Goal: Task Accomplishment & Management: Use online tool/utility

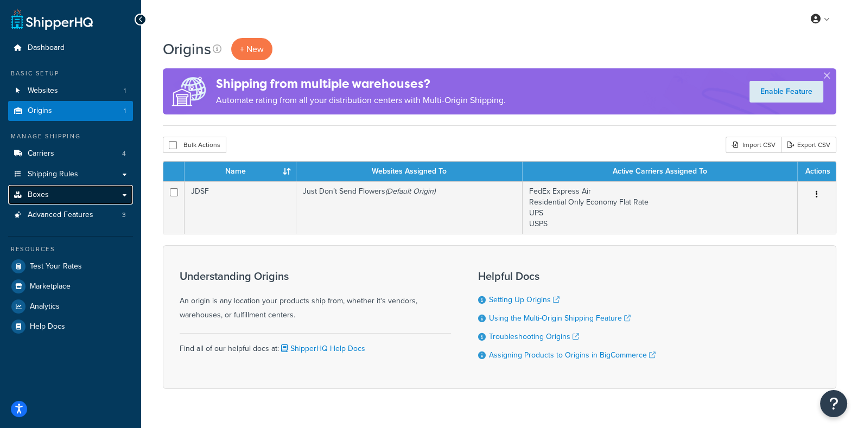
click at [45, 195] on span "Boxes" at bounding box center [38, 194] width 21 height 9
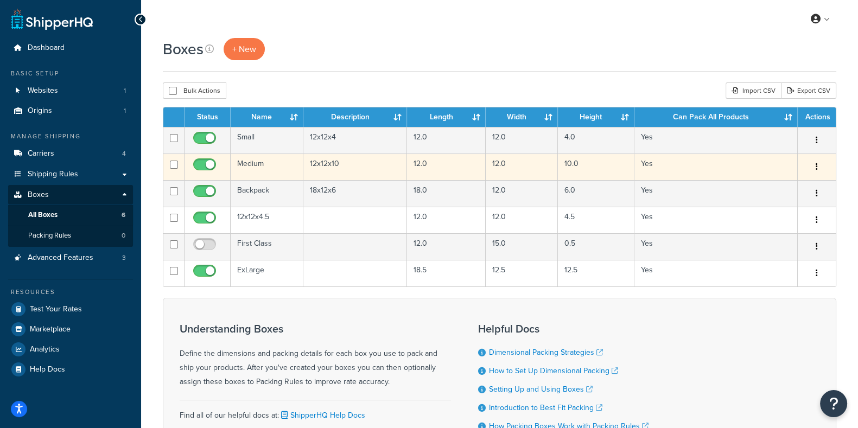
click at [246, 164] on td "Medium" at bounding box center [267, 167] width 73 height 27
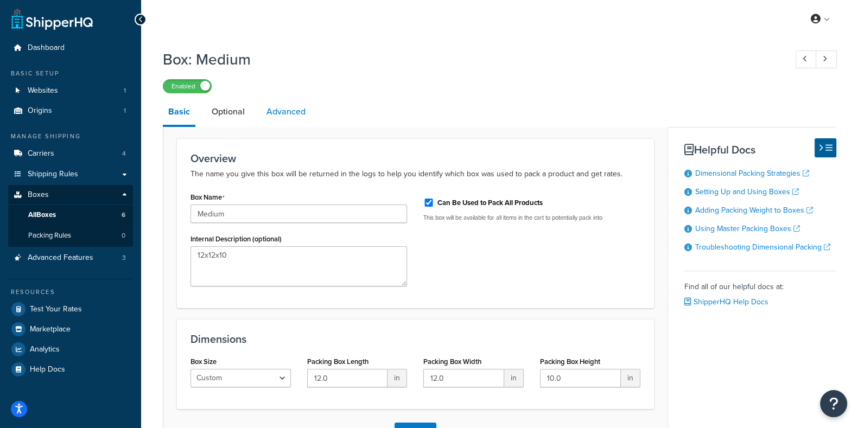
click at [284, 114] on link "Advanced" at bounding box center [286, 112] width 50 height 26
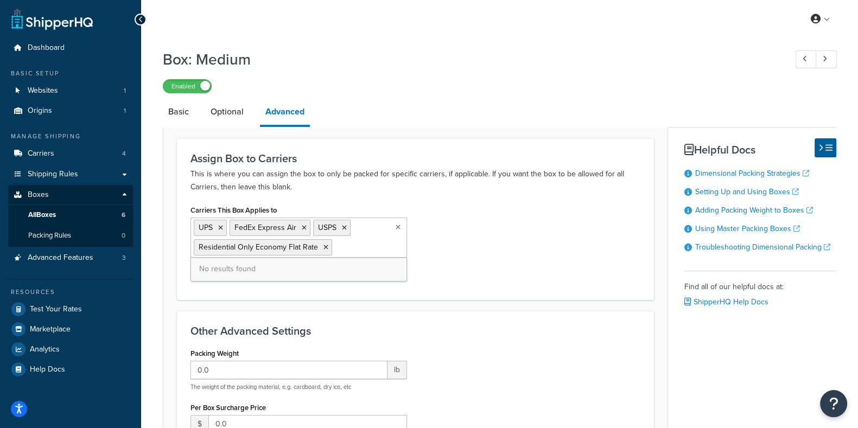
click at [361, 248] on ul "UPS FedEx Express Air USPS Residential Only Economy Flat Rate" at bounding box center [298, 238] width 216 height 40
click at [529, 82] on div "Enabled" at bounding box center [499, 85] width 673 height 15
click at [225, 114] on link "Optional" at bounding box center [227, 112] width 44 height 26
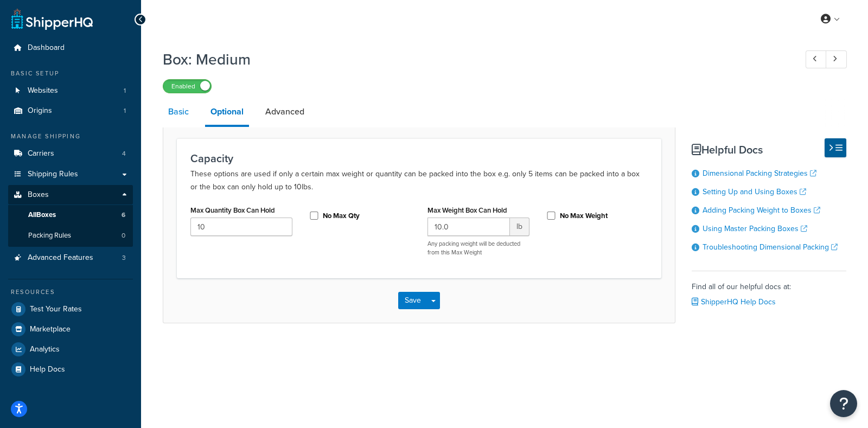
click at [178, 115] on link "Basic" at bounding box center [178, 112] width 31 height 26
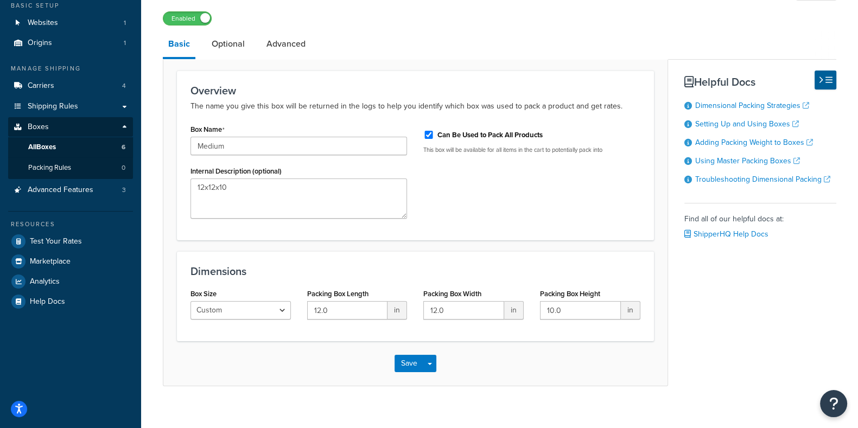
scroll to position [80, 0]
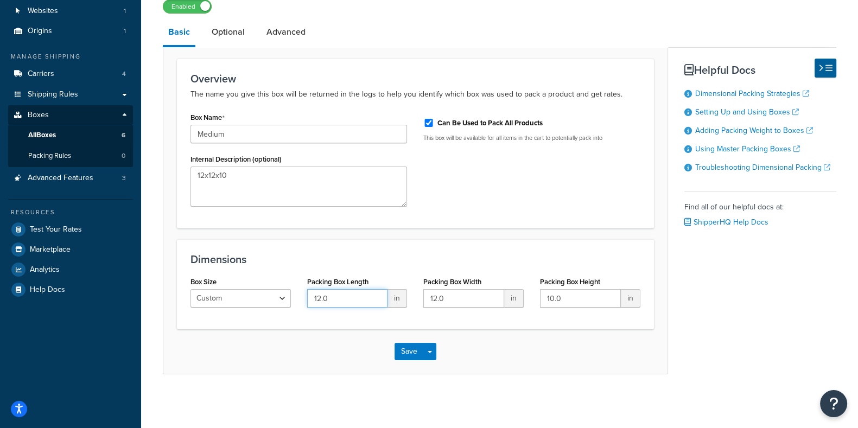
click at [334, 300] on input "12.0" at bounding box center [347, 298] width 81 height 18
type input "12..5"
click at [452, 302] on input "12.0" at bounding box center [463, 298] width 81 height 18
type input "12.5"
click at [567, 303] on input "10.0" at bounding box center [580, 298] width 81 height 18
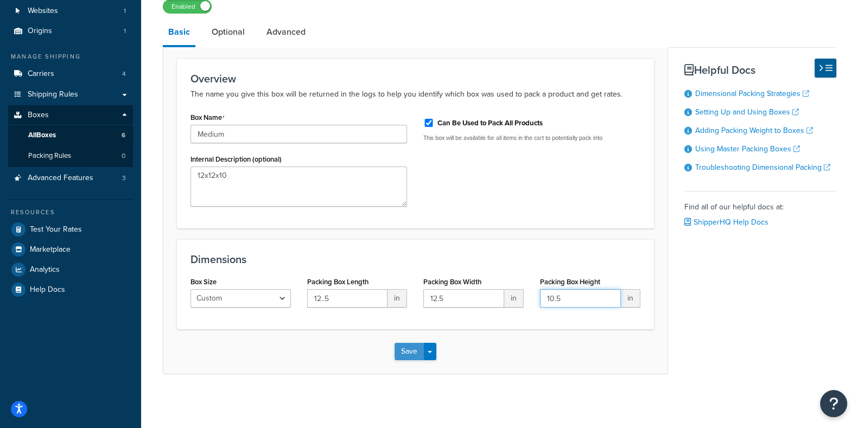
type input "10.5"
click at [405, 353] on button "Save" at bounding box center [408, 351] width 29 height 17
click at [49, 139] on span "All Boxes" at bounding box center [42, 135] width 28 height 9
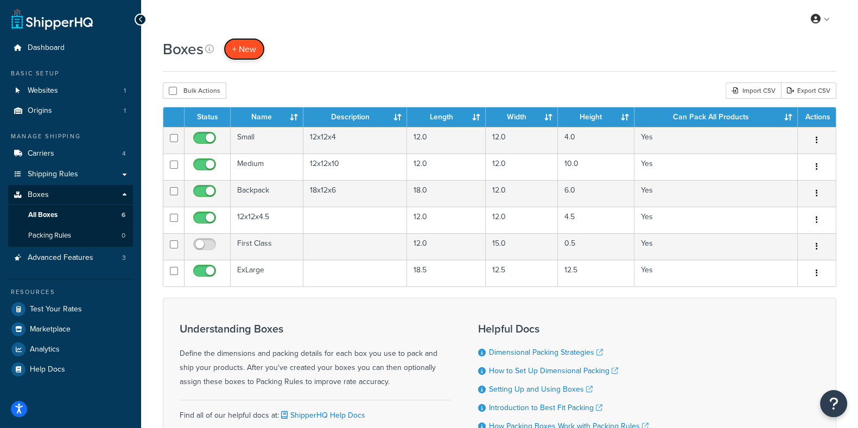
click at [243, 49] on span "+ New" at bounding box center [244, 49] width 24 height 12
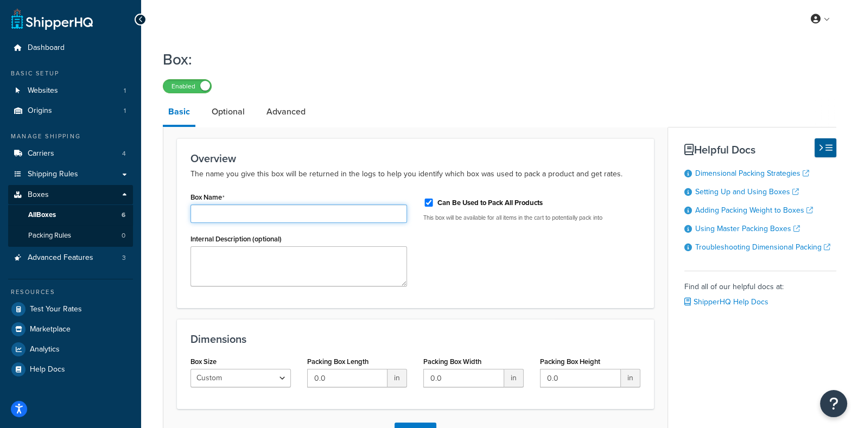
click at [226, 215] on input "Box Name" at bounding box center [298, 214] width 216 height 18
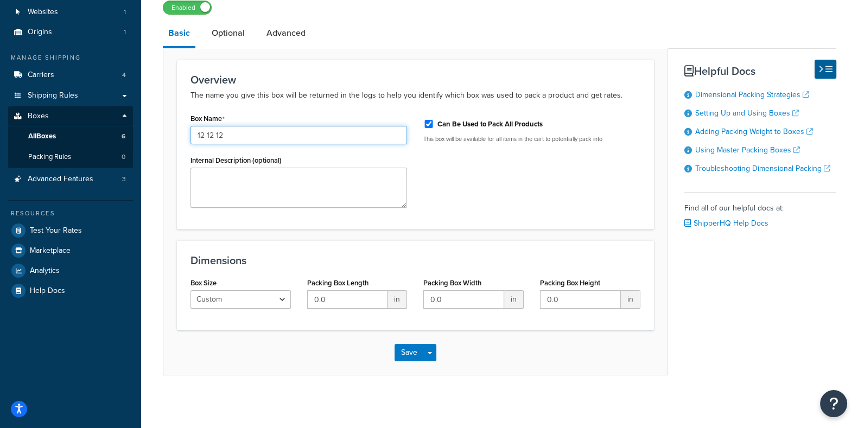
scroll to position [80, 0]
type input "12 12 12"
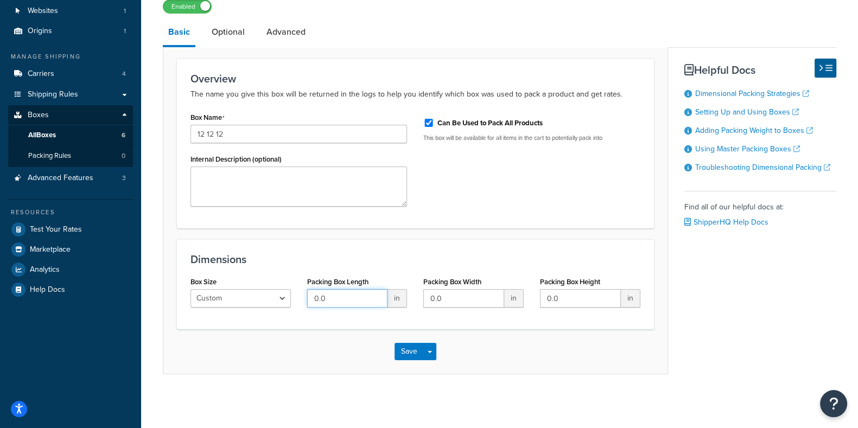
click at [336, 301] on input "0.0" at bounding box center [347, 298] width 81 height 18
type input "0"
type input "12"
click at [455, 302] on input "0.0" at bounding box center [463, 298] width 81 height 18
type input "0"
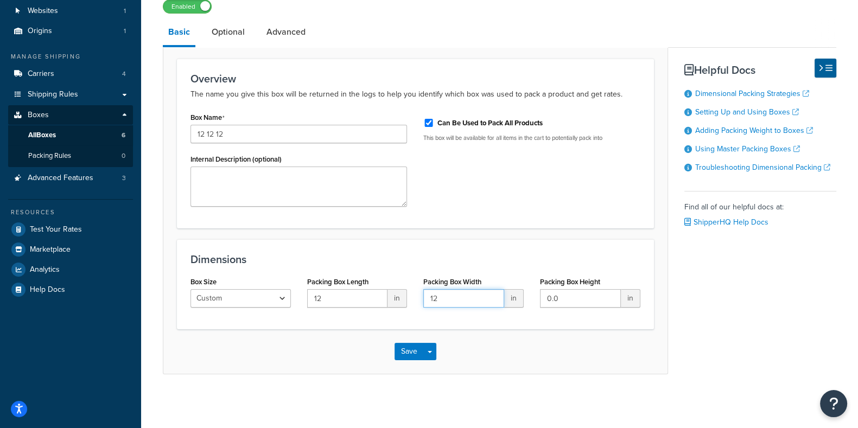
type input "12"
click at [563, 301] on input "0.0" at bounding box center [580, 298] width 81 height 18
type input "0"
type input "12"
click at [227, 30] on link "Optional" at bounding box center [228, 32] width 44 height 26
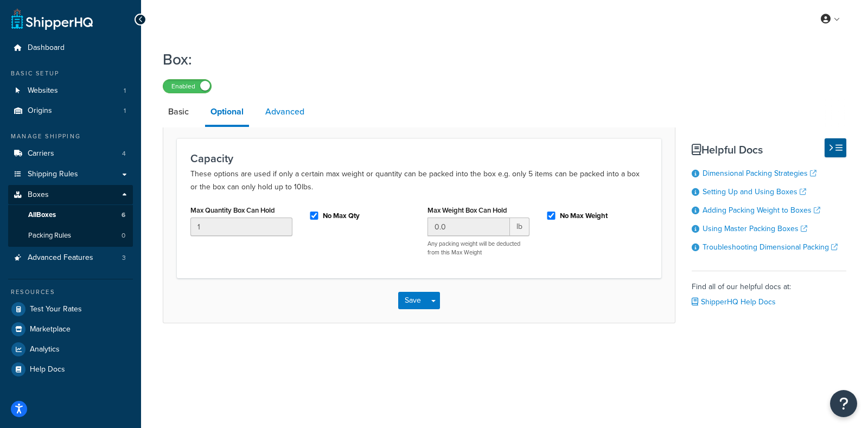
click at [286, 117] on link "Advanced" at bounding box center [285, 112] width 50 height 26
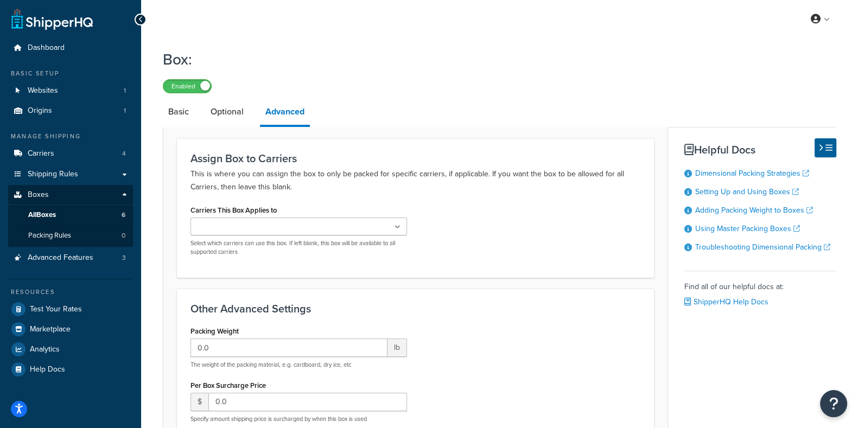
click at [396, 228] on icon at bounding box center [397, 227] width 6 height 7
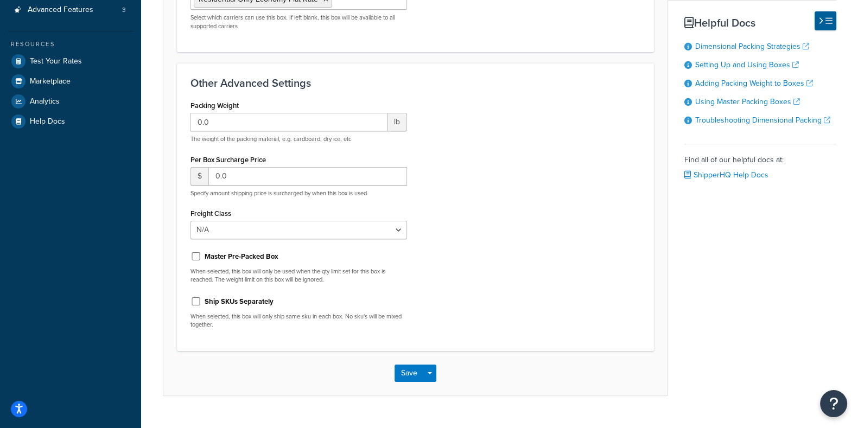
scroll to position [269, 0]
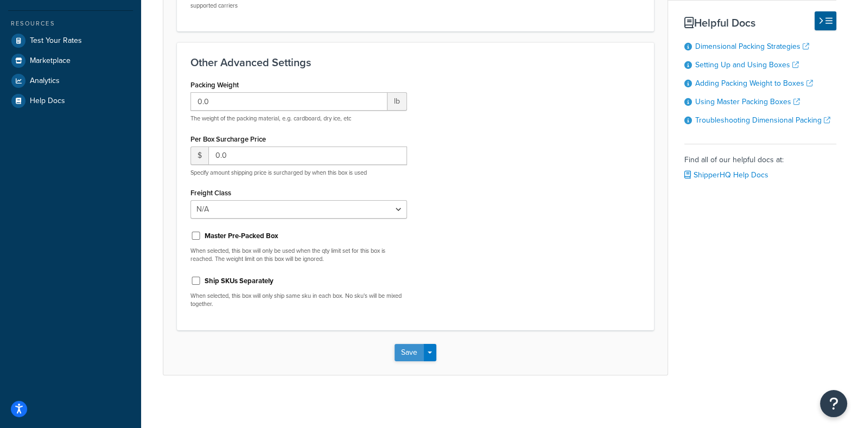
click at [405, 349] on button "Save" at bounding box center [408, 352] width 29 height 17
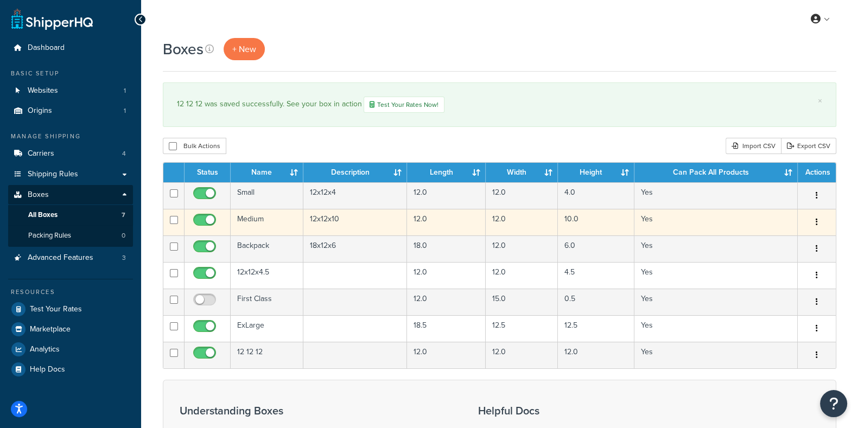
click at [428, 225] on td "12.0" at bounding box center [446, 222] width 79 height 27
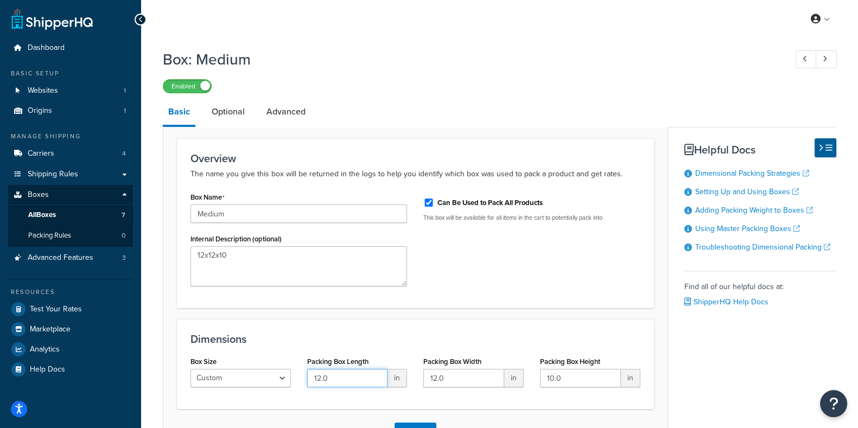
click at [334, 379] on input "12.0" at bounding box center [347, 378] width 81 height 18
type input "12.1"
click at [451, 384] on input "12.0" at bounding box center [463, 378] width 81 height 18
type input "12.1"
click at [562, 380] on input "10.0" at bounding box center [580, 378] width 81 height 18
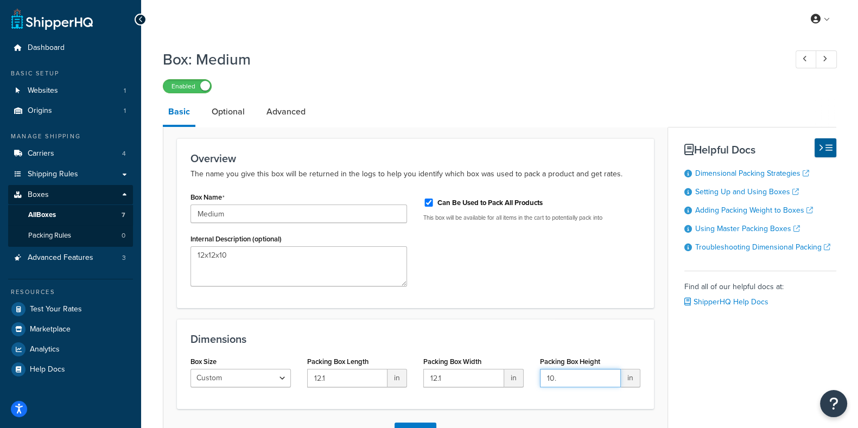
type input "10.1"
click at [227, 111] on link "Optional" at bounding box center [228, 112] width 44 height 26
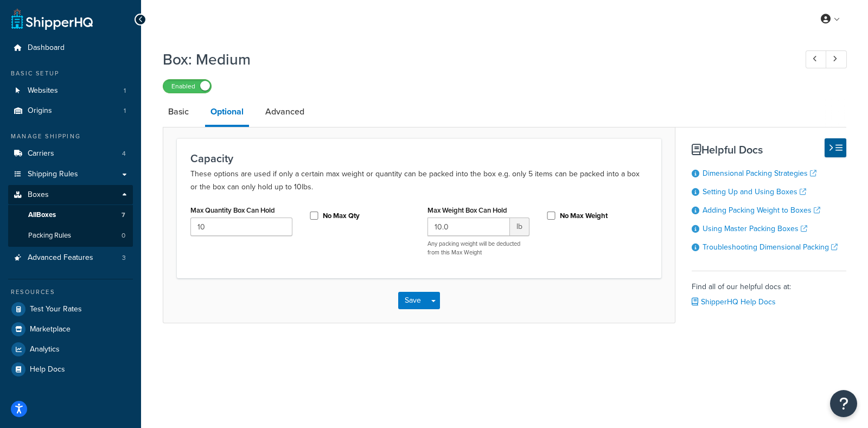
click at [227, 111] on link "Optional" at bounding box center [227, 113] width 44 height 28
click at [285, 112] on link "Advanced" at bounding box center [285, 112] width 50 height 26
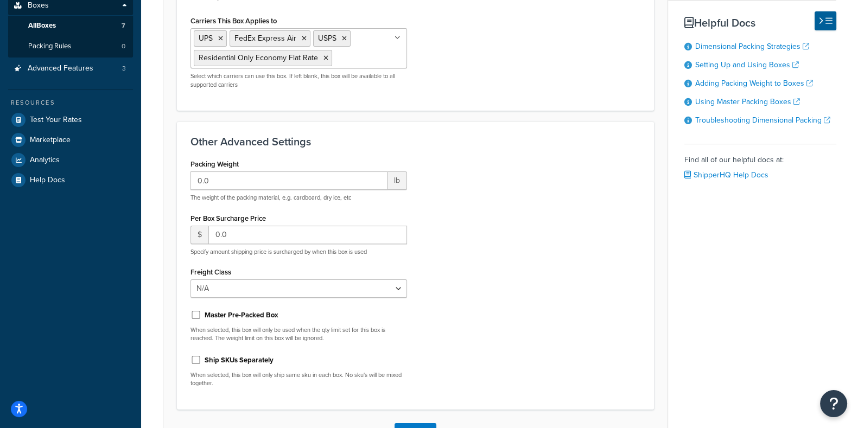
scroll to position [208, 0]
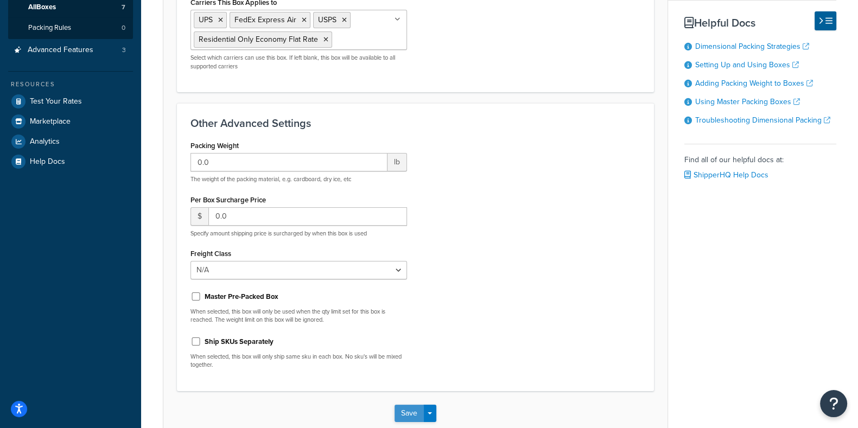
click at [408, 416] on button "Save" at bounding box center [408, 413] width 29 height 17
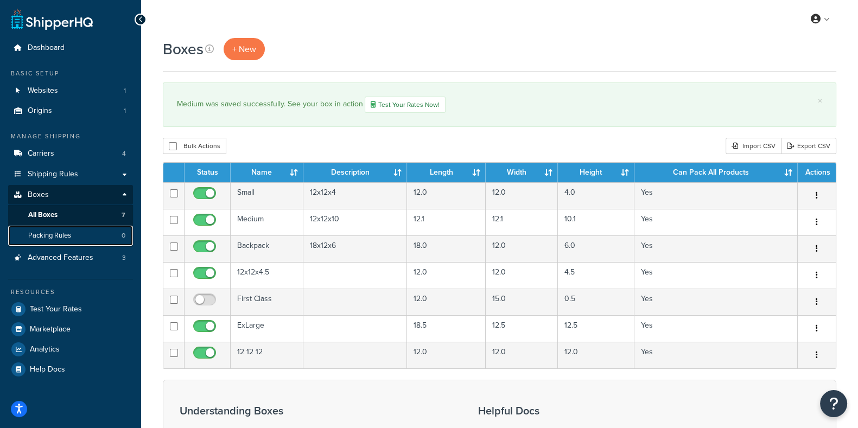
click at [57, 234] on span "Packing Rules" at bounding box center [49, 235] width 43 height 9
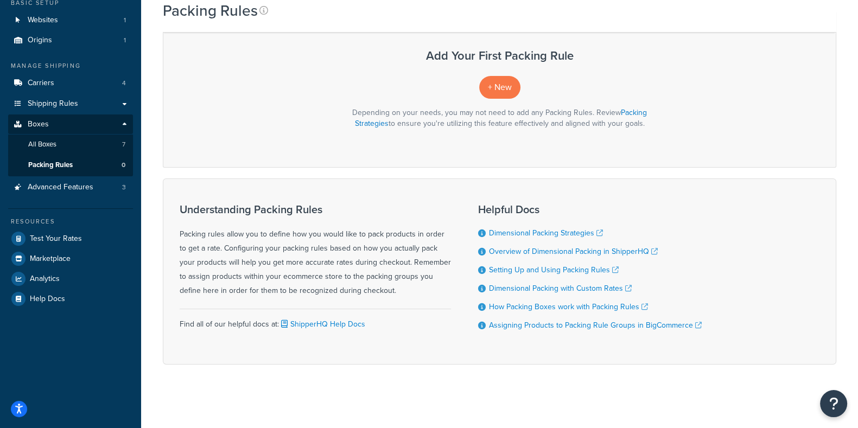
scroll to position [71, 0]
click at [49, 143] on span "All Boxes" at bounding box center [42, 143] width 28 height 9
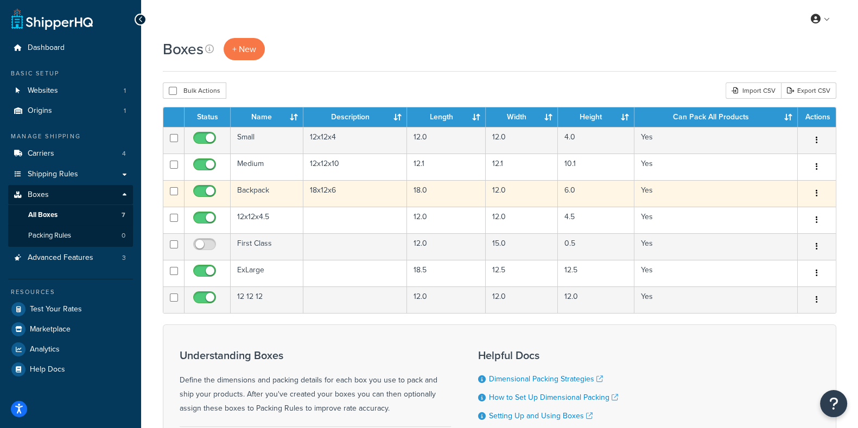
click at [252, 190] on td "Backpack" at bounding box center [267, 193] width 73 height 27
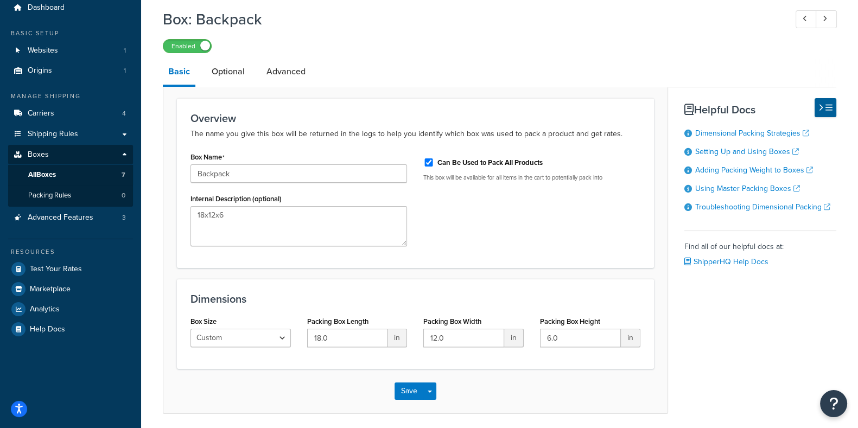
scroll to position [42, 0]
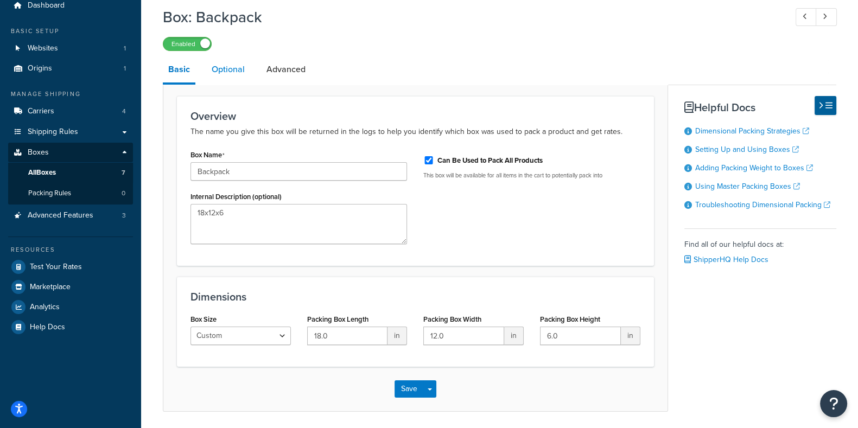
click at [232, 73] on link "Optional" at bounding box center [228, 69] width 44 height 26
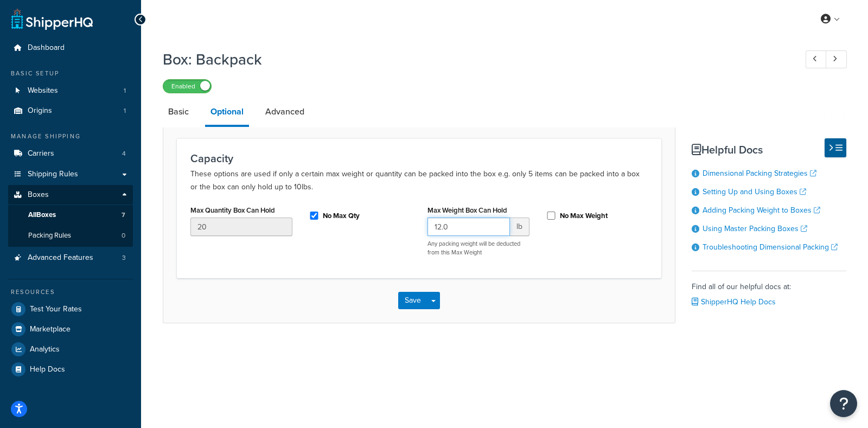
drag, startPoint x: 461, startPoint y: 230, endPoint x: 378, endPoint y: 230, distance: 83.0
click at [378, 230] on div "Max Quantity Box Can Hold 20 No Max Qty Max Weight Box Can Hold 12.0 lb Any pac…" at bounding box center [419, 233] width 474 height 62
click at [282, 115] on link "Advanced" at bounding box center [285, 112] width 50 height 26
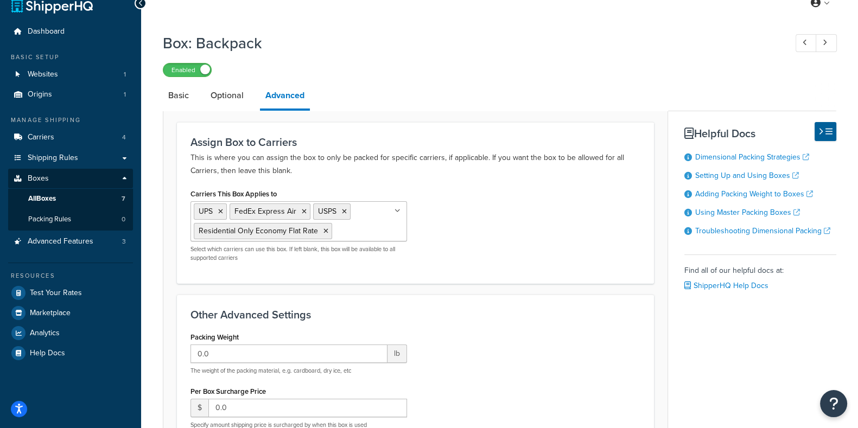
scroll to position [16, 0]
click at [360, 231] on ul "UPS FedEx Express Air USPS Residential Only Economy Flat Rate" at bounding box center [298, 222] width 216 height 40
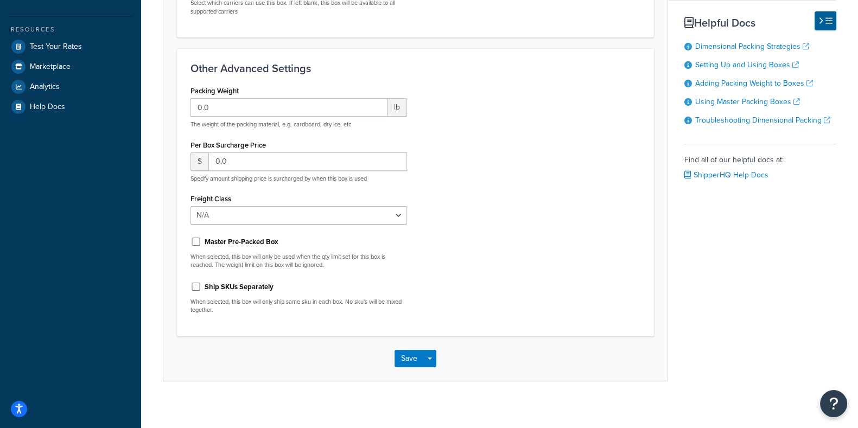
scroll to position [269, 0]
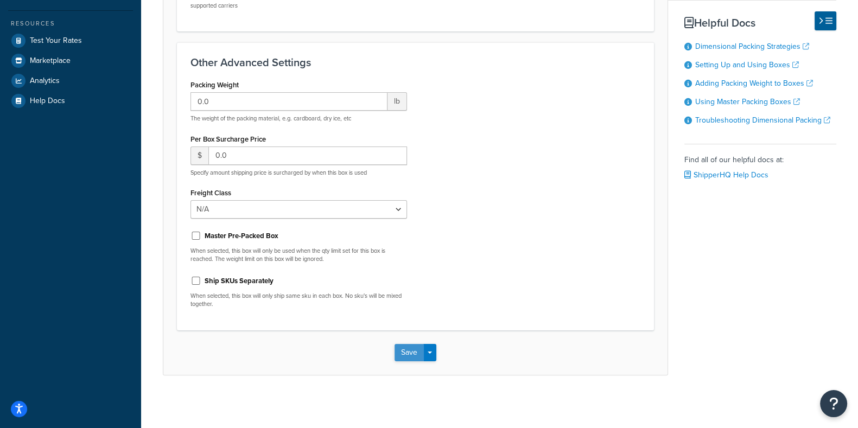
click at [408, 352] on button "Save" at bounding box center [408, 352] width 29 height 17
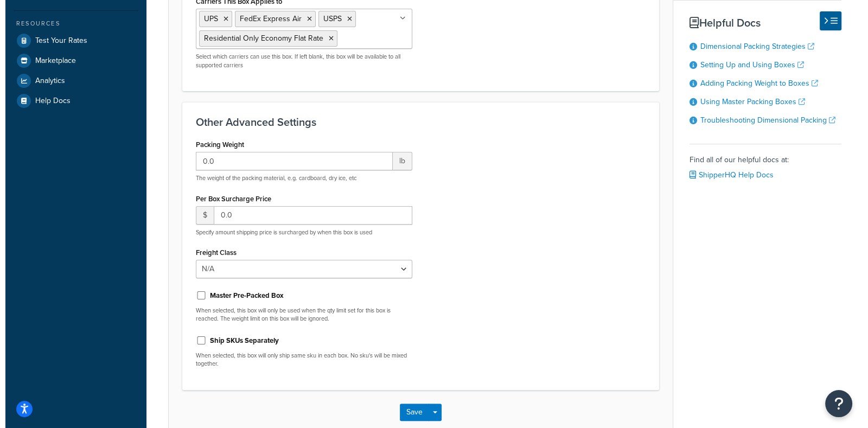
scroll to position [0, 0]
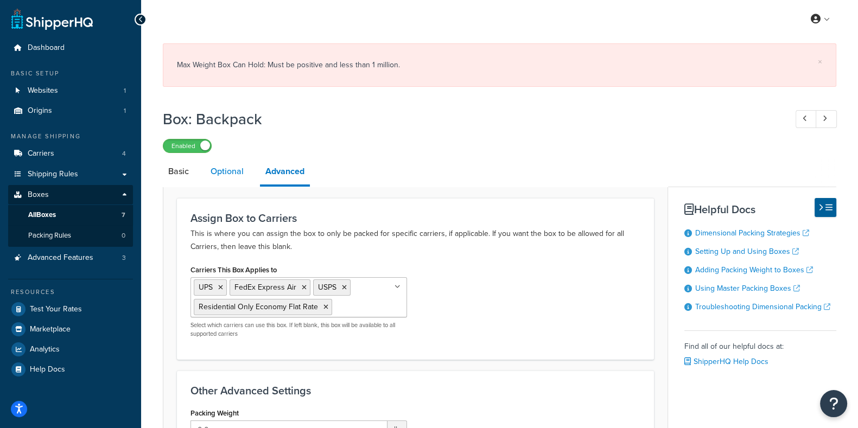
click at [221, 172] on link "Optional" at bounding box center [227, 171] width 44 height 26
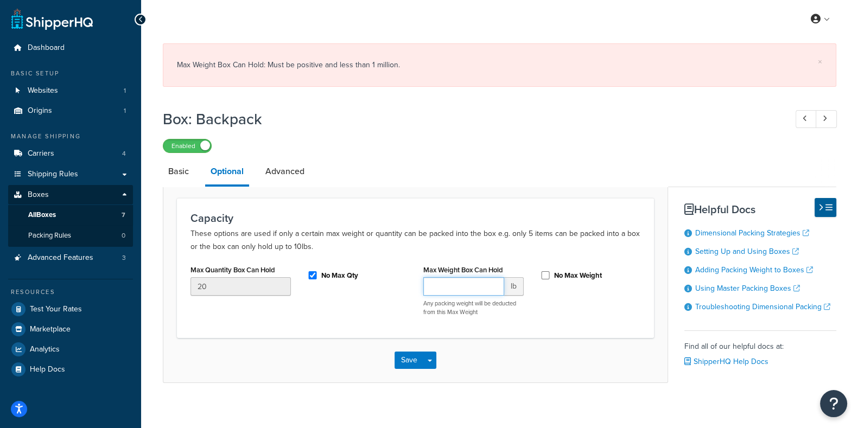
click at [474, 289] on input "Max Weight Box Can Hold" at bounding box center [463, 286] width 81 height 18
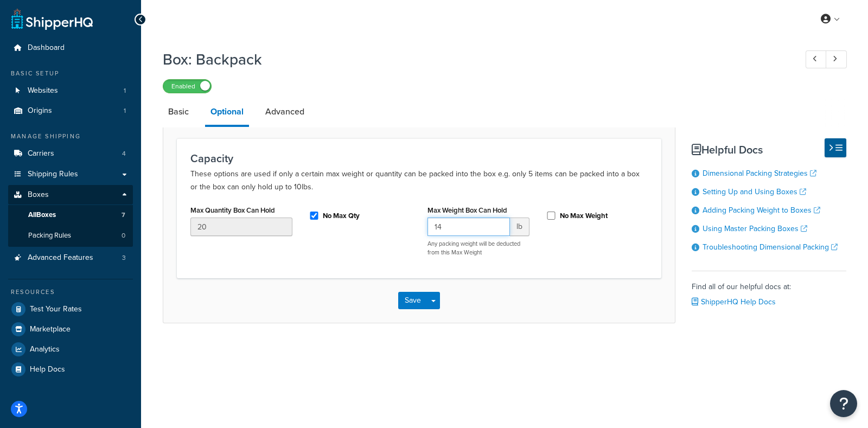
type input "1"
click at [551, 215] on input "No Max Weight" at bounding box center [551, 216] width 11 height 8
click at [408, 304] on button "Save" at bounding box center [412, 300] width 29 height 17
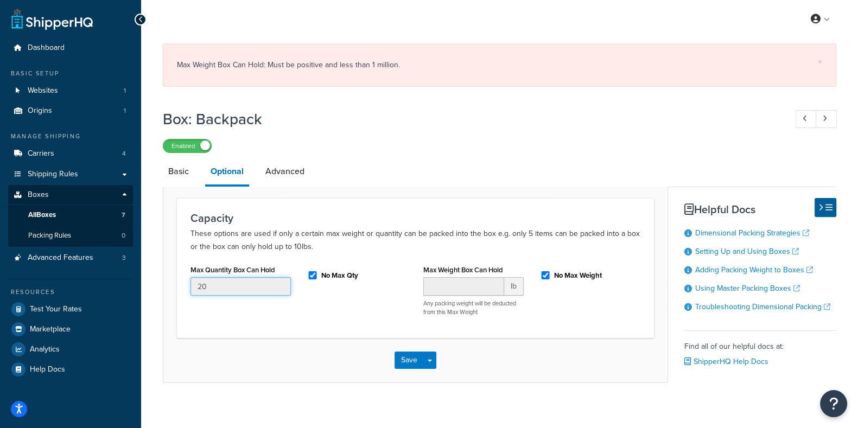
click at [217, 286] on input "20" at bounding box center [240, 286] width 100 height 18
click at [444, 291] on input "Max Weight Box Can Hold" at bounding box center [463, 286] width 81 height 18
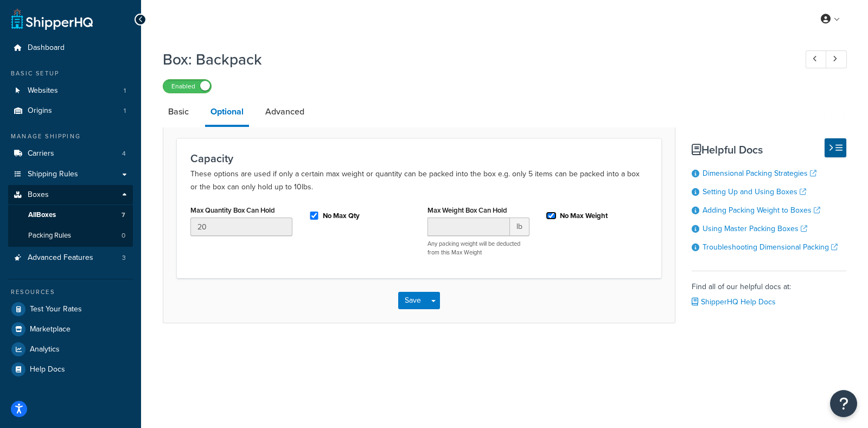
click at [552, 215] on input "No Max Weight" at bounding box center [551, 216] width 11 height 8
checkbox input "false"
click at [471, 230] on input "Max Weight Box Can Hold" at bounding box center [468, 227] width 82 height 18
type input "15"
click at [552, 216] on input "No Max Weight" at bounding box center [551, 216] width 11 height 8
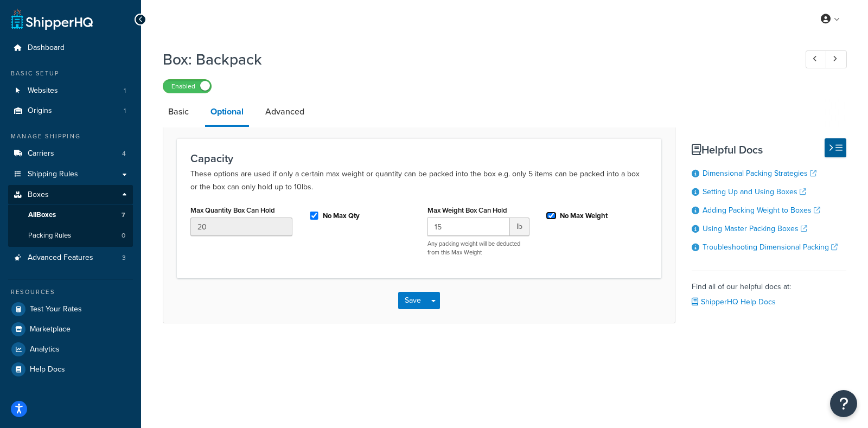
checkbox input "true"
click at [312, 215] on input "No Max Qty" at bounding box center [314, 216] width 11 height 8
checkbox input "false"
drag, startPoint x: 224, startPoint y: 229, endPoint x: 168, endPoint y: 237, distance: 57.0
click at [168, 237] on form "Capacity These options are used if only a certain max weight or quantity can be…" at bounding box center [419, 230] width 512 height 184
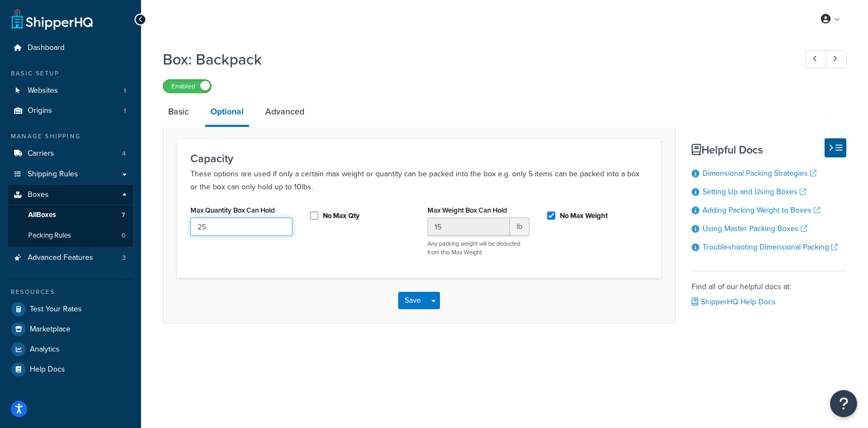
type input "25"
click at [314, 215] on input "No Max Qty" at bounding box center [314, 216] width 11 height 8
checkbox input "true"
click at [409, 302] on button "Save" at bounding box center [412, 300] width 29 height 17
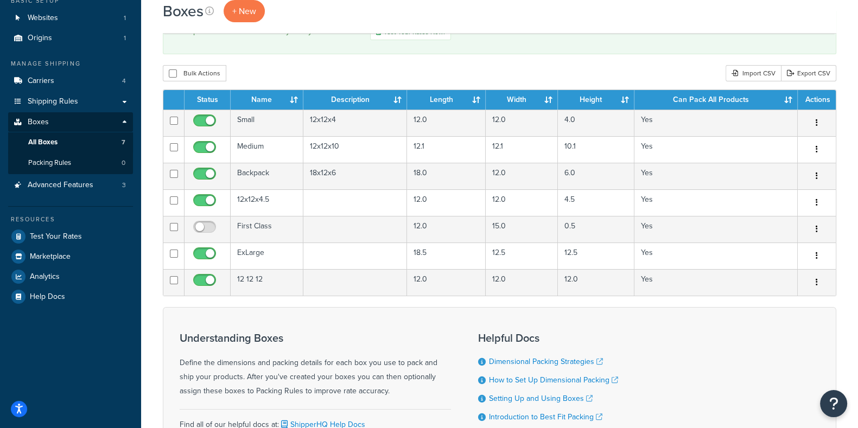
scroll to position [73, 0]
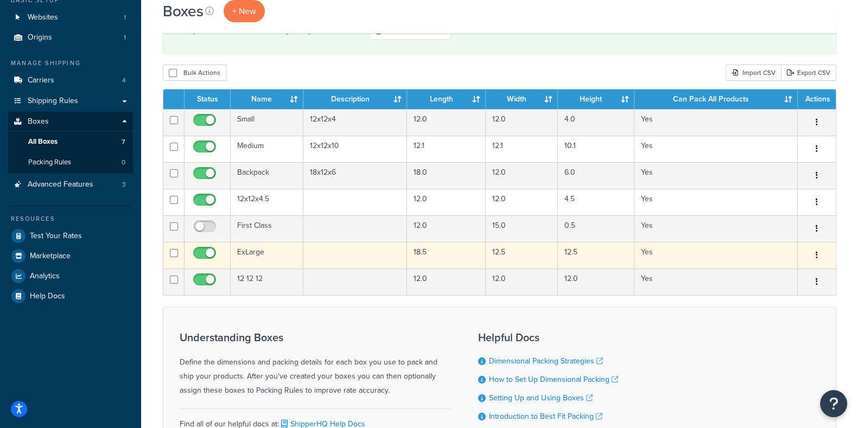
click at [199, 252] on input "checkbox" at bounding box center [206, 256] width 30 height 14
checkbox input "false"
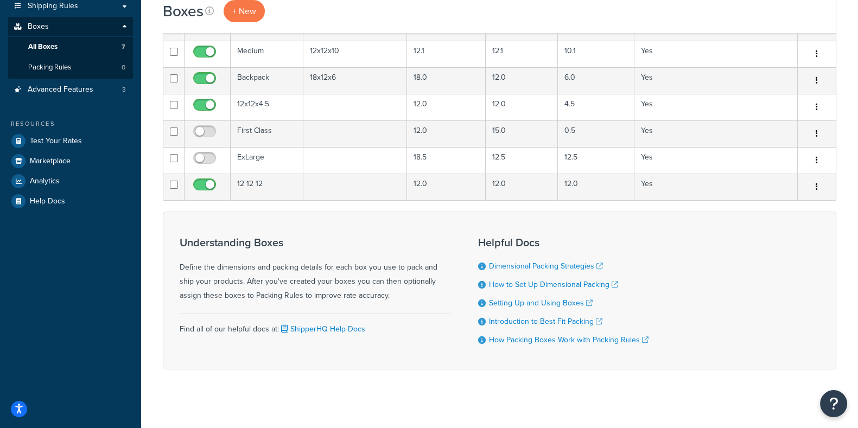
scroll to position [0, 0]
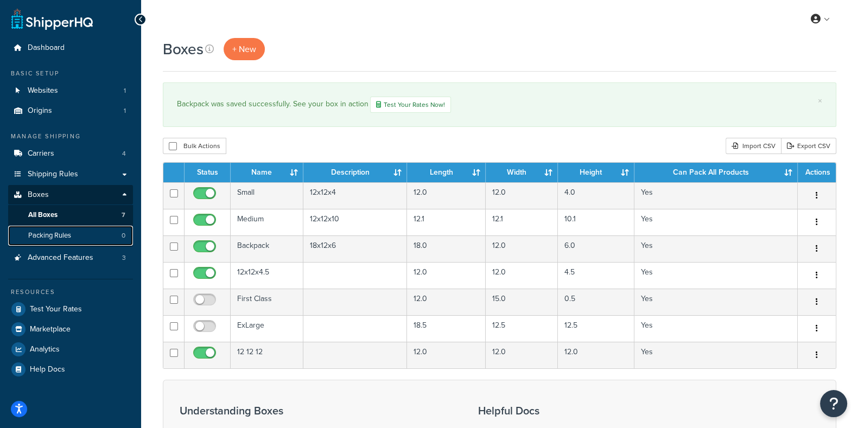
click at [60, 237] on span "Packing Rules" at bounding box center [49, 235] width 43 height 9
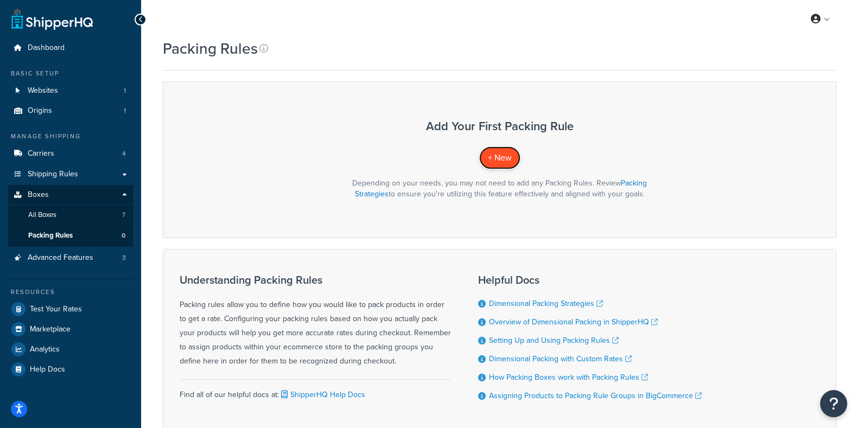
click at [498, 158] on span "+ New" at bounding box center [500, 157] width 24 height 12
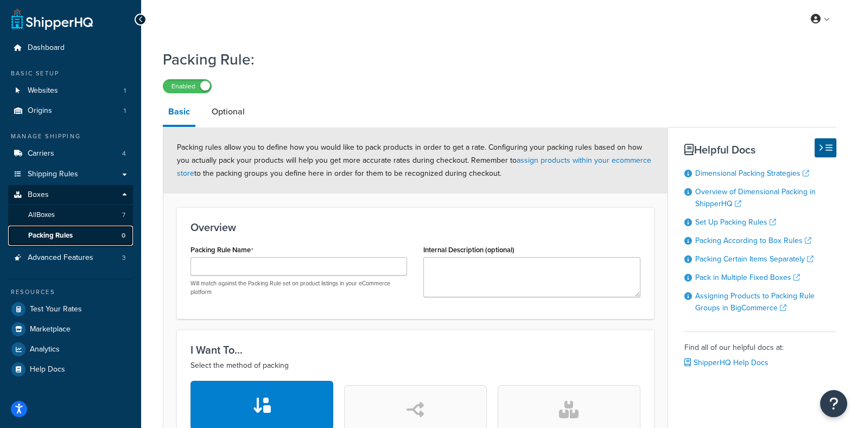
click at [69, 236] on span "Packing Rules" at bounding box center [50, 235] width 44 height 9
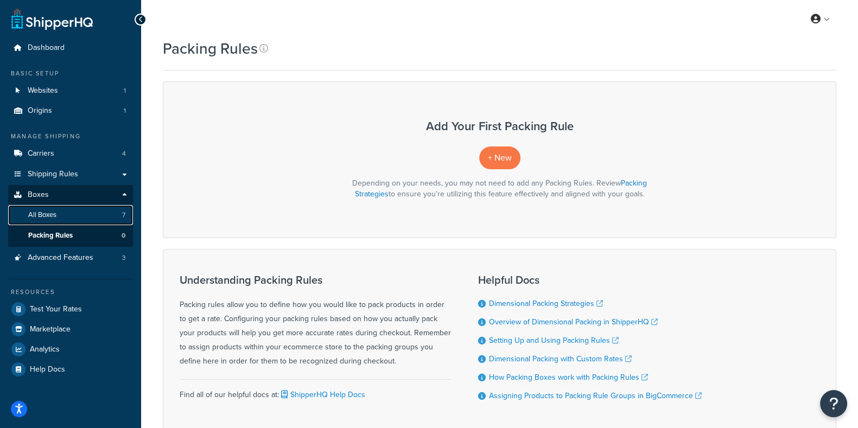
click at [56, 214] on link "All Boxes 7" at bounding box center [70, 215] width 125 height 20
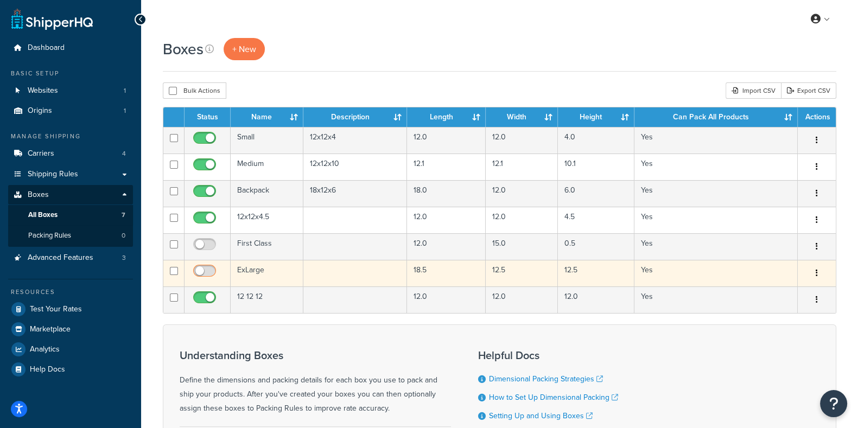
click at [212, 271] on input "checkbox" at bounding box center [206, 274] width 30 height 14
checkbox input "true"
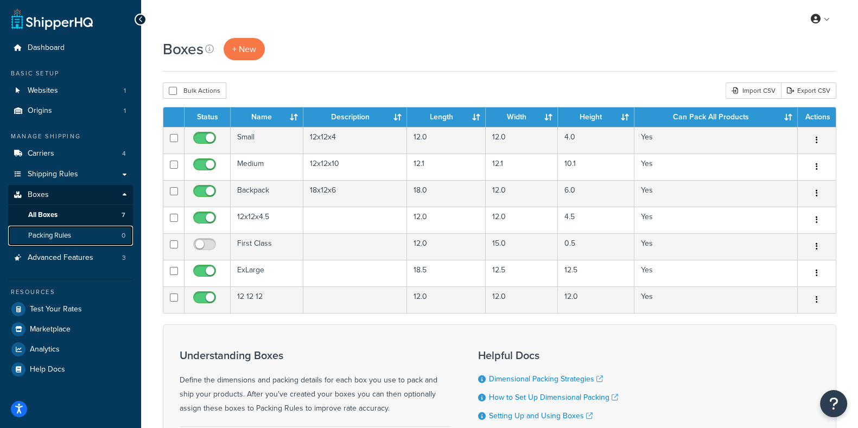
click at [56, 235] on span "Packing Rules" at bounding box center [49, 235] width 43 height 9
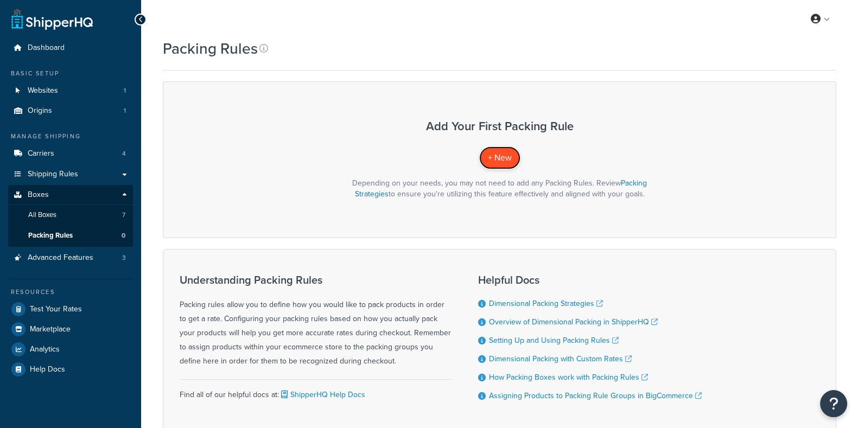
click at [493, 159] on span "+ New" at bounding box center [500, 157] width 24 height 12
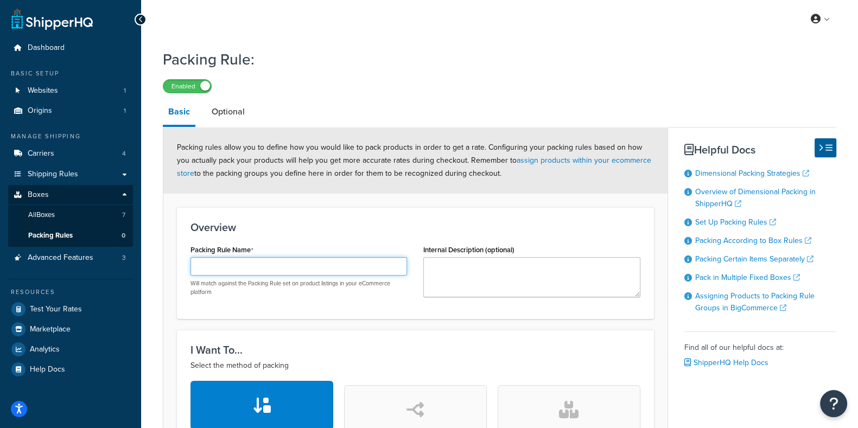
click at [233, 274] on input "Packing Rule Name" at bounding box center [298, 266] width 216 height 18
type input "Rotate products"
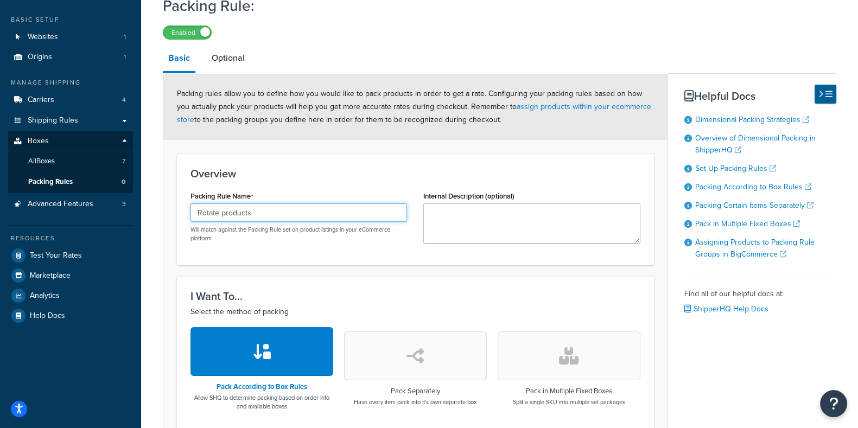
scroll to position [6, 0]
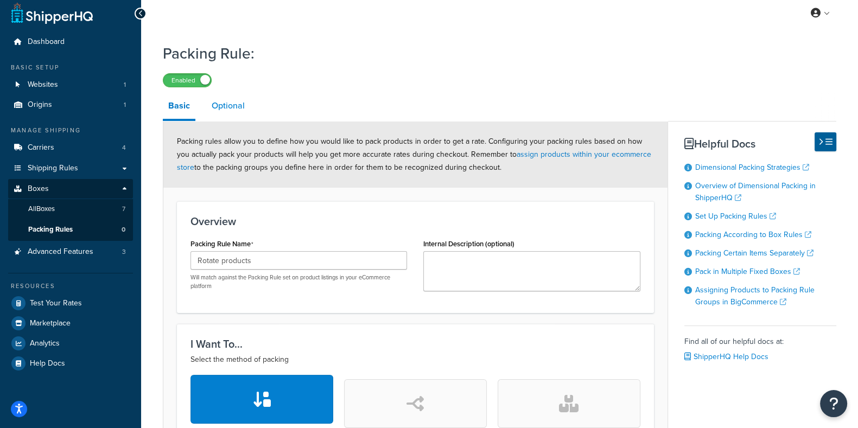
click at [227, 105] on link "Optional" at bounding box center [228, 106] width 44 height 26
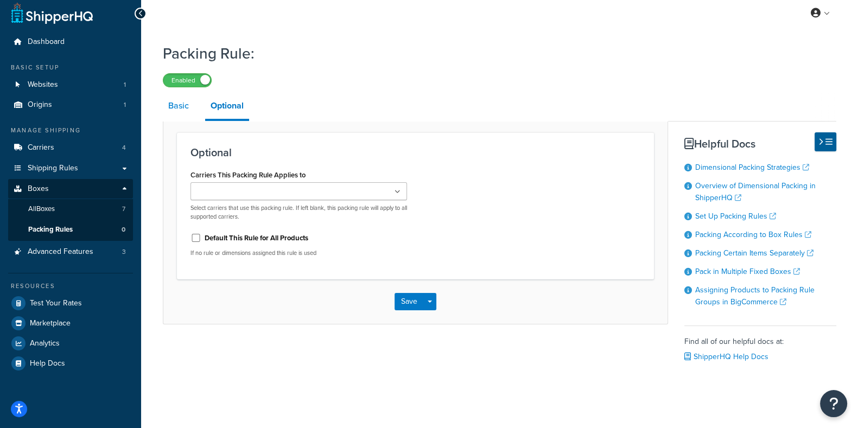
click at [175, 112] on link "Basic" at bounding box center [178, 106] width 31 height 26
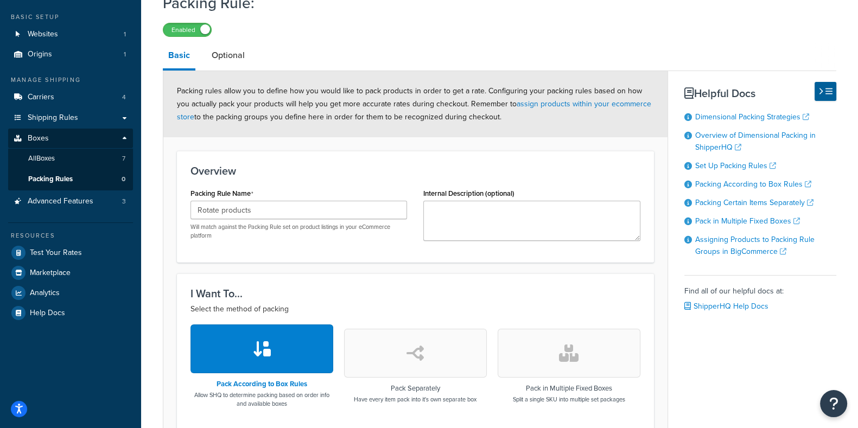
scroll to position [67, 0]
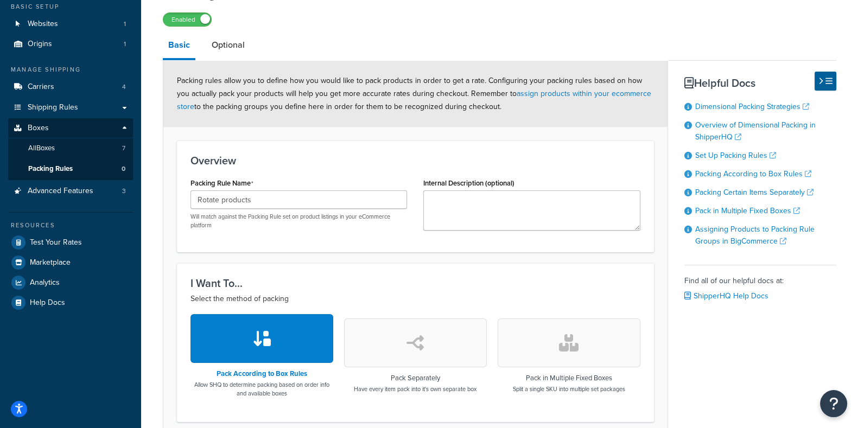
click at [291, 340] on button "button" at bounding box center [261, 338] width 143 height 49
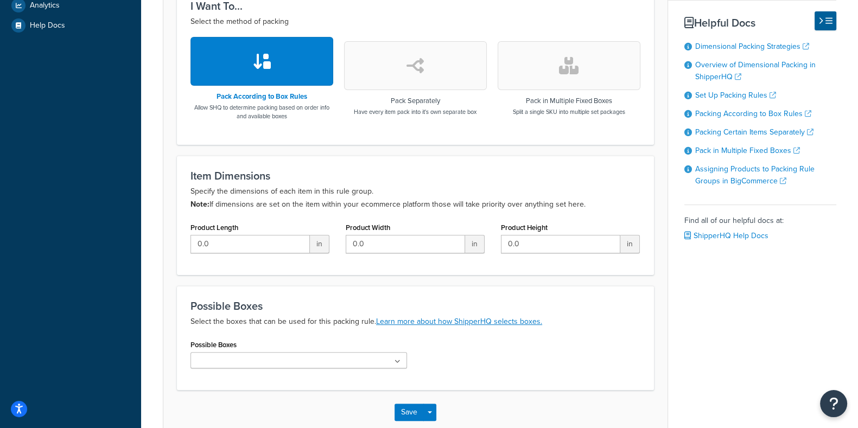
scroll to position [344, 0]
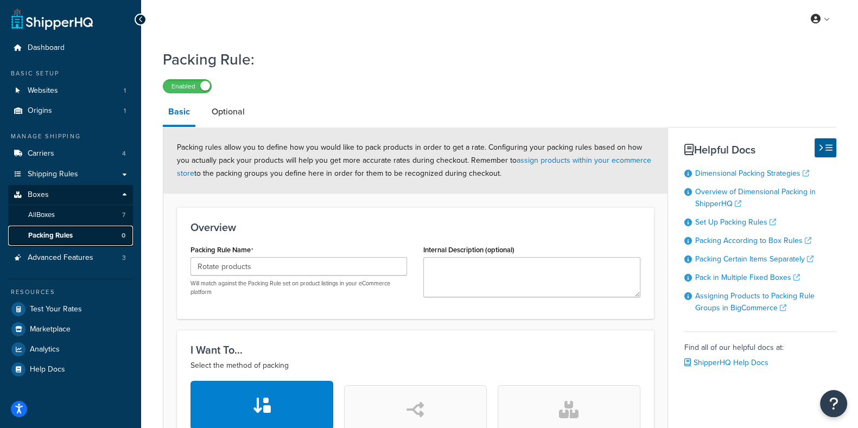
click at [68, 234] on span "Packing Rules" at bounding box center [50, 235] width 44 height 9
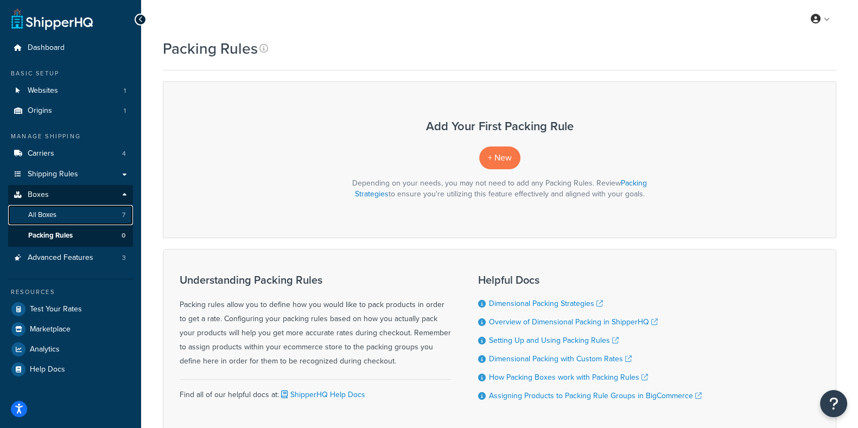
click at [49, 216] on span "All Boxes" at bounding box center [42, 214] width 28 height 9
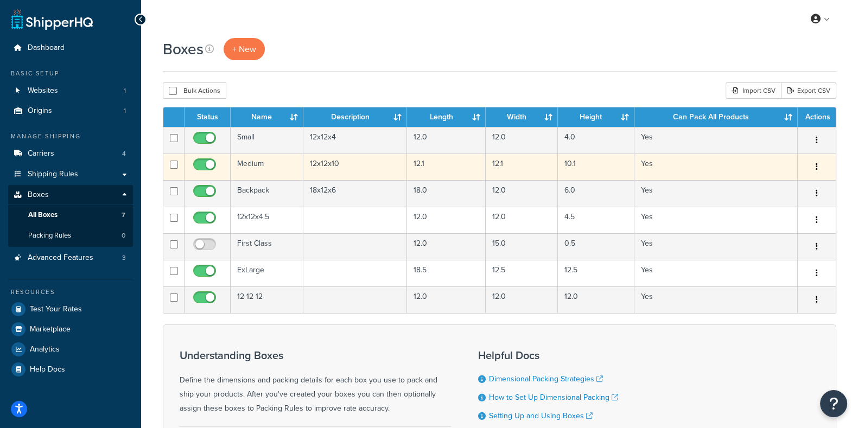
click at [439, 164] on td "12.1" at bounding box center [446, 167] width 79 height 27
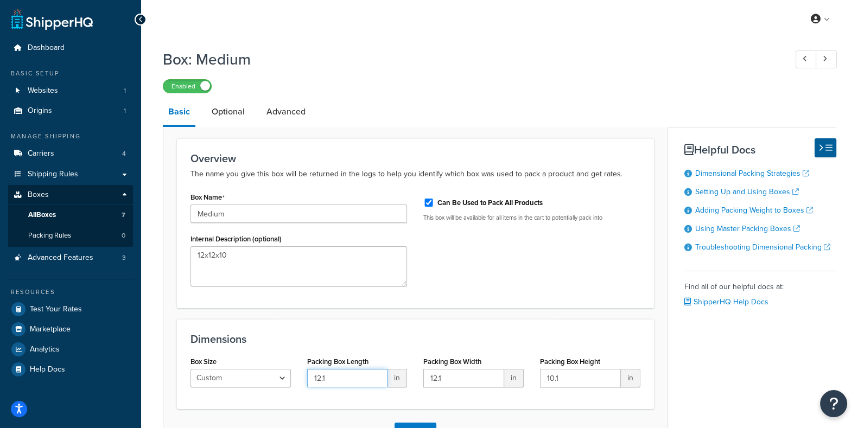
click at [343, 378] on input "12.1" at bounding box center [347, 378] width 81 height 18
type input "12.5"
click at [455, 381] on input "12.1" at bounding box center [463, 378] width 81 height 18
type input "12.5"
click at [570, 380] on input "10.1" at bounding box center [580, 378] width 81 height 18
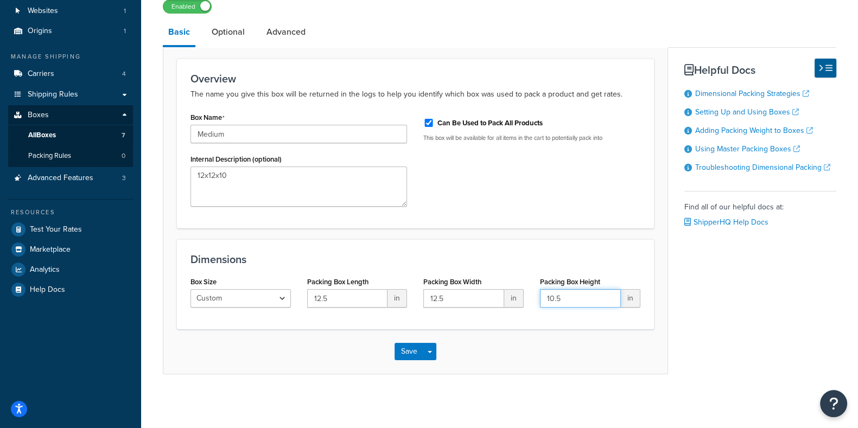
scroll to position [76, 0]
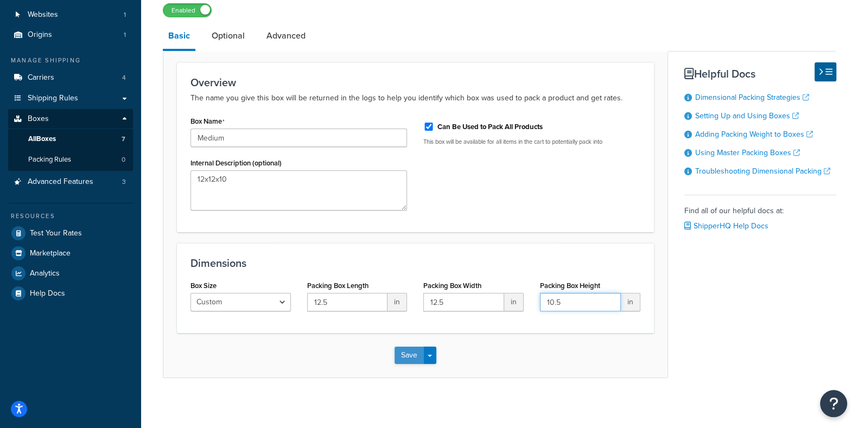
type input "10.5"
click at [409, 354] on button "Save" at bounding box center [408, 355] width 29 height 17
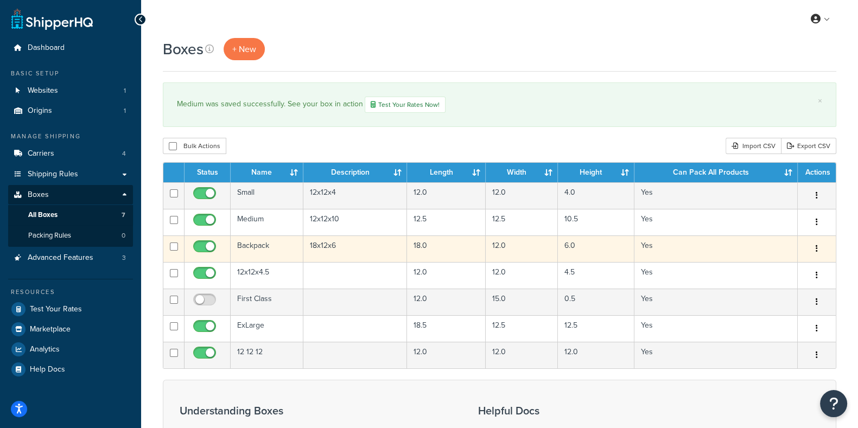
click at [435, 246] on td "18.0" at bounding box center [446, 248] width 79 height 27
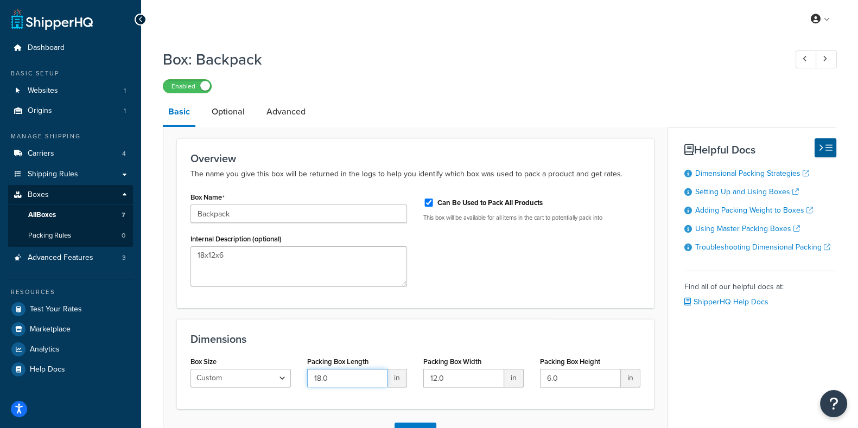
click at [346, 384] on input "18.0" at bounding box center [347, 378] width 81 height 18
type input "18.5"
click at [461, 378] on input "12.0" at bounding box center [463, 378] width 81 height 18
type input "12.5"
click at [577, 382] on input "6.0" at bounding box center [580, 378] width 81 height 18
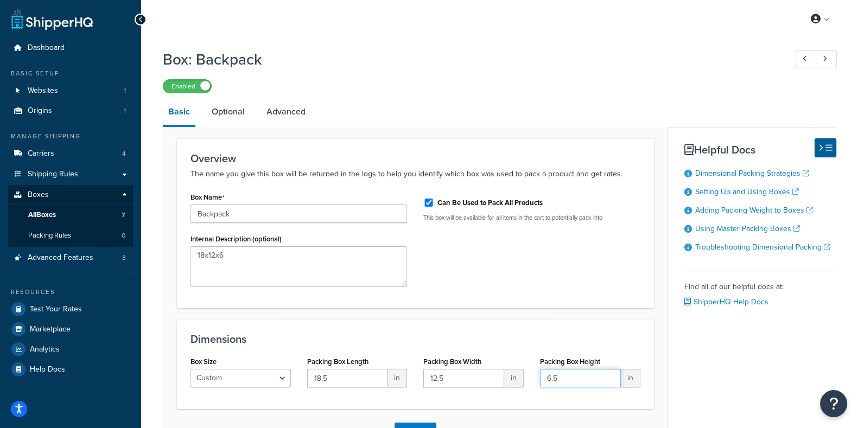
scroll to position [80, 0]
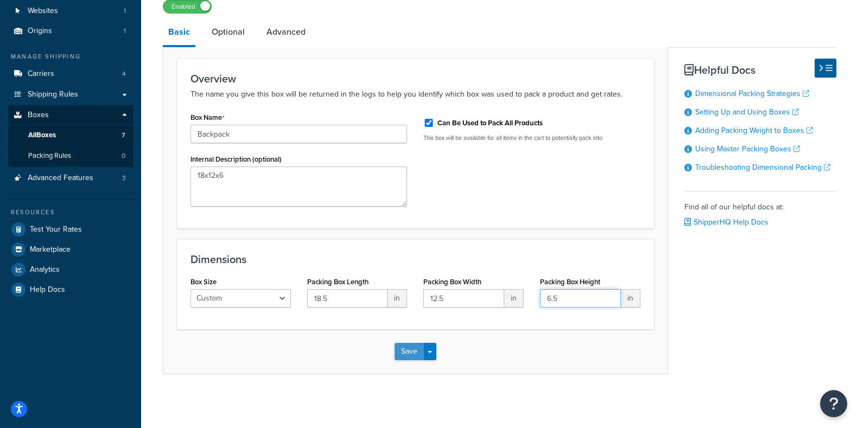
type input "6.5"
click at [410, 354] on button "Save" at bounding box center [408, 351] width 29 height 17
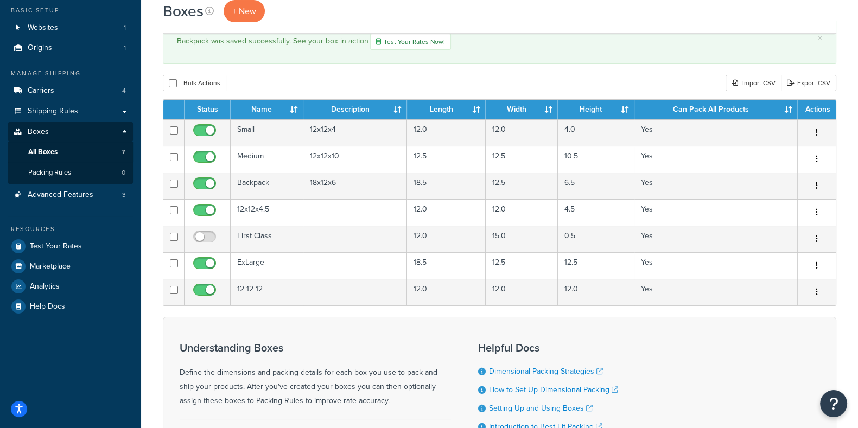
scroll to position [74, 0]
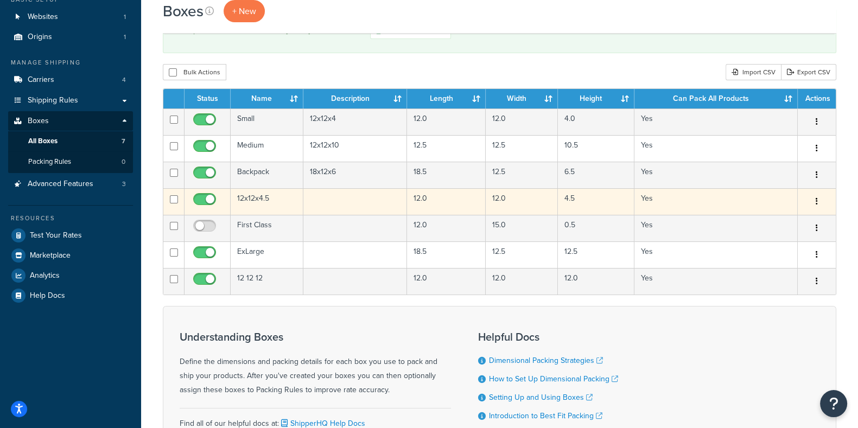
click at [436, 202] on td "12.0" at bounding box center [446, 201] width 79 height 27
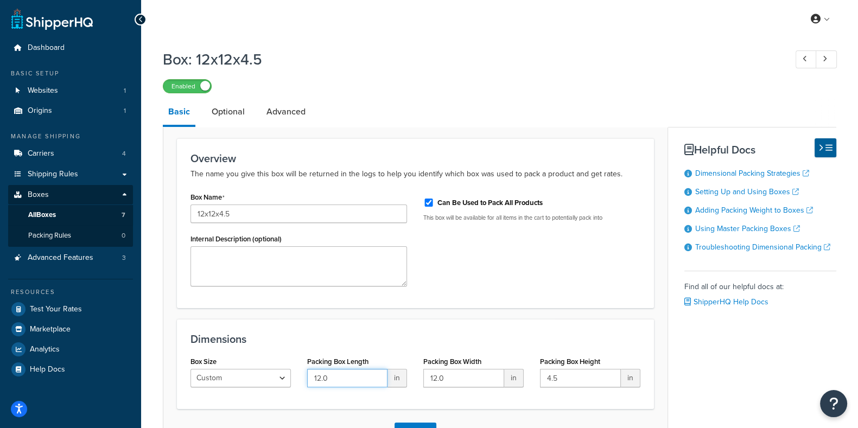
click at [344, 375] on input "12.0" at bounding box center [347, 378] width 81 height 18
type input "12.5"
click at [471, 378] on input "12.0" at bounding box center [463, 378] width 81 height 18
type input "12.5"
click at [591, 376] on input "4.5" at bounding box center [580, 378] width 81 height 18
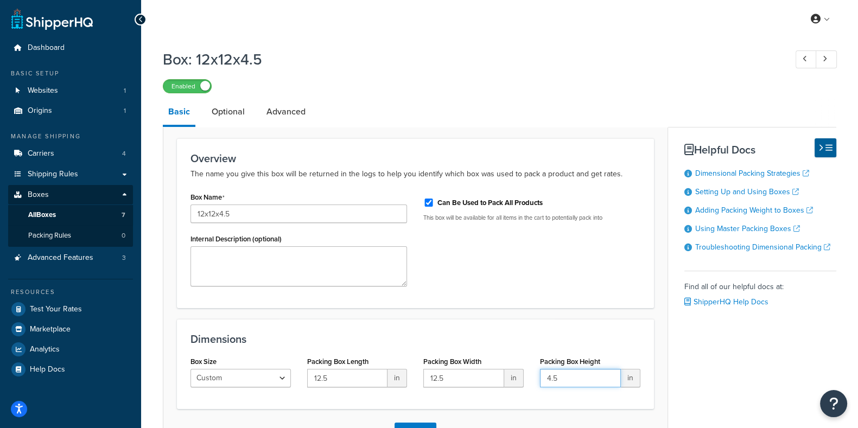
scroll to position [80, 0]
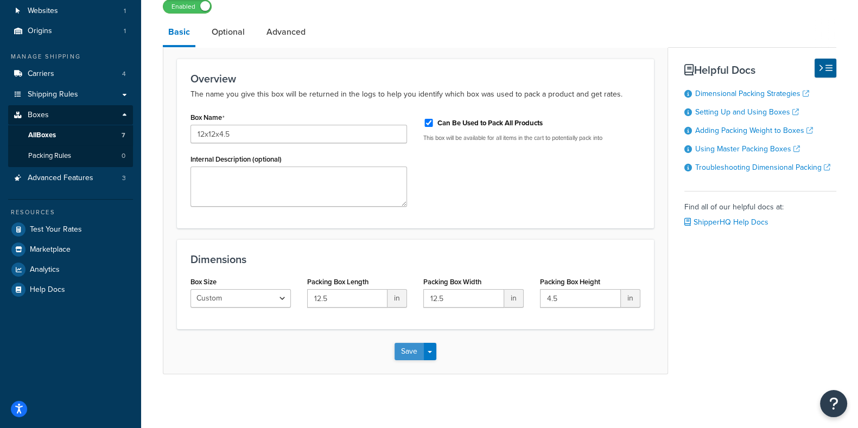
click at [408, 352] on button "Save" at bounding box center [408, 351] width 29 height 17
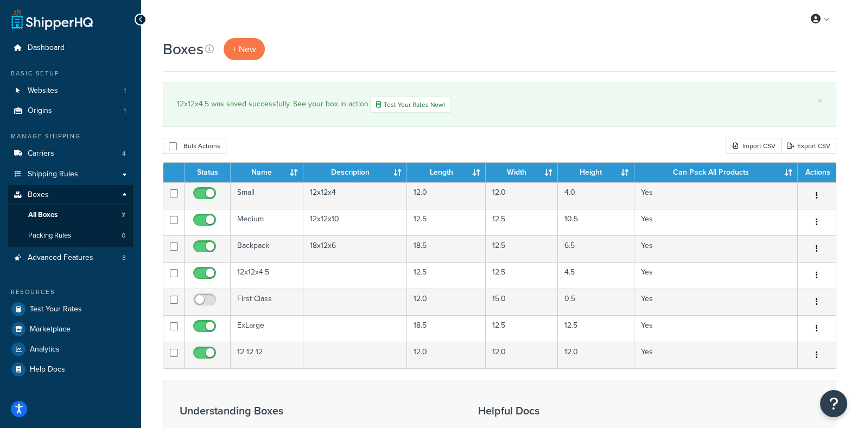
scroll to position [46, 0]
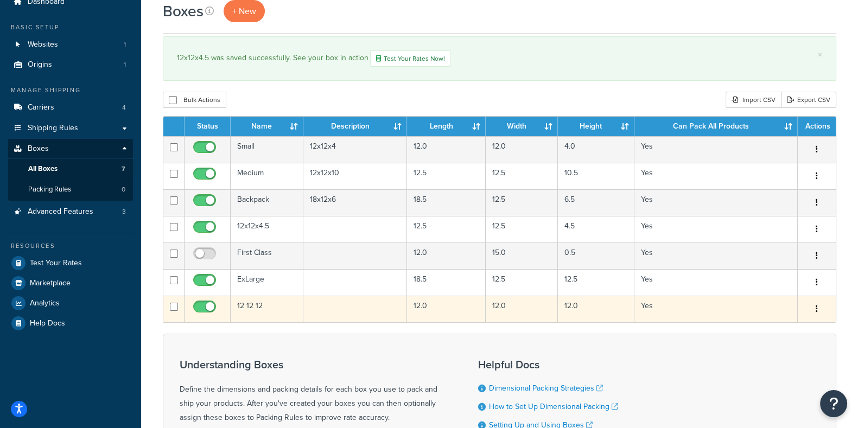
click at [444, 311] on td "12.0" at bounding box center [446, 309] width 79 height 27
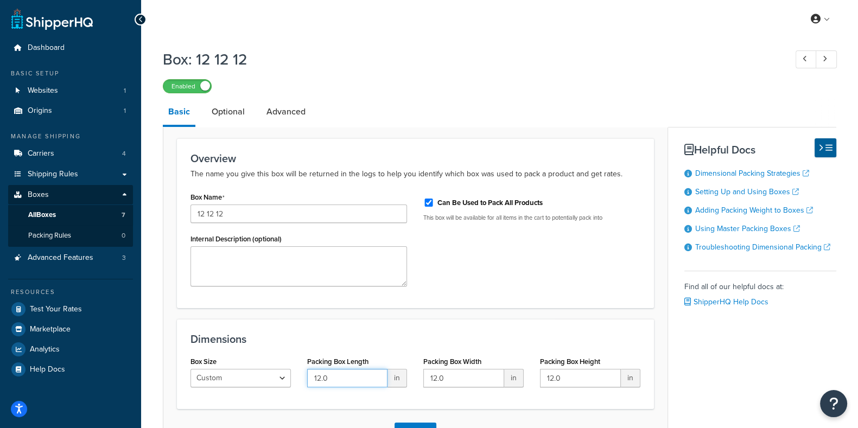
click at [332, 378] on input "12.0" at bounding box center [347, 378] width 81 height 18
type input "12.5"
click at [468, 379] on input "12.0" at bounding box center [463, 378] width 81 height 18
type input "12.5"
click at [575, 379] on input "12.0" at bounding box center [580, 378] width 81 height 18
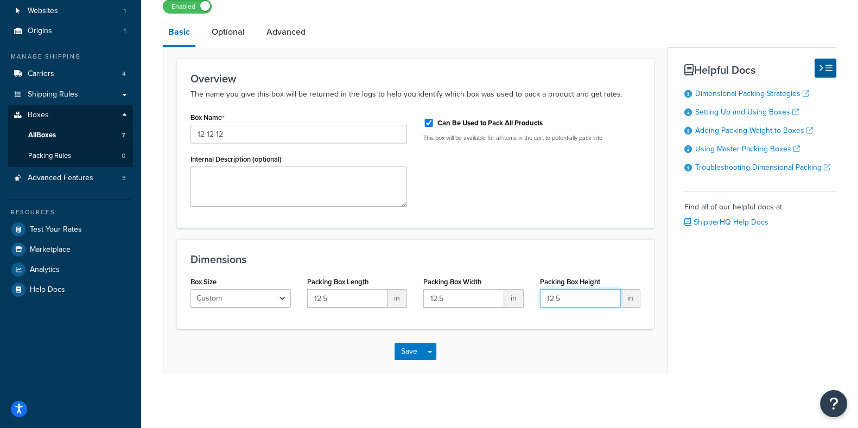
scroll to position [79, 0]
type input "12.5"
click at [407, 356] on button "Save" at bounding box center [408, 352] width 29 height 17
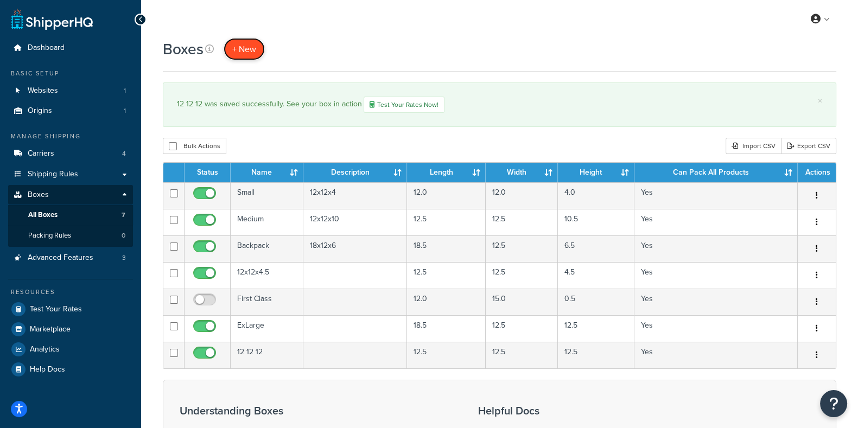
click at [245, 44] on span "+ New" at bounding box center [244, 49] width 24 height 12
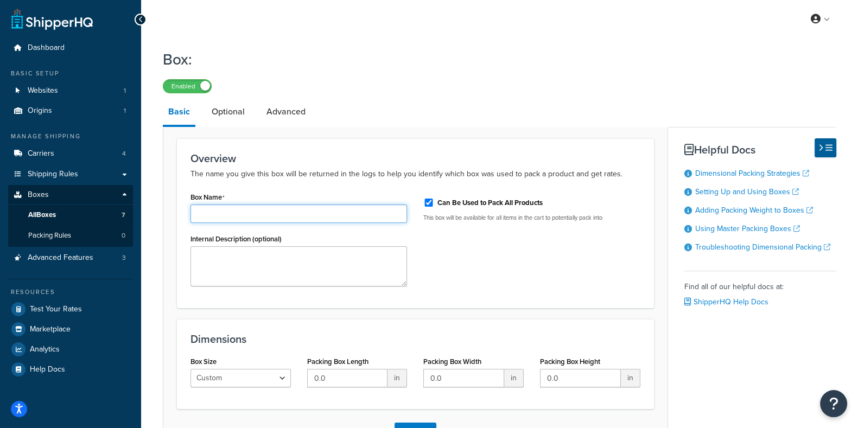
click at [257, 215] on input "Box Name" at bounding box center [298, 214] width 216 height 18
type input "Dummy box"
click at [347, 381] on input "0.0" at bounding box center [347, 378] width 81 height 18
type input "0"
type input "13"
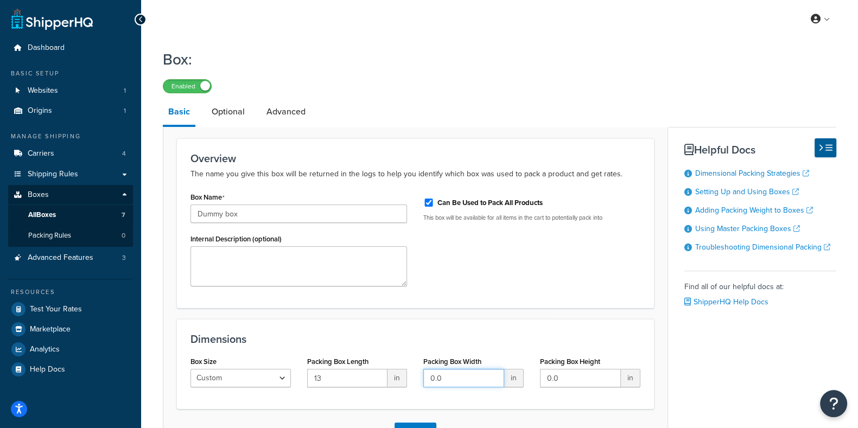
drag, startPoint x: 451, startPoint y: 380, endPoint x: 386, endPoint y: 386, distance: 65.9
click at [386, 386] on div "Box Size Custom USPS Small Flat Box USPS Medium Flat Box USPS Large Flat Box US…" at bounding box center [415, 375] width 466 height 42
type input "13"
drag, startPoint x: 565, startPoint y: 381, endPoint x: 494, endPoint y: 386, distance: 71.2
click at [494, 386] on div "Box Size Custom USPS Small Flat Box USPS Medium Flat Box USPS Large Flat Box US…" at bounding box center [415, 375] width 466 height 42
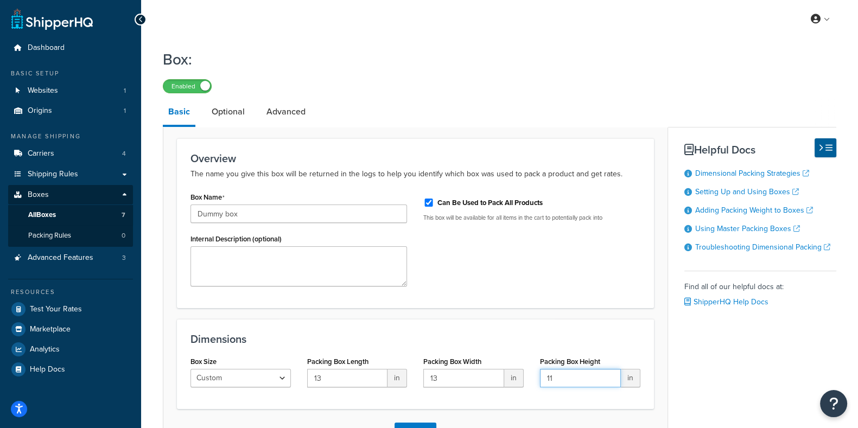
type input "11"
click at [329, 379] on input "13" at bounding box center [347, 378] width 81 height 18
type input "13.5"
click at [443, 380] on input "13" at bounding box center [463, 378] width 81 height 18
type input "13.5"
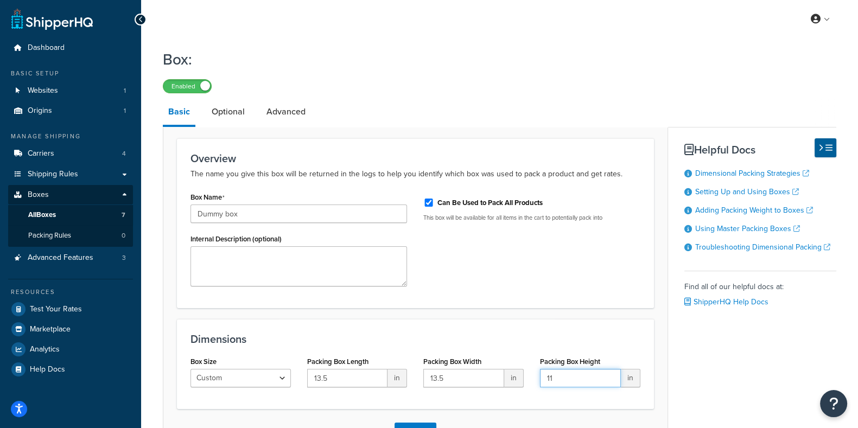
click at [564, 378] on input "11" at bounding box center [580, 378] width 81 height 18
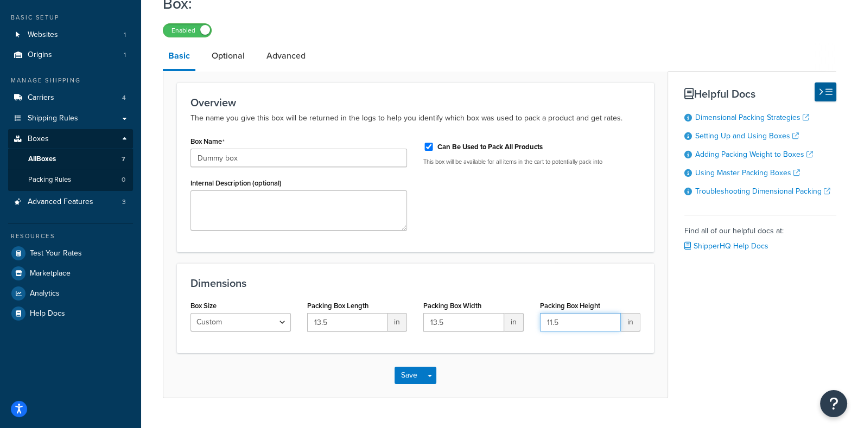
scroll to position [80, 0]
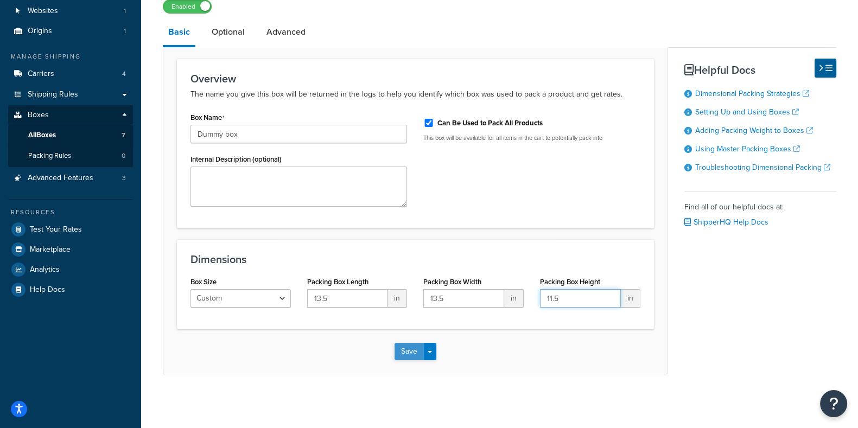
type input "11.5"
click at [413, 353] on button "Save" at bounding box center [408, 351] width 29 height 17
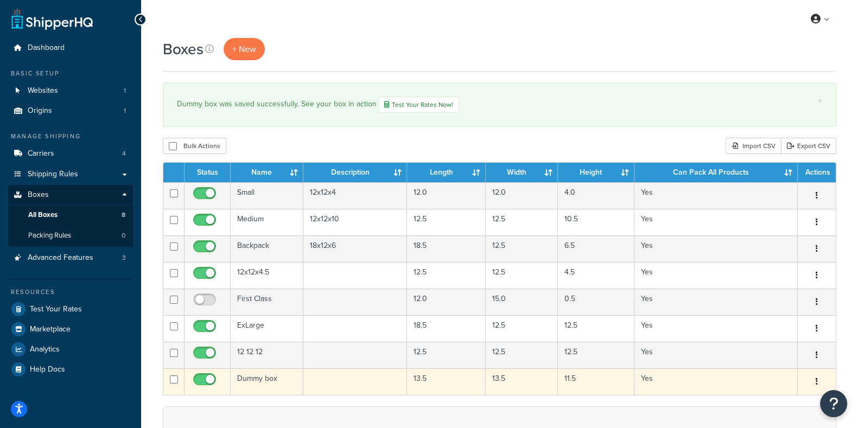
click at [250, 381] on td "Dummy box" at bounding box center [267, 381] width 73 height 27
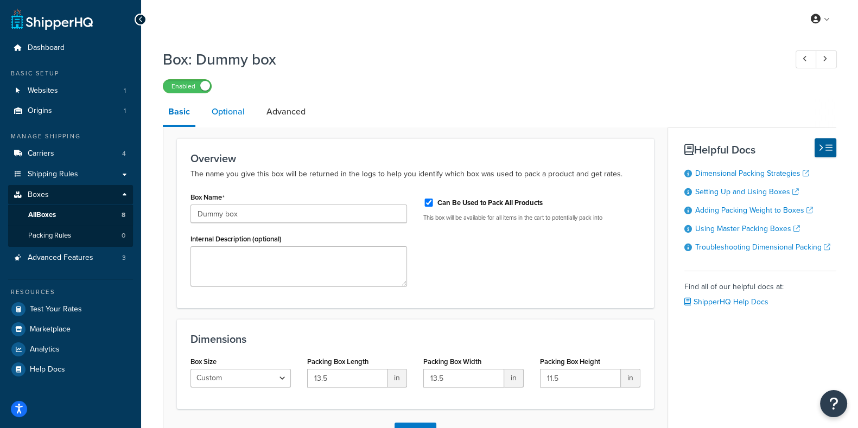
click at [228, 113] on link "Optional" at bounding box center [228, 112] width 44 height 26
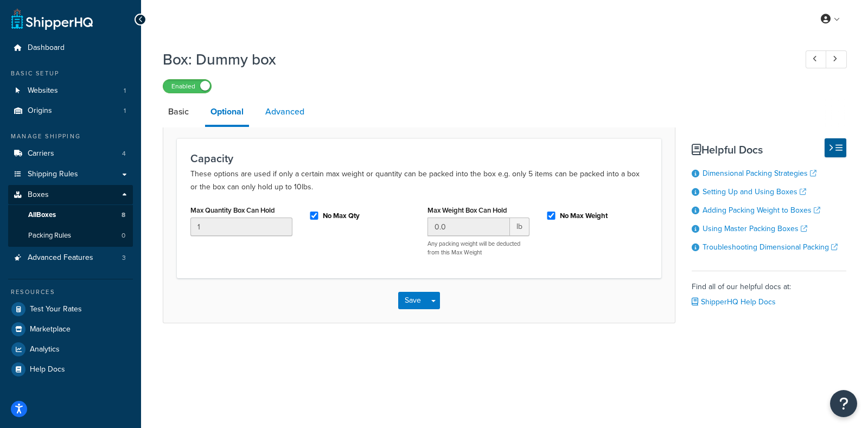
click at [287, 112] on link "Advanced" at bounding box center [285, 112] width 50 height 26
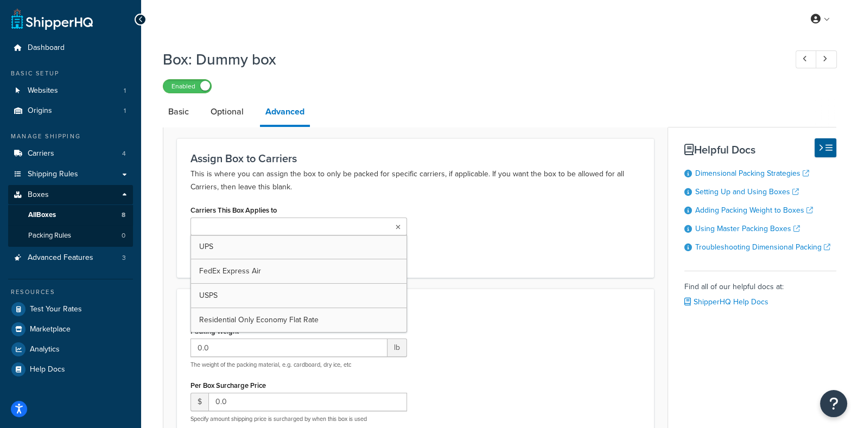
click at [233, 229] on input "Carriers This Box Applies to" at bounding box center [242, 227] width 96 height 12
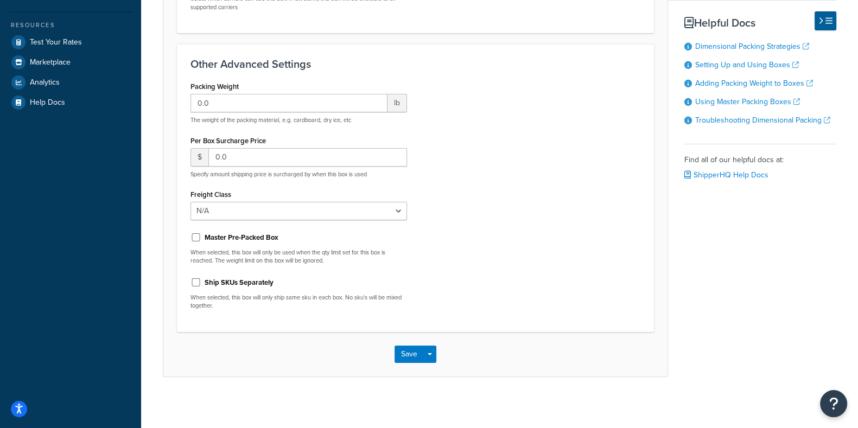
scroll to position [269, 0]
click at [408, 352] on button "Save" at bounding box center [408, 352] width 29 height 17
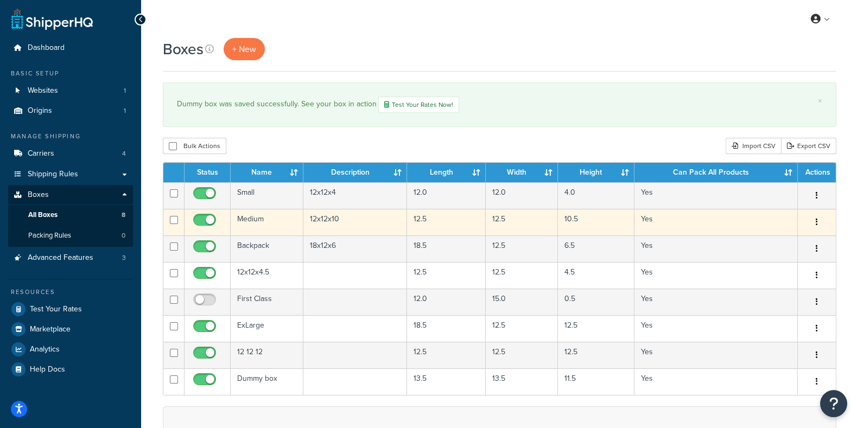
click at [430, 226] on td "12.5" at bounding box center [446, 222] width 79 height 27
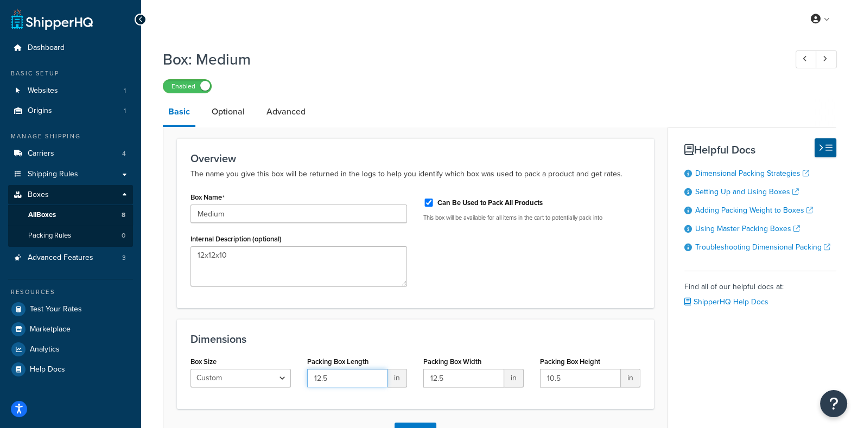
click at [334, 379] on input "12.5" at bounding box center [347, 378] width 81 height 18
type input "12."
click at [452, 379] on input "12.5" at bounding box center [463, 378] width 81 height 18
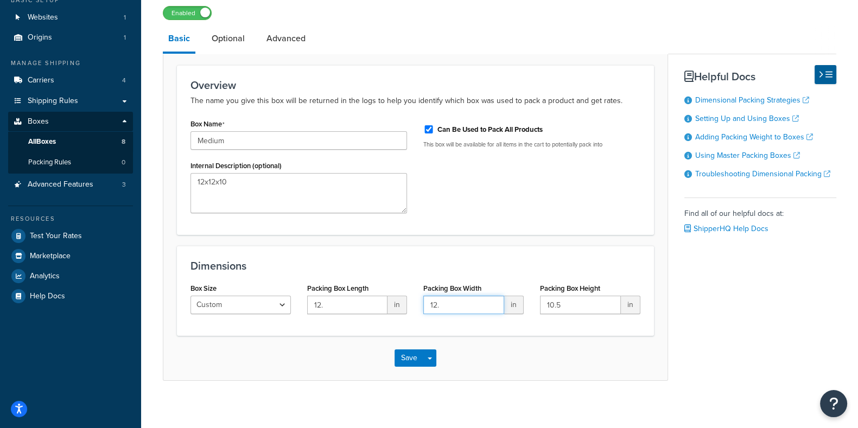
scroll to position [79, 0]
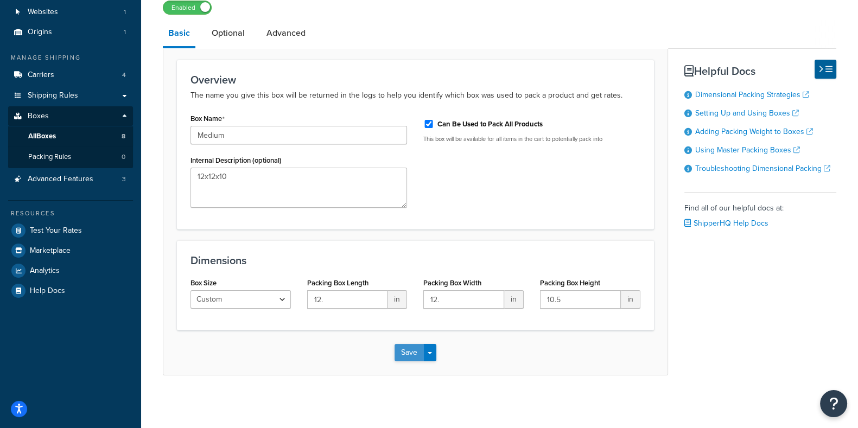
click at [412, 353] on button "Save" at bounding box center [408, 352] width 29 height 17
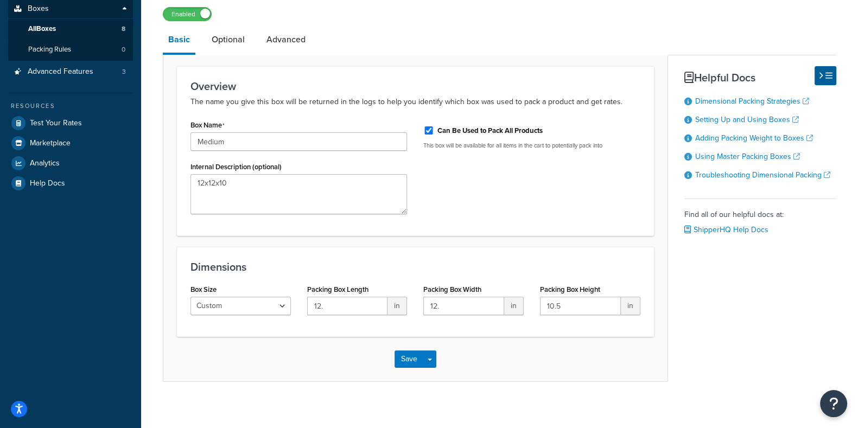
scroll to position [187, 0]
click at [449, 304] on input "12." at bounding box center [463, 305] width 81 height 18
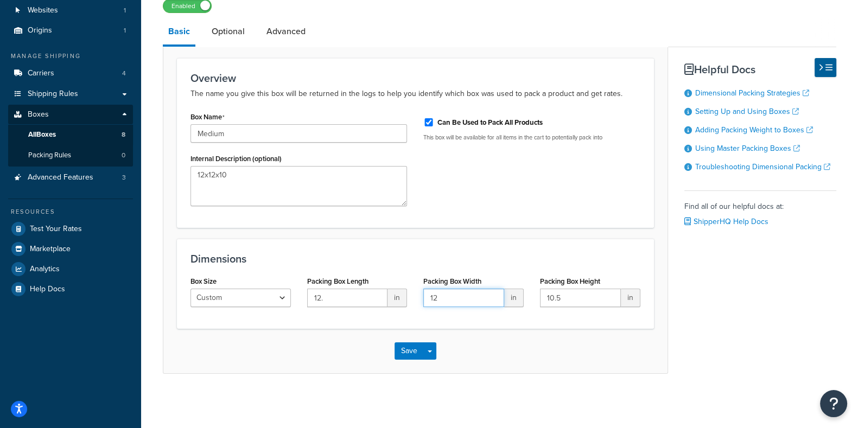
scroll to position [80, 0]
type input "12"
click at [332, 300] on input "12." at bounding box center [347, 298] width 81 height 18
type input "12"
click at [406, 352] on button "Save" at bounding box center [408, 351] width 29 height 17
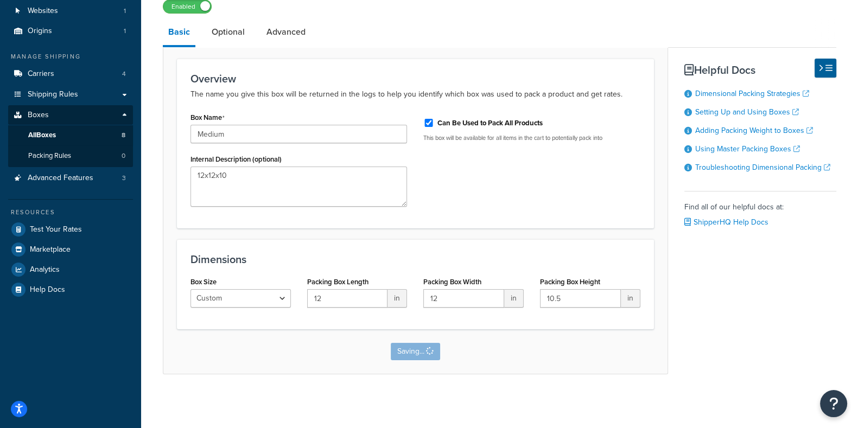
scroll to position [0, 0]
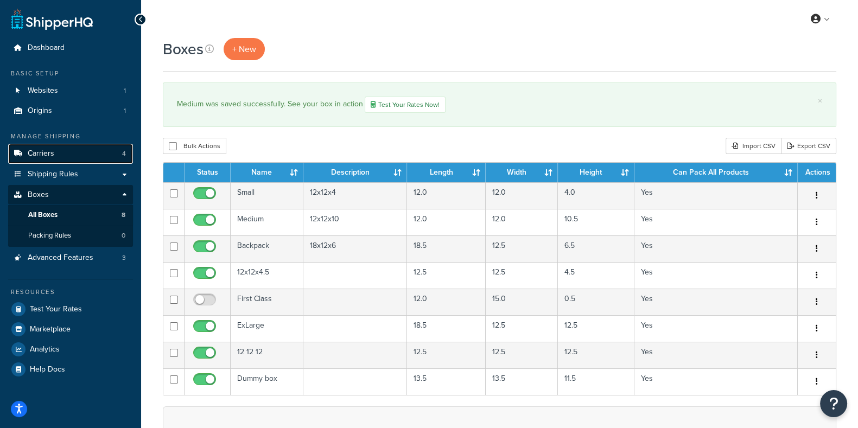
click at [59, 157] on link "Carriers 4" at bounding box center [70, 154] width 125 height 20
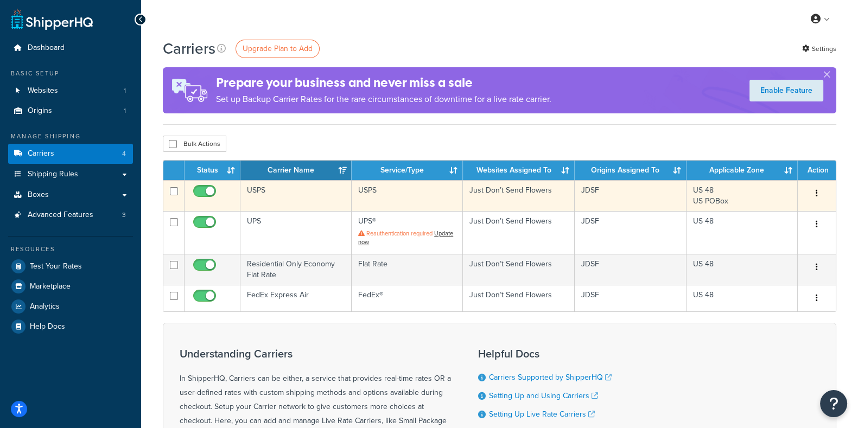
click at [261, 192] on td "USPS" at bounding box center [295, 195] width 111 height 31
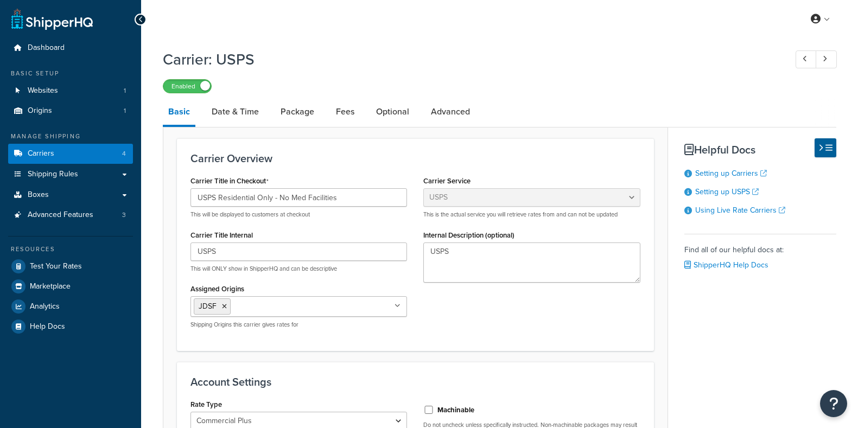
select select "usps"
select select "PLUS"
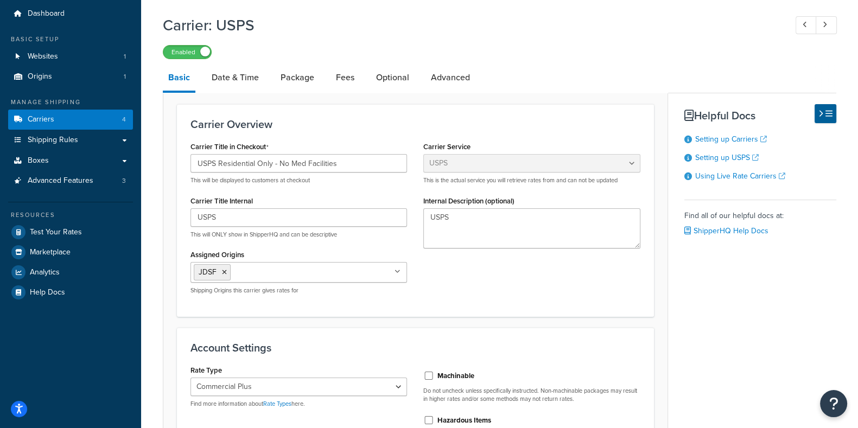
scroll to position [32, 0]
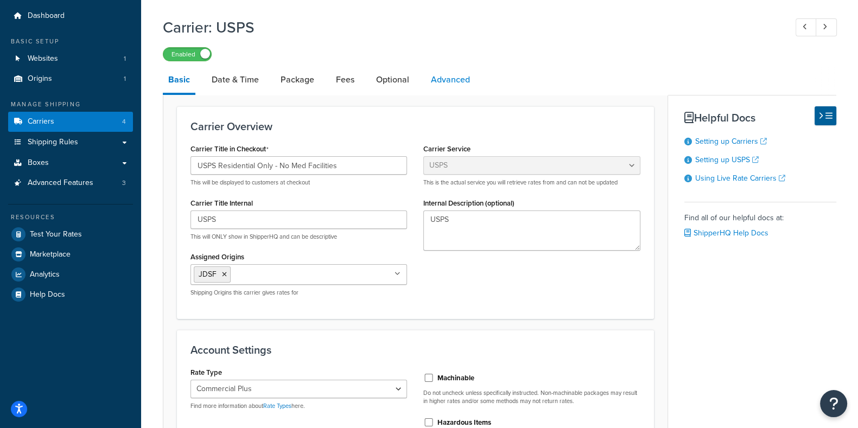
click at [453, 79] on link "Advanced" at bounding box center [450, 80] width 50 height 26
select select "false"
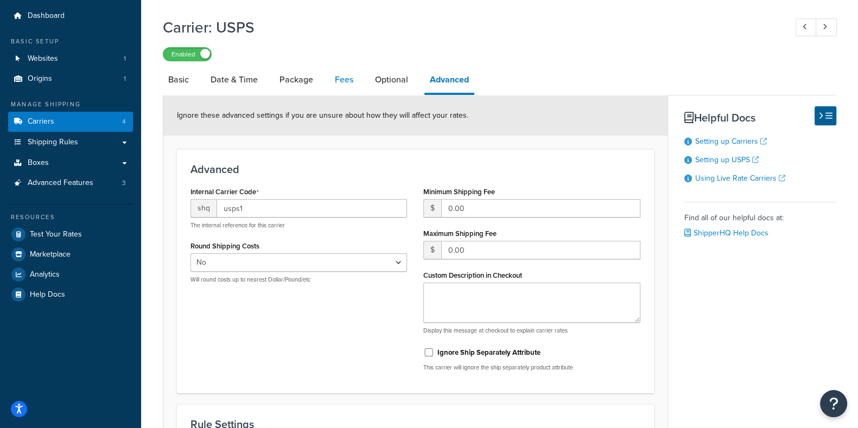
click at [337, 77] on link "Fees" at bounding box center [343, 80] width 29 height 26
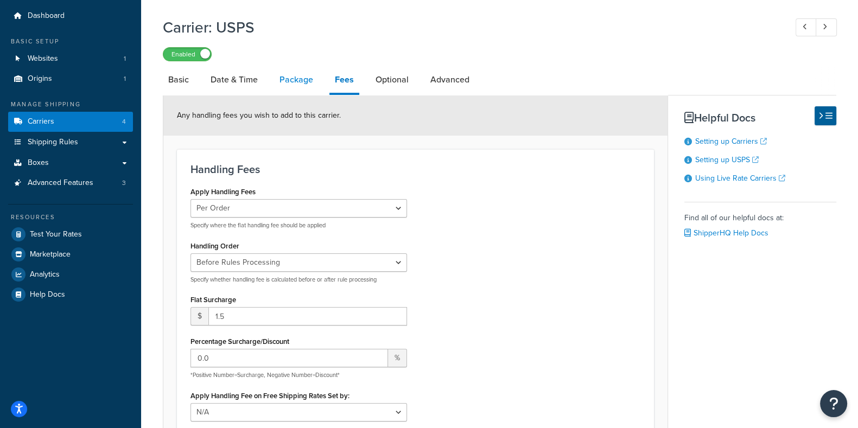
click at [297, 79] on link "Package" at bounding box center [296, 80] width 44 height 26
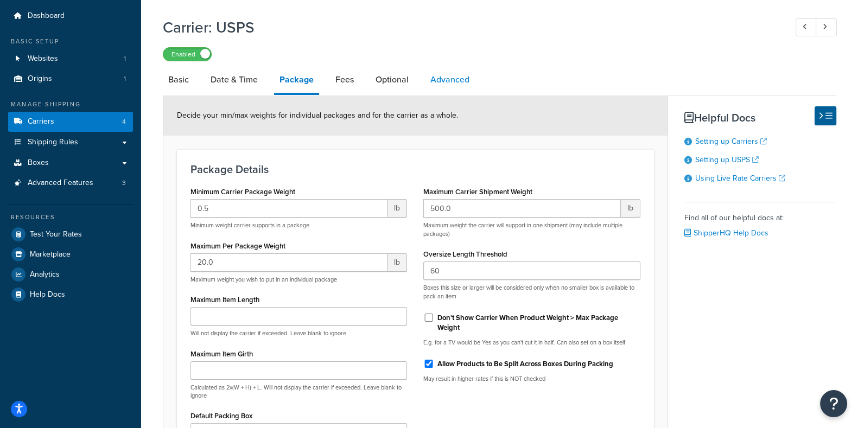
click at [457, 80] on link "Advanced" at bounding box center [450, 80] width 50 height 26
select select "false"
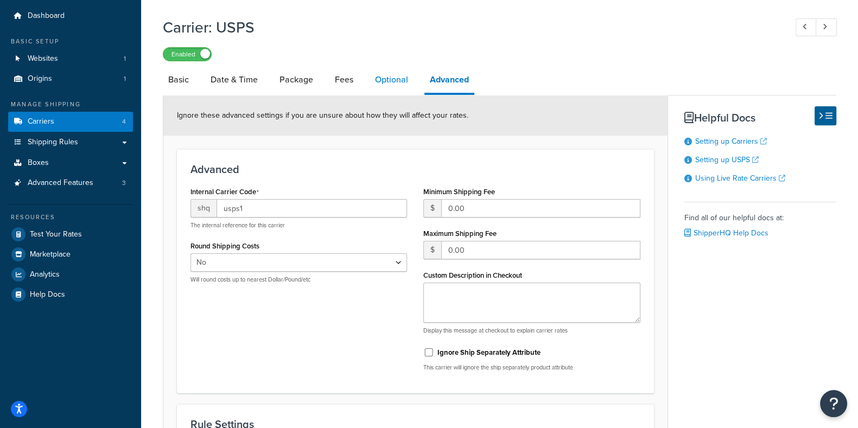
click at [394, 78] on link "Optional" at bounding box center [391, 80] width 44 height 26
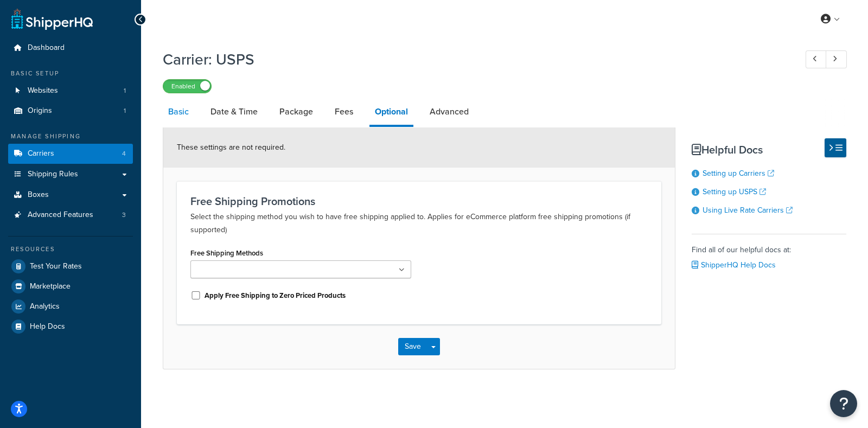
click at [182, 112] on link "Basic" at bounding box center [178, 112] width 31 height 26
select select "usps"
select select "PLUS"
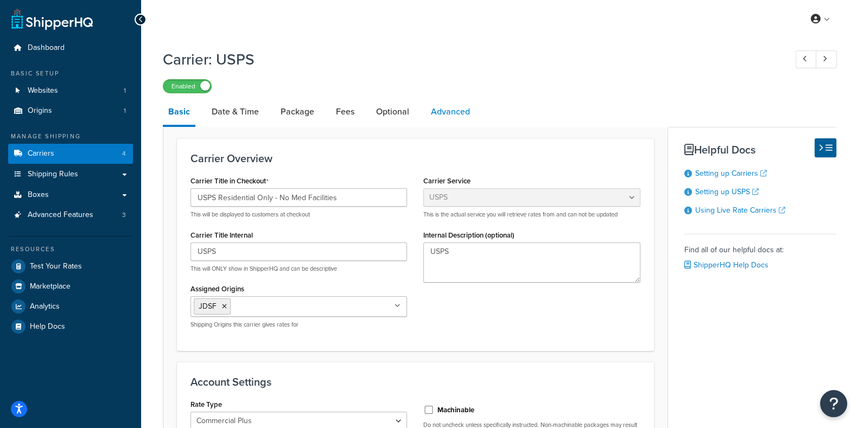
click at [445, 112] on link "Advanced" at bounding box center [450, 112] width 50 height 26
select select "false"
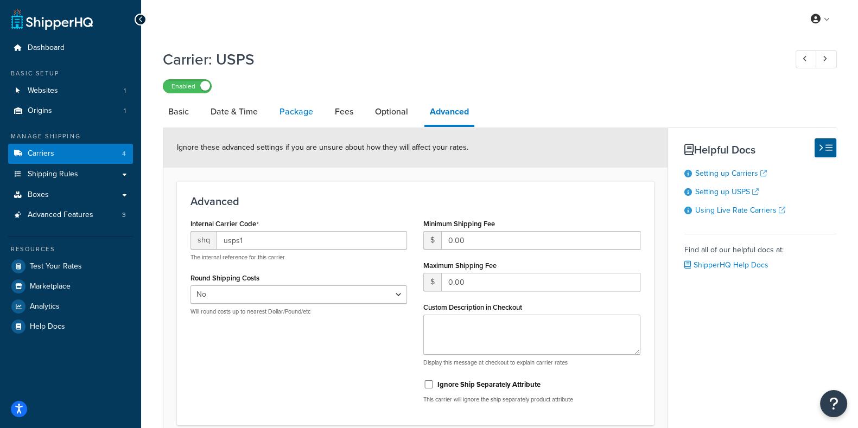
click at [296, 110] on link "Package" at bounding box center [296, 112] width 44 height 26
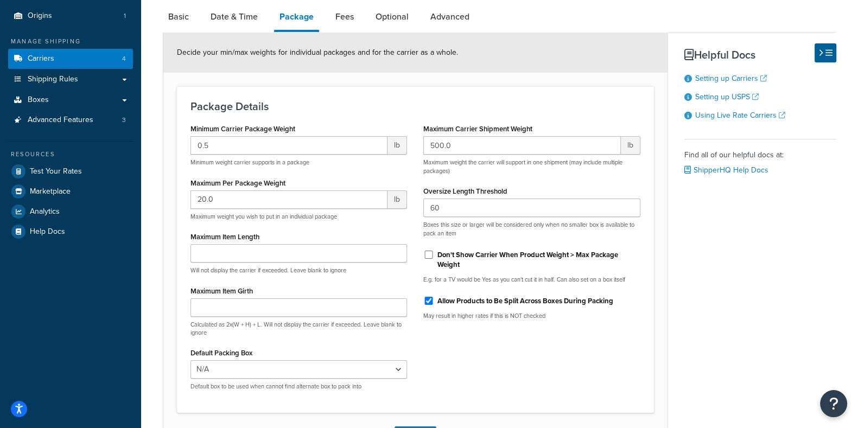
scroll to position [95, 0]
click at [172, 17] on link "Basic" at bounding box center [178, 17] width 31 height 26
select select "usps"
select select "PLUS"
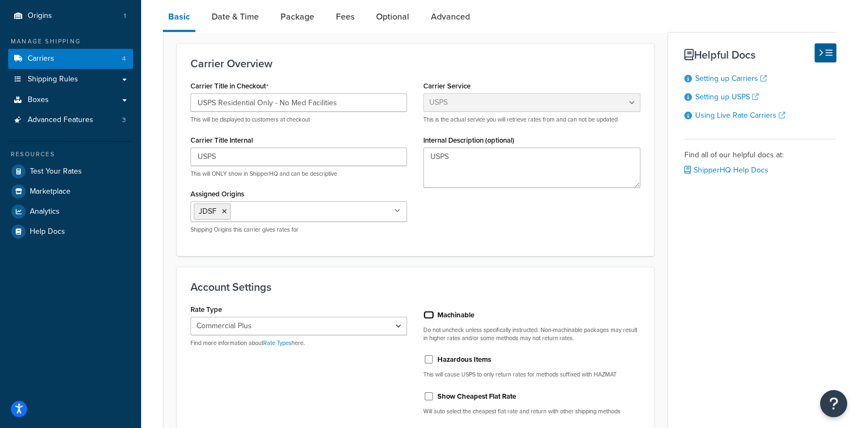
click at [429, 316] on input "Machinable" at bounding box center [428, 315] width 11 height 8
checkbox input "true"
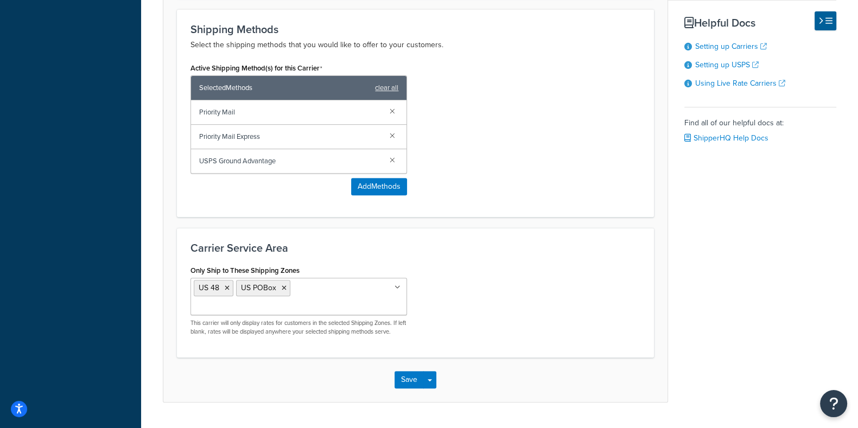
scroll to position [538, 0]
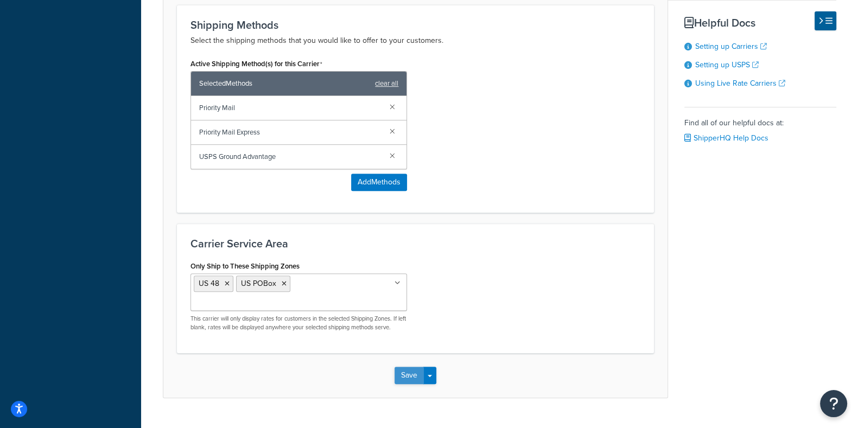
click at [405, 367] on button "Save" at bounding box center [408, 375] width 29 height 17
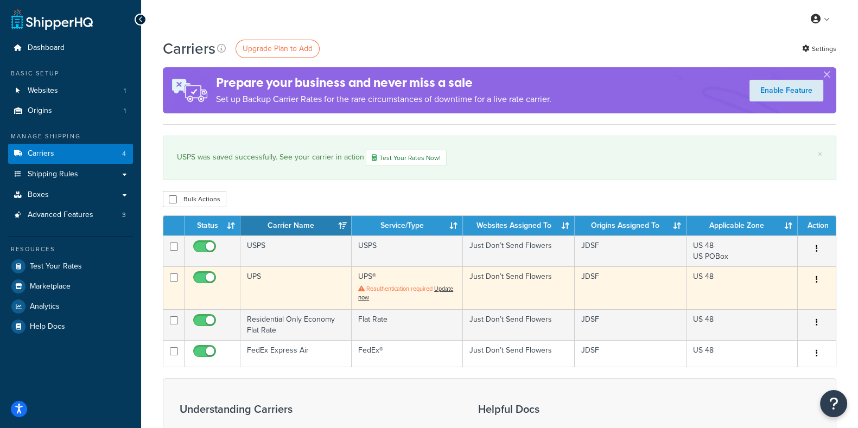
click at [257, 277] on td "UPS" at bounding box center [295, 287] width 111 height 42
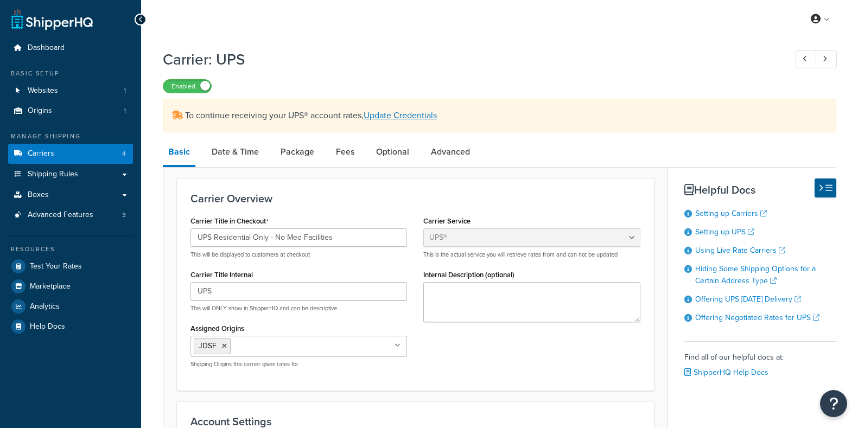
select select "ups"
click at [44, 158] on span "Carriers" at bounding box center [41, 153] width 27 height 9
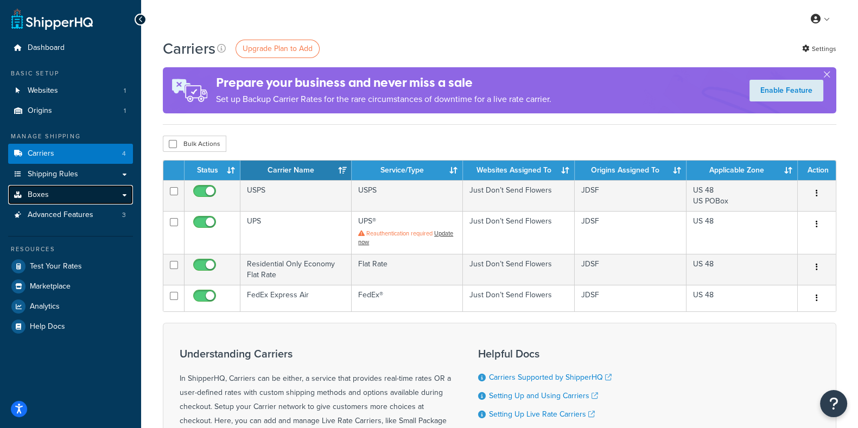
click at [41, 193] on span "Boxes" at bounding box center [38, 194] width 21 height 9
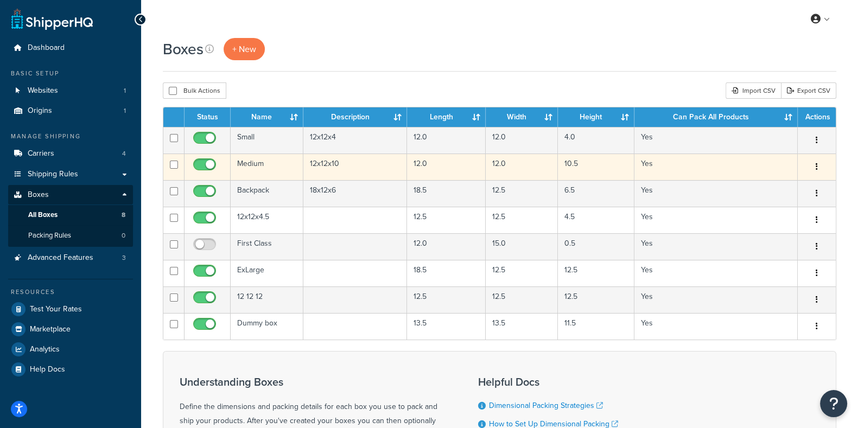
click at [672, 169] on td "Yes" at bounding box center [715, 167] width 163 height 27
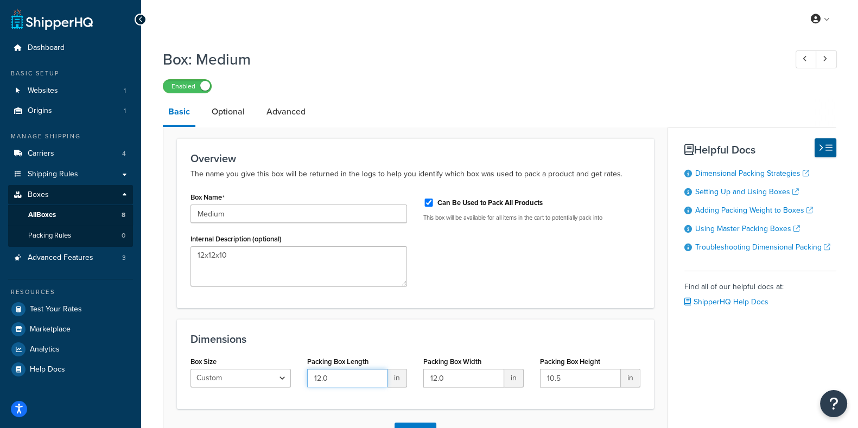
click at [349, 380] on input "12.0" at bounding box center [347, 378] width 81 height 18
type input "12.5"
click at [449, 381] on input "12.0" at bounding box center [463, 378] width 81 height 18
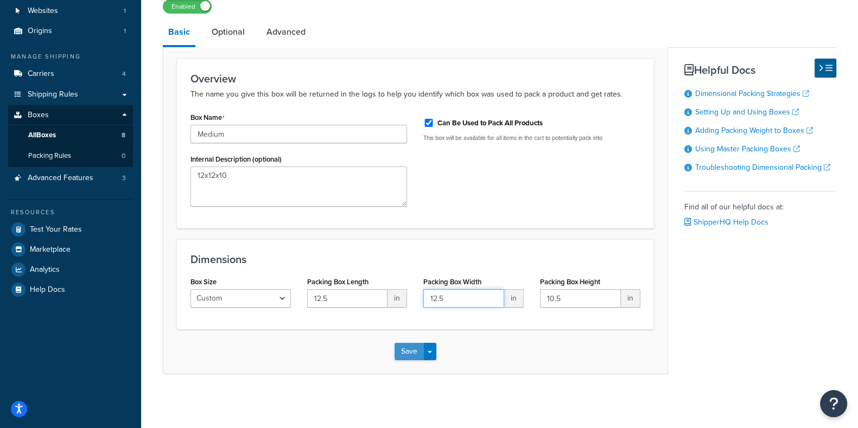
type input "12.5"
click at [412, 352] on button "Save" at bounding box center [408, 351] width 29 height 17
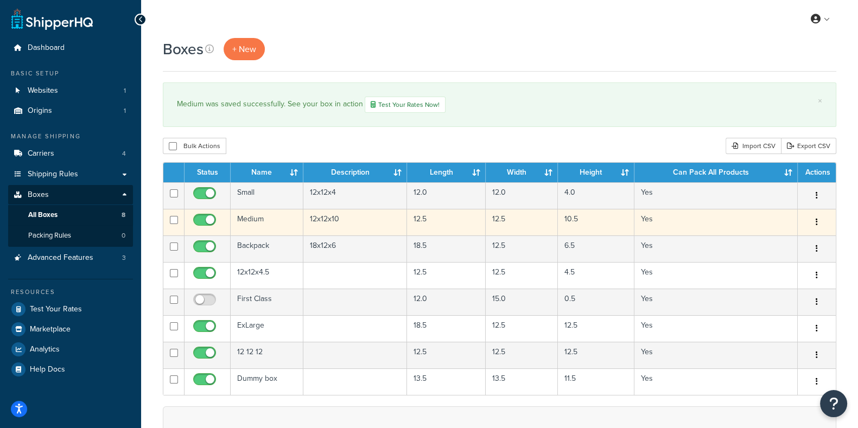
click at [443, 224] on td "12.5" at bounding box center [446, 222] width 79 height 27
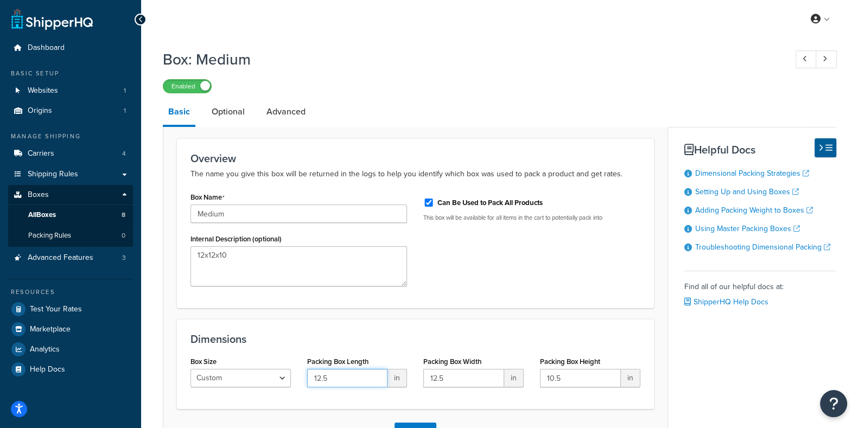
click at [339, 379] on input "12.5" at bounding box center [347, 378] width 81 height 18
type input "12.6"
click at [461, 378] on input "12.5" at bounding box center [463, 378] width 81 height 18
type input "12.6"
click at [584, 381] on input "10.5" at bounding box center [580, 378] width 81 height 18
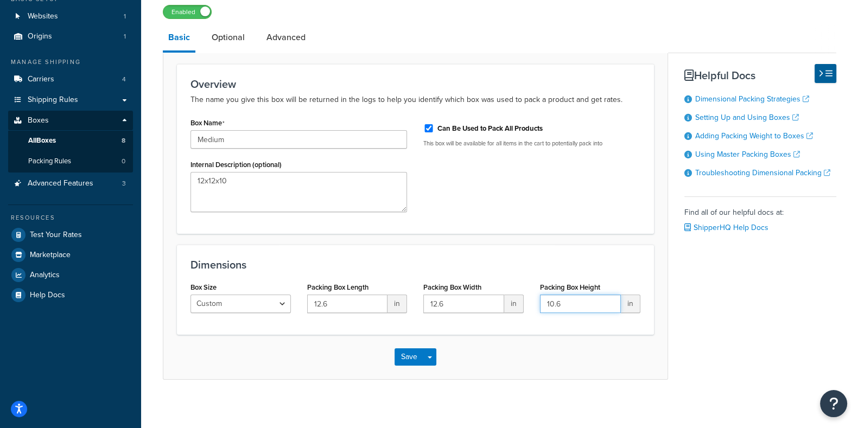
scroll to position [80, 0]
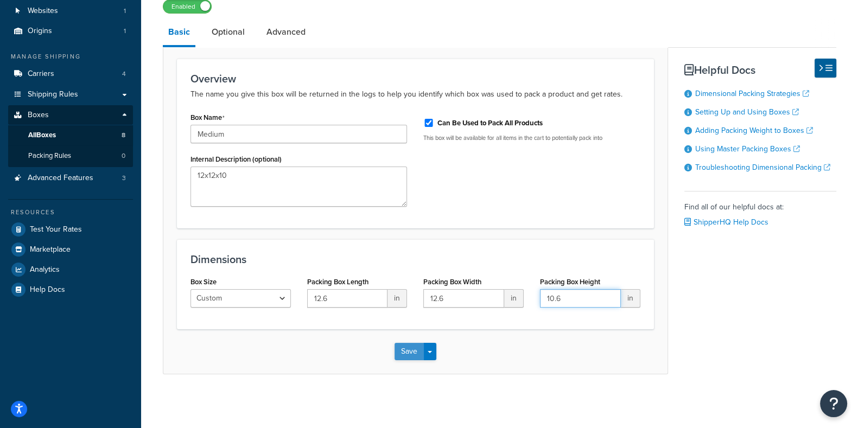
type input "10.6"
click at [411, 352] on button "Save" at bounding box center [408, 351] width 29 height 17
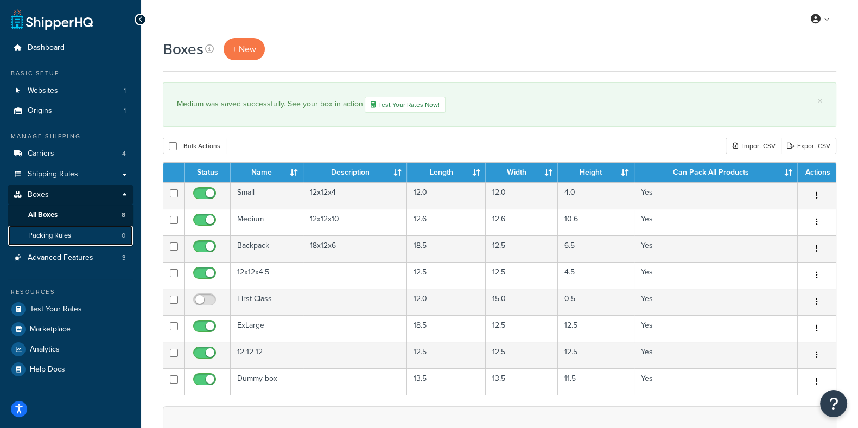
click at [71, 235] on span "Packing Rules" at bounding box center [49, 235] width 43 height 9
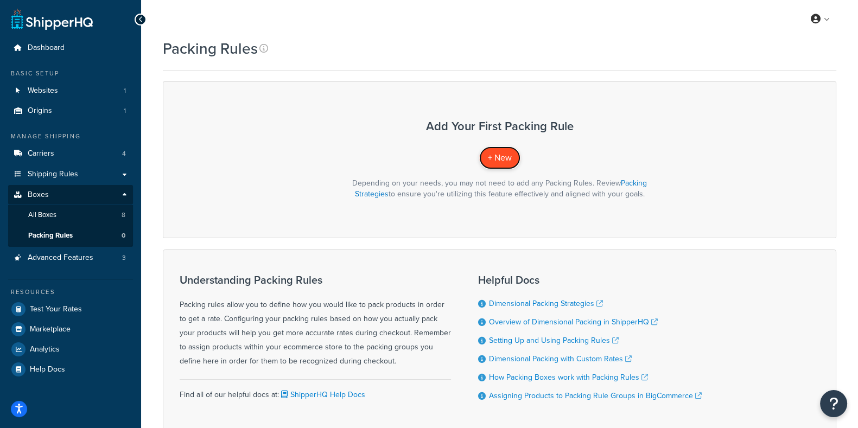
click at [507, 160] on span "+ New" at bounding box center [500, 157] width 24 height 12
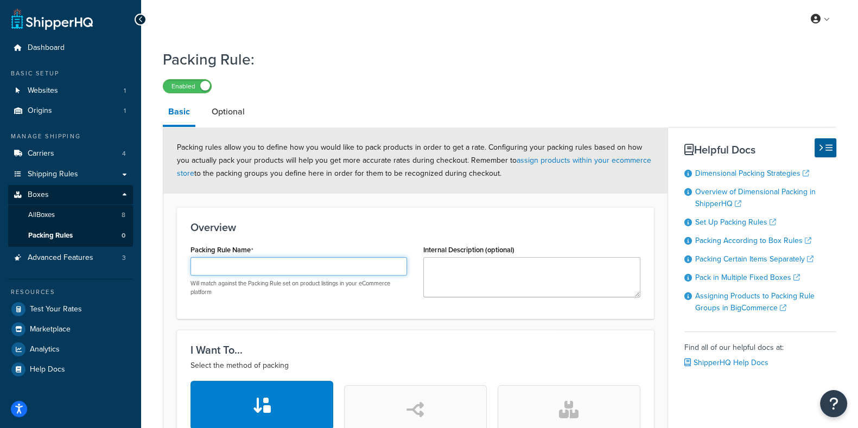
click at [225, 269] on input "Packing Rule Name" at bounding box center [298, 266] width 216 height 18
type input "Ignore 0 dimensions"
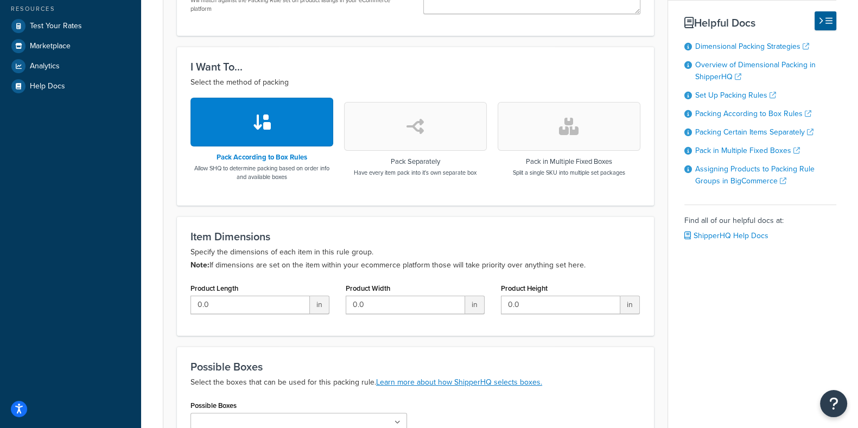
scroll to position [284, 0]
click at [257, 308] on input "0.0" at bounding box center [249, 304] width 119 height 18
type input "0"
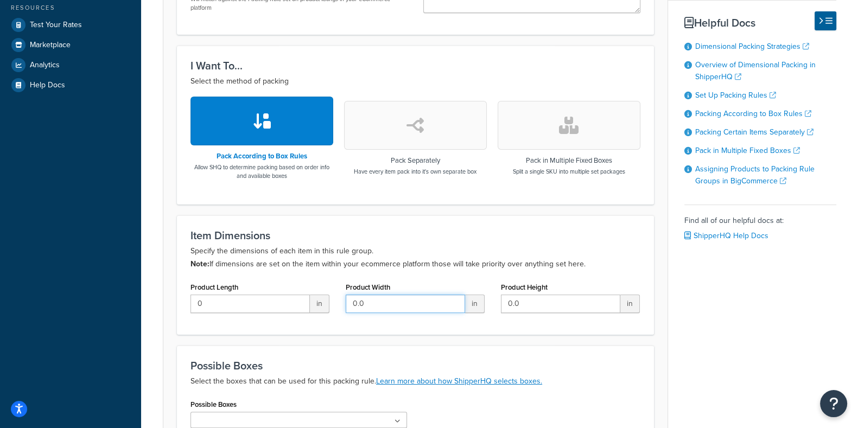
click at [394, 304] on input "0.0" at bounding box center [405, 304] width 119 height 18
type input "0"
click at [567, 306] on input "0.0" at bounding box center [560, 304] width 119 height 18
type input "0"
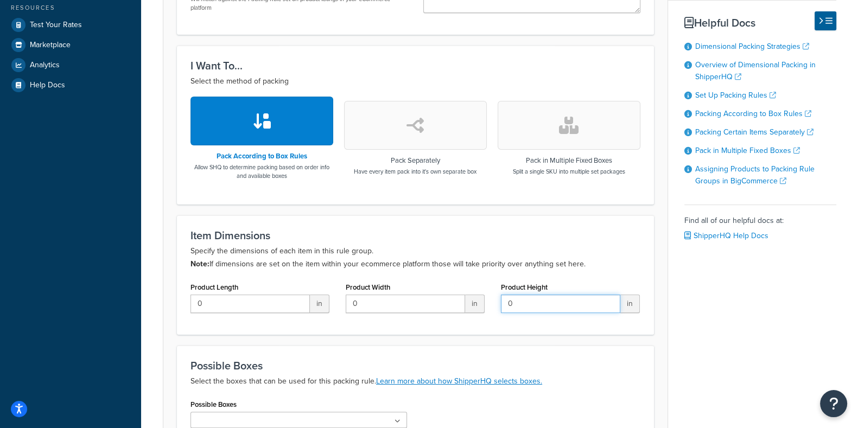
type input "0"
click at [269, 119] on icon "button" at bounding box center [262, 120] width 20 height 17
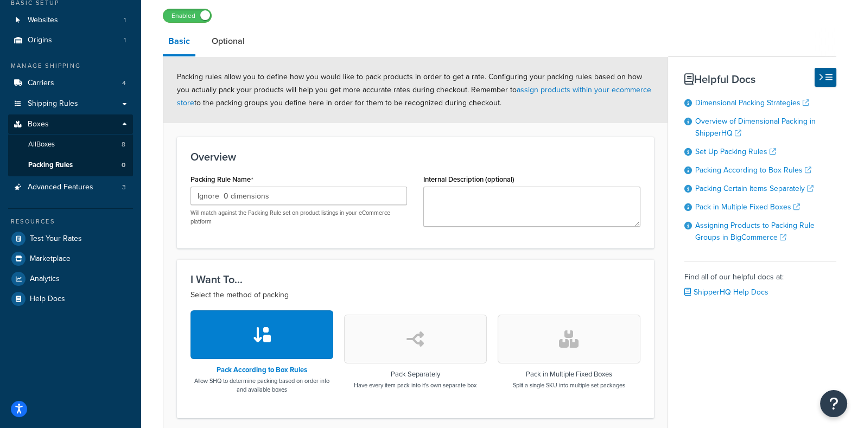
scroll to position [0, 0]
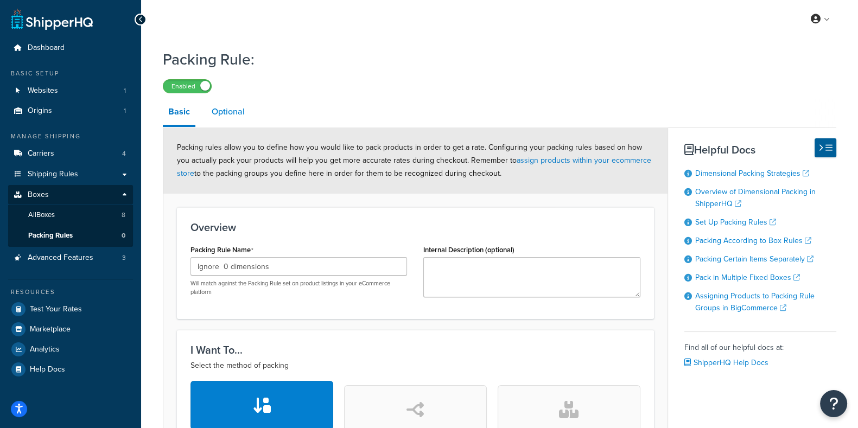
click at [226, 113] on link "Optional" at bounding box center [228, 112] width 44 height 26
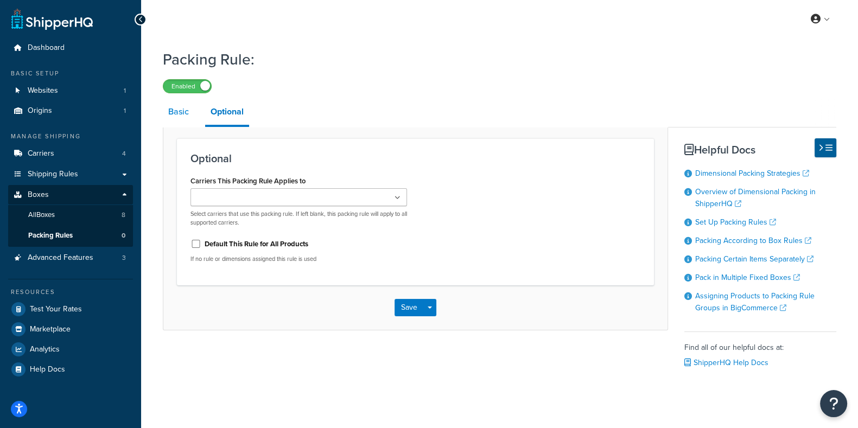
click at [175, 114] on link "Basic" at bounding box center [178, 112] width 31 height 26
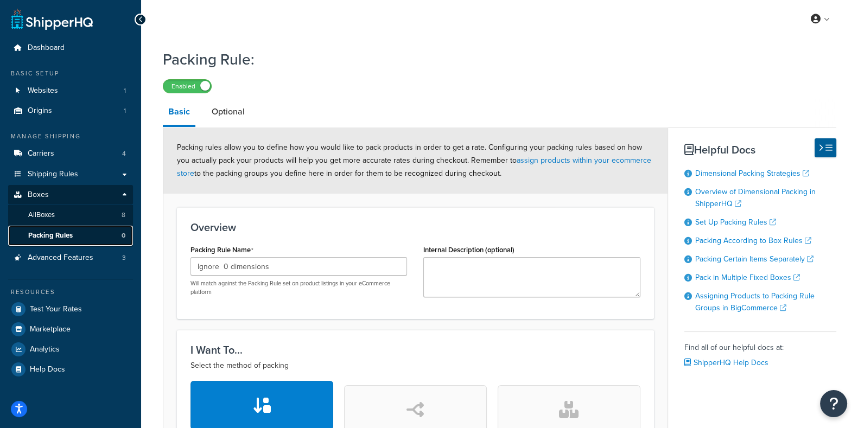
click at [47, 236] on span "Packing Rules" at bounding box center [50, 235] width 44 height 9
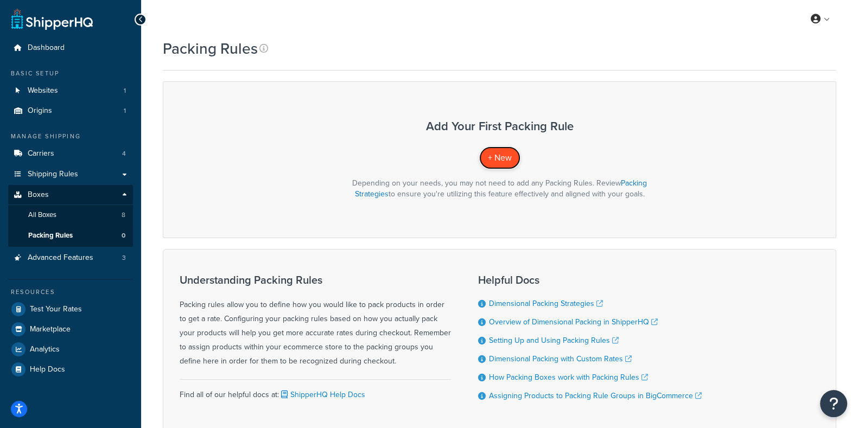
click at [496, 163] on span "+ New" at bounding box center [500, 157] width 24 height 12
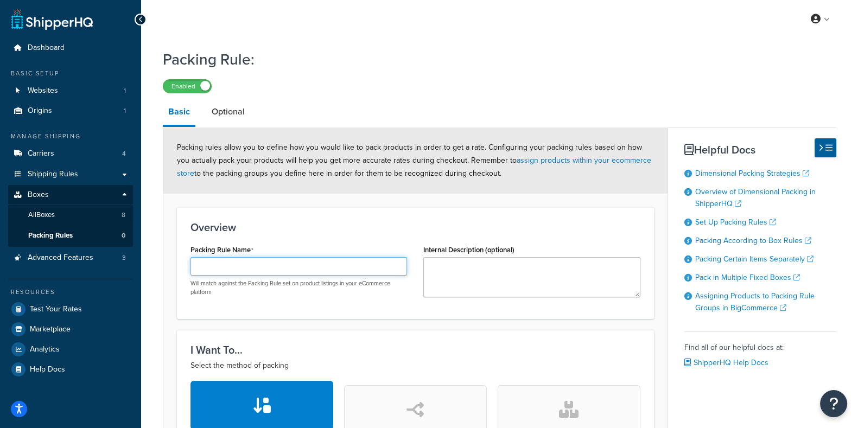
click at [252, 269] on input "Packing Rule Name" at bounding box center [298, 266] width 216 height 18
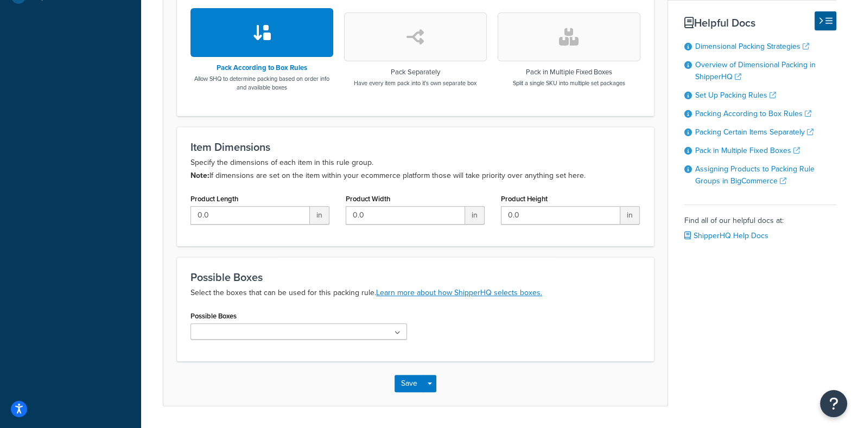
scroll to position [399, 0]
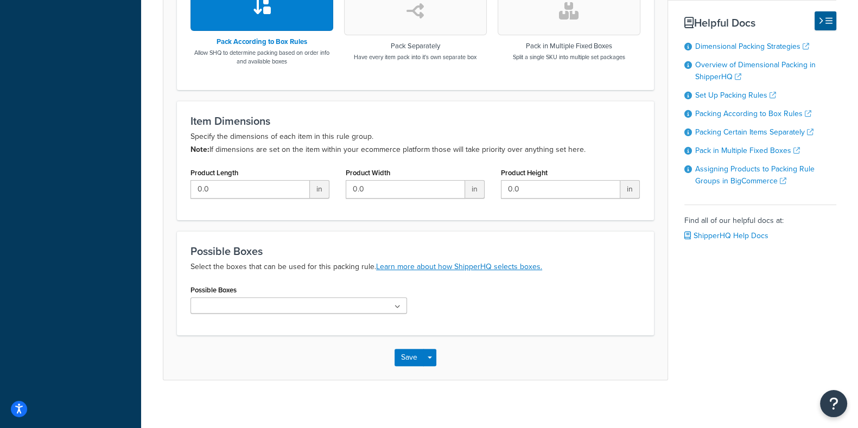
type input "0 Dimension rules"
click at [400, 305] on icon at bounding box center [397, 307] width 5 height 7
click at [478, 301] on div "Possible Boxes No results found" at bounding box center [415, 302] width 466 height 40
click at [416, 358] on button "Save" at bounding box center [408, 357] width 29 height 17
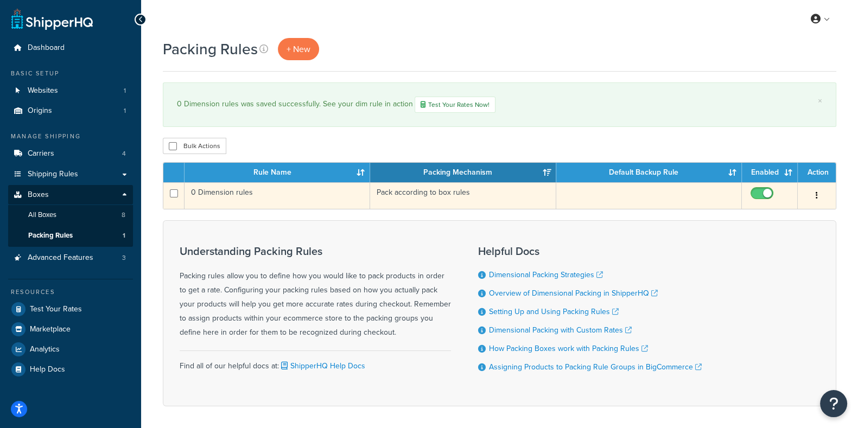
click at [228, 202] on td "0 Dimension rules" at bounding box center [277, 195] width 186 height 27
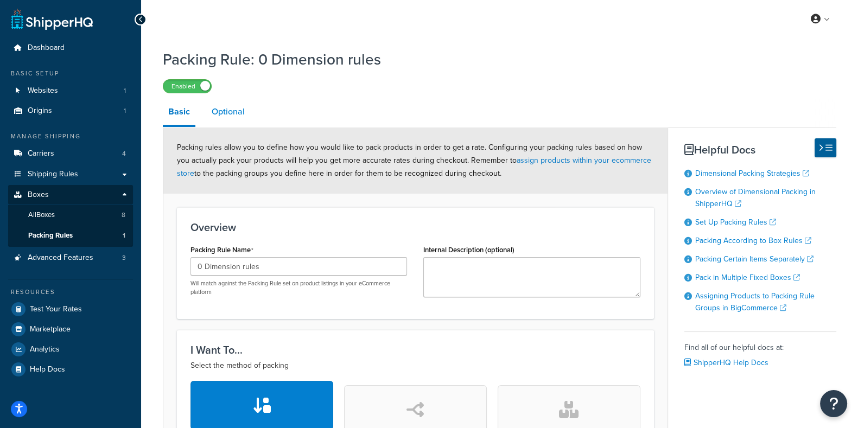
click at [230, 112] on link "Optional" at bounding box center [228, 112] width 44 height 26
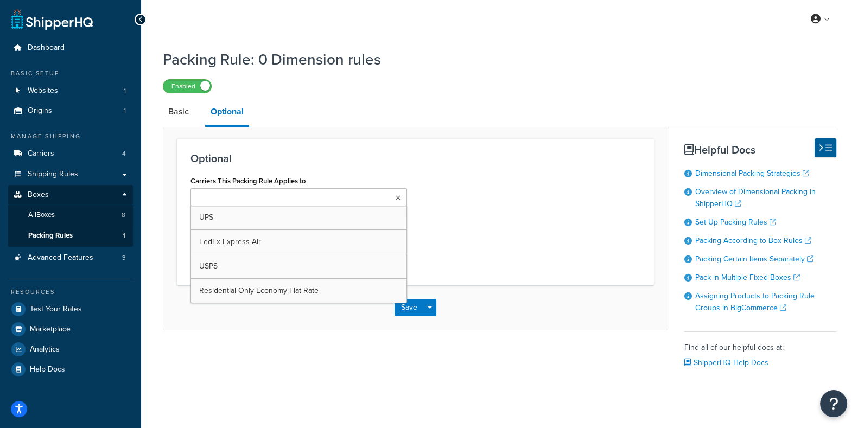
click at [397, 199] on icon at bounding box center [397, 198] width 5 height 7
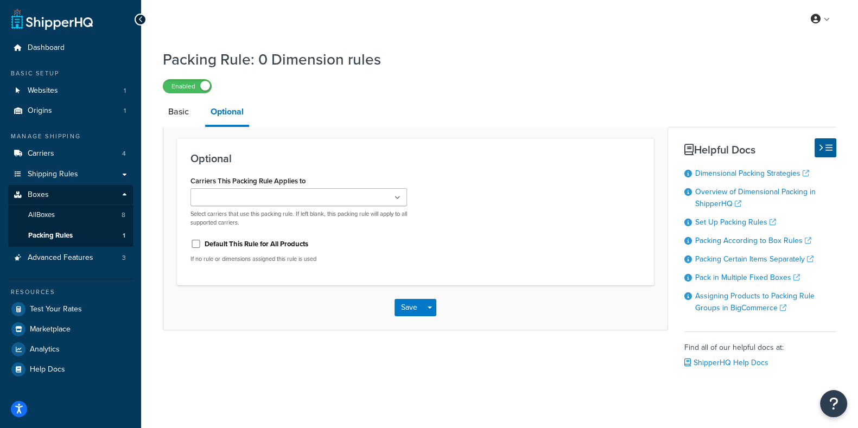
click at [480, 78] on div "Enabled" at bounding box center [499, 85] width 673 height 15
click at [177, 112] on link "Basic" at bounding box center [178, 112] width 31 height 26
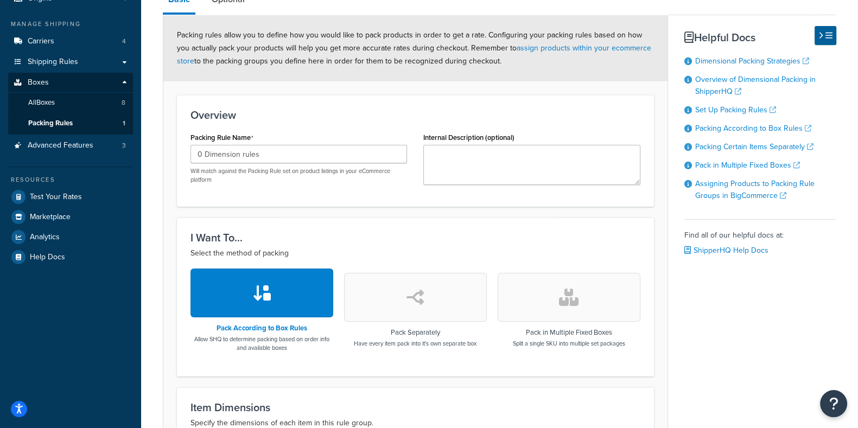
scroll to position [100, 0]
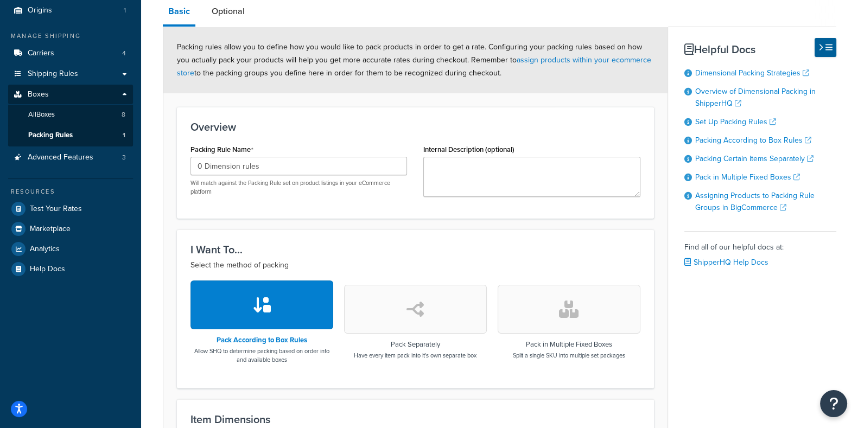
click at [282, 313] on button "button" at bounding box center [261, 304] width 143 height 49
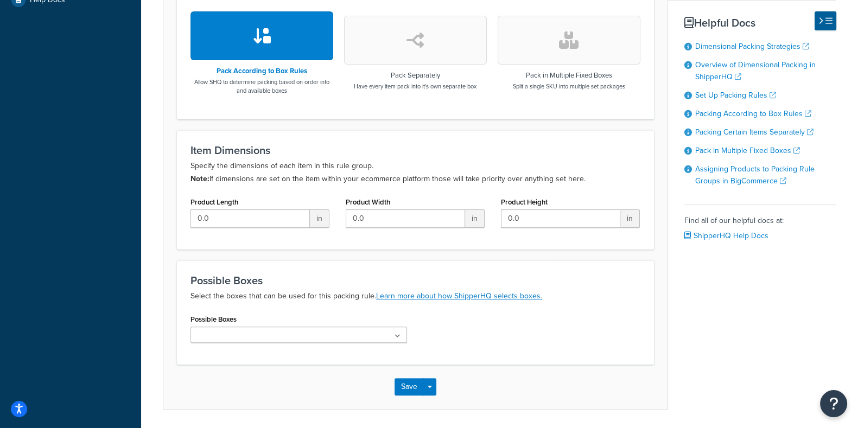
scroll to position [370, 0]
click at [311, 42] on button "button" at bounding box center [261, 34] width 143 height 49
click at [397, 335] on icon at bounding box center [397, 335] width 6 height 7
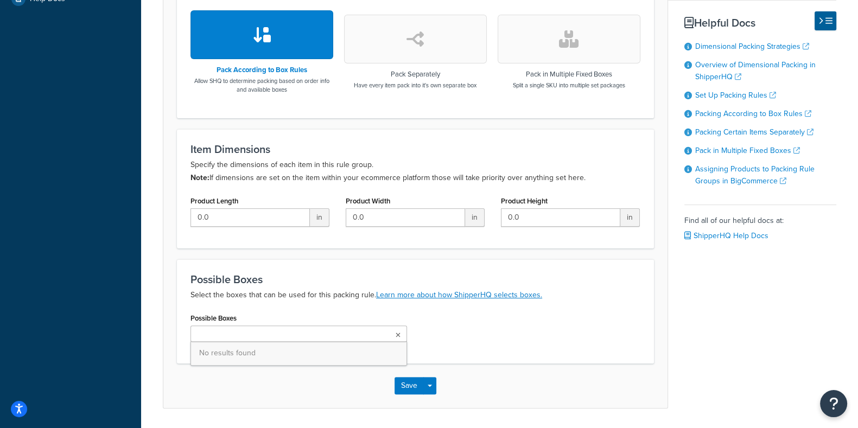
click at [397, 335] on icon at bounding box center [397, 335] width 5 height 7
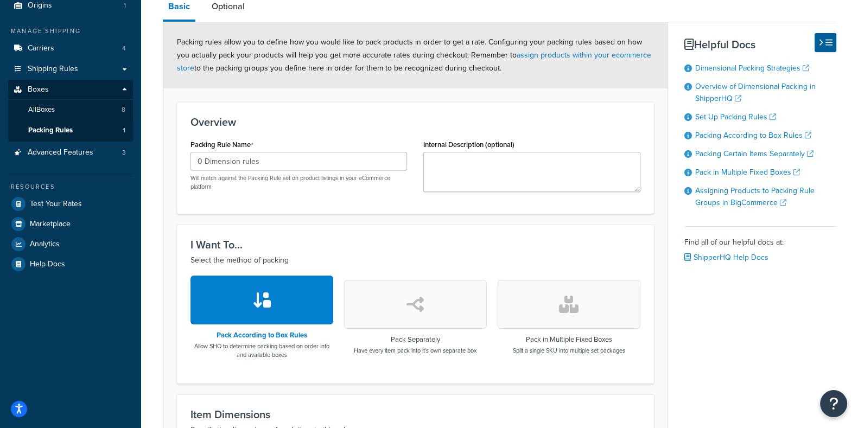
scroll to position [88, 0]
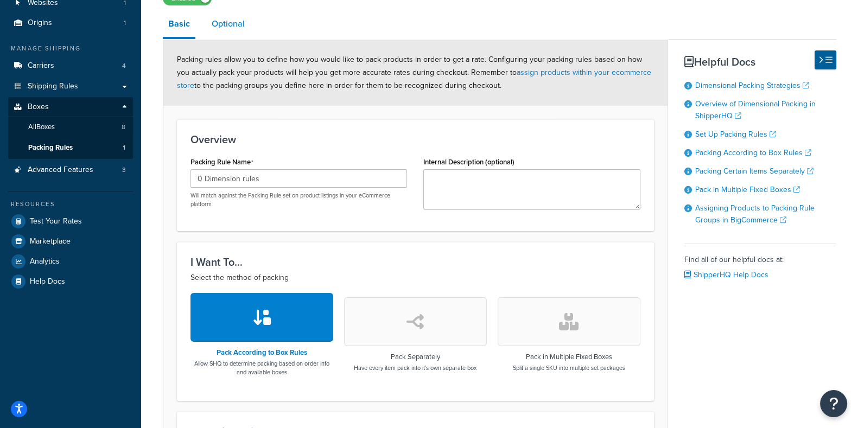
click at [237, 22] on link "Optional" at bounding box center [228, 24] width 44 height 26
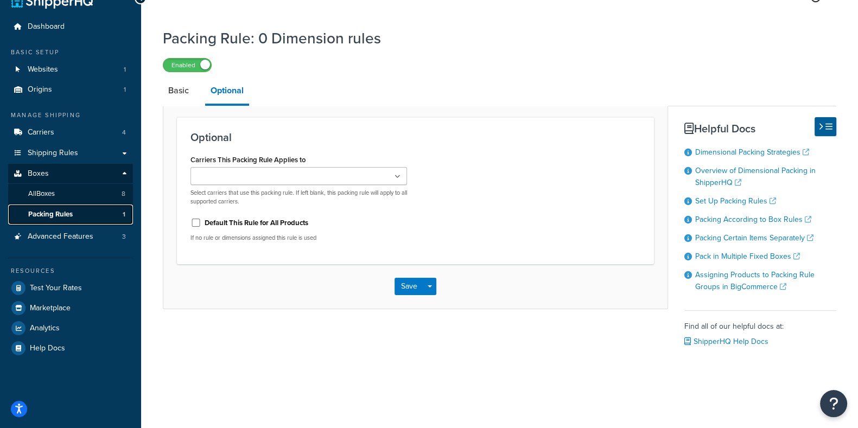
click at [52, 213] on span "Packing Rules" at bounding box center [50, 214] width 44 height 9
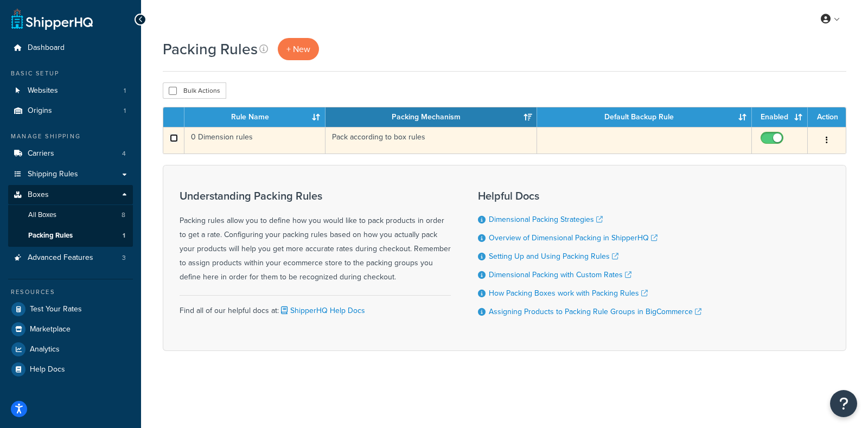
click at [173, 139] on input "checkbox" at bounding box center [174, 138] width 8 height 8
checkbox input "true"
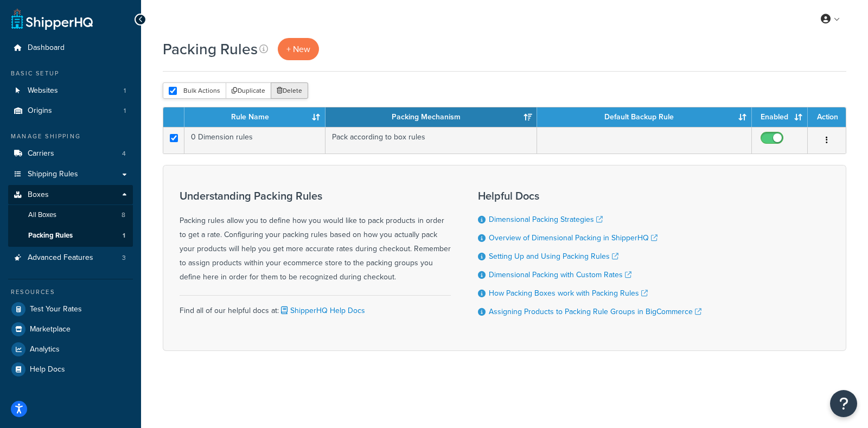
click at [290, 88] on button "Delete" at bounding box center [289, 90] width 37 height 16
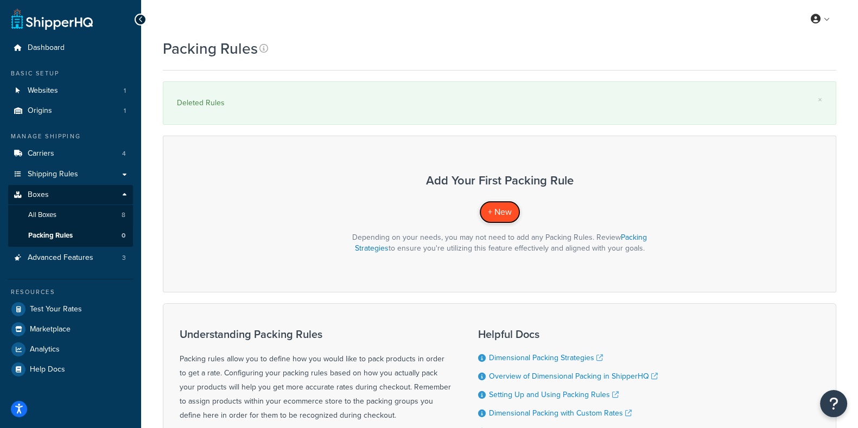
click at [503, 211] on span "+ New" at bounding box center [500, 212] width 24 height 12
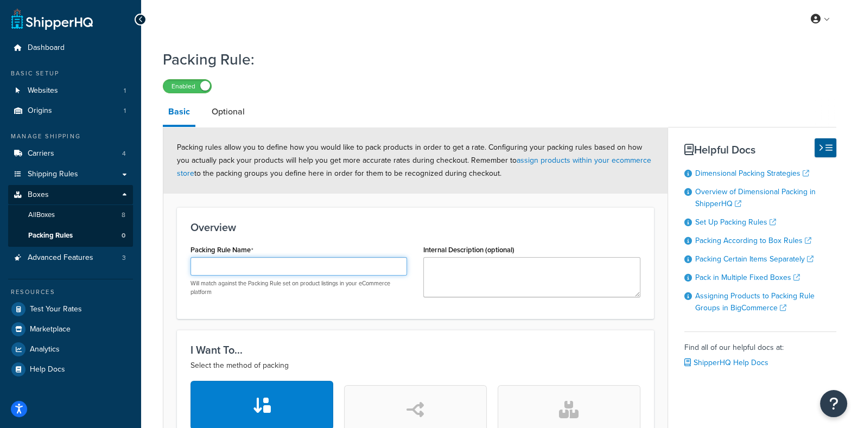
click at [227, 272] on input "Packing Rule Name" at bounding box center [298, 266] width 216 height 18
type input "Largest Box"
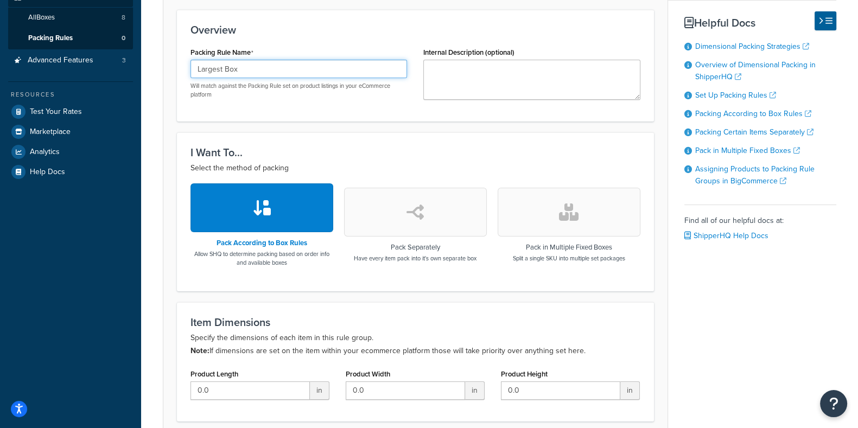
scroll to position [218, 0]
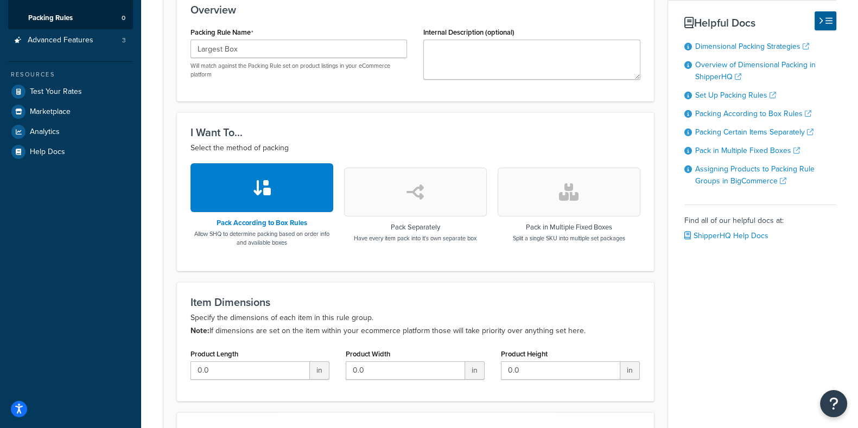
click at [270, 191] on icon "button" at bounding box center [262, 187] width 20 height 17
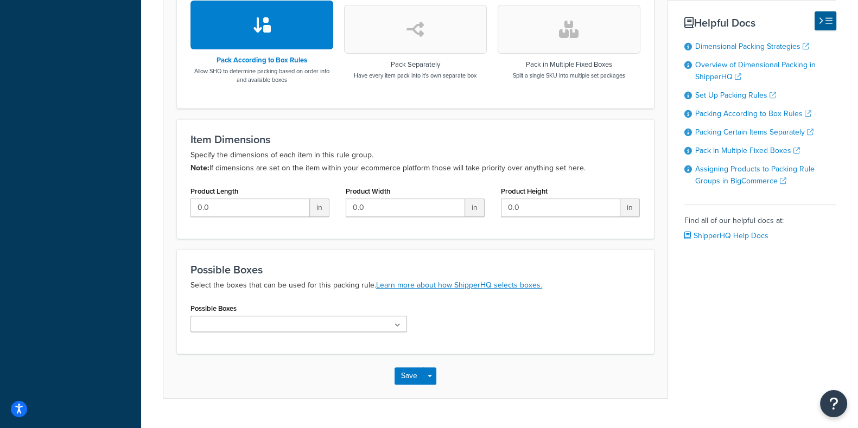
scroll to position [386, 0]
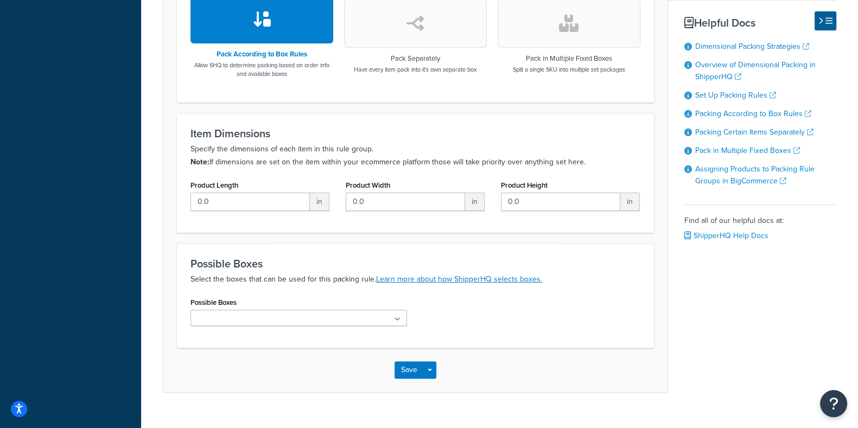
click at [396, 316] on icon at bounding box center [397, 319] width 6 height 7
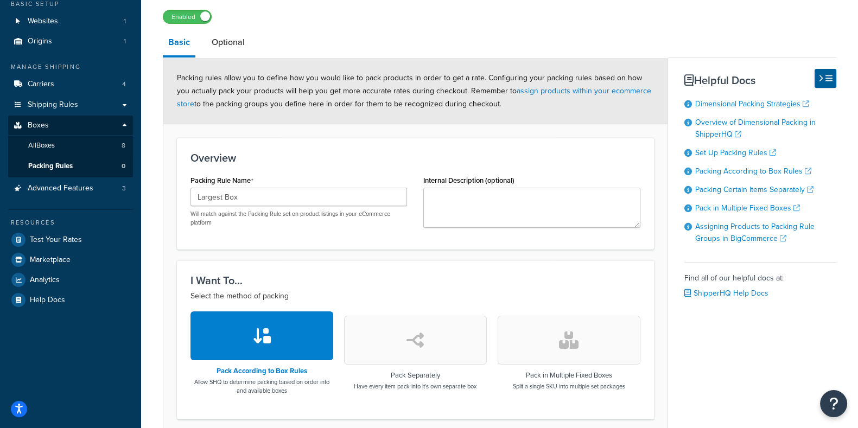
scroll to position [67, 0]
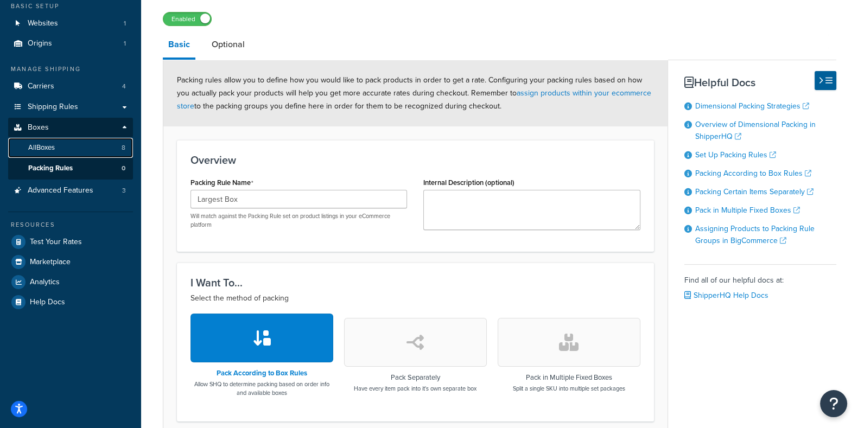
click at [45, 148] on span "All Boxes" at bounding box center [41, 147] width 27 height 9
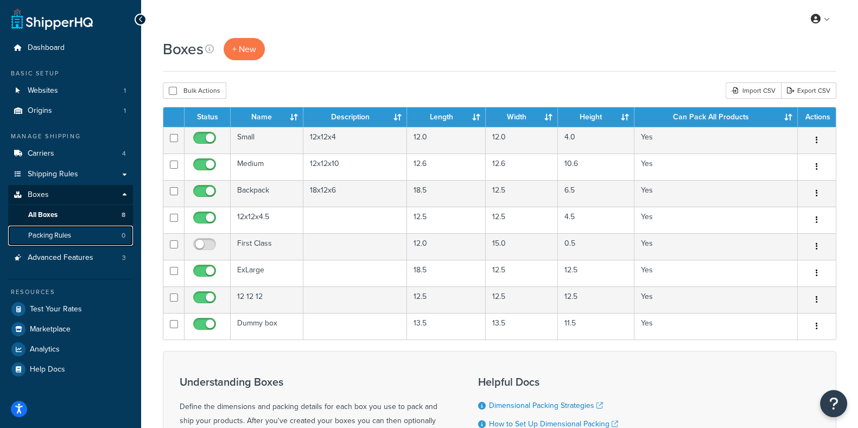
click at [69, 237] on span "Packing Rules" at bounding box center [49, 235] width 43 height 9
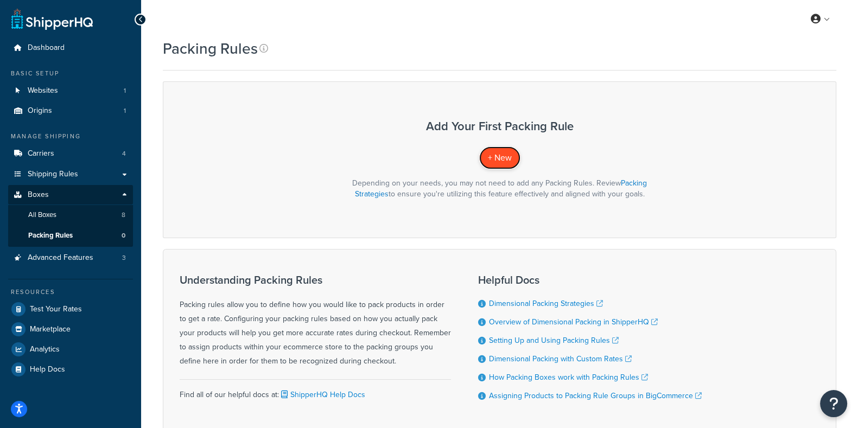
click at [497, 159] on span "+ New" at bounding box center [500, 157] width 24 height 12
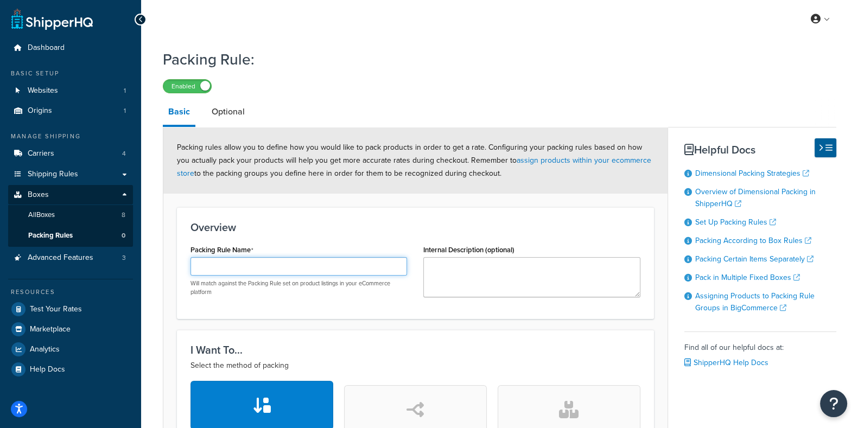
click at [251, 270] on input "Packing Rule Name" at bounding box center [298, 266] width 216 height 18
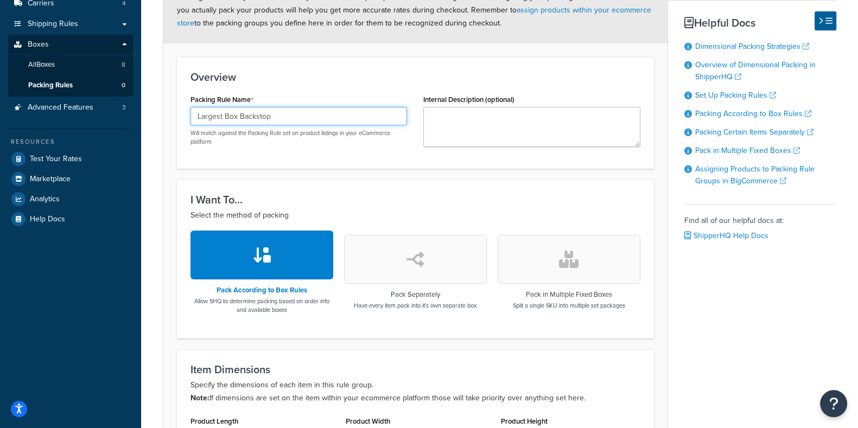
type input "Largest Box Backstop"
click at [291, 258] on button "button" at bounding box center [261, 255] width 143 height 49
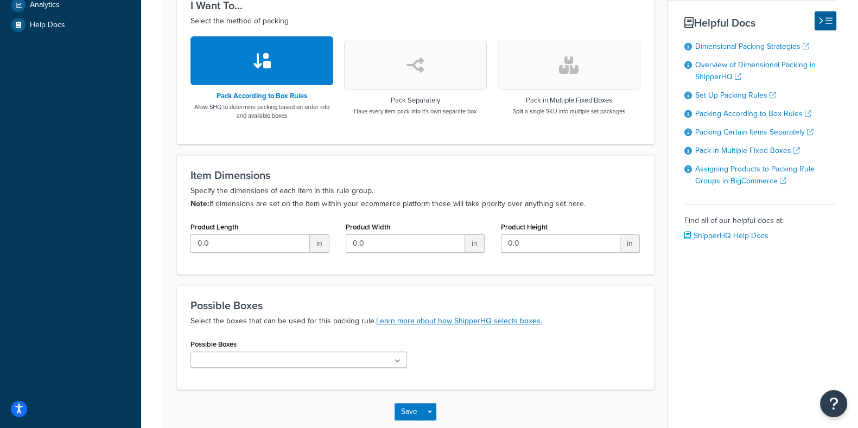
scroll to position [348, 0]
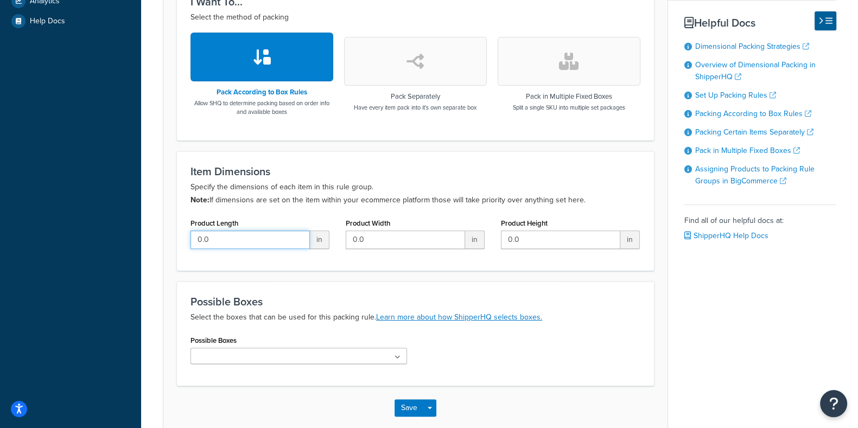
click at [233, 238] on input "0.0" at bounding box center [249, 240] width 119 height 18
type input "0"
type input "12"
click at [371, 237] on input "0.0" at bounding box center [405, 240] width 119 height 18
click at [394, 240] on input "012" at bounding box center [405, 240] width 119 height 18
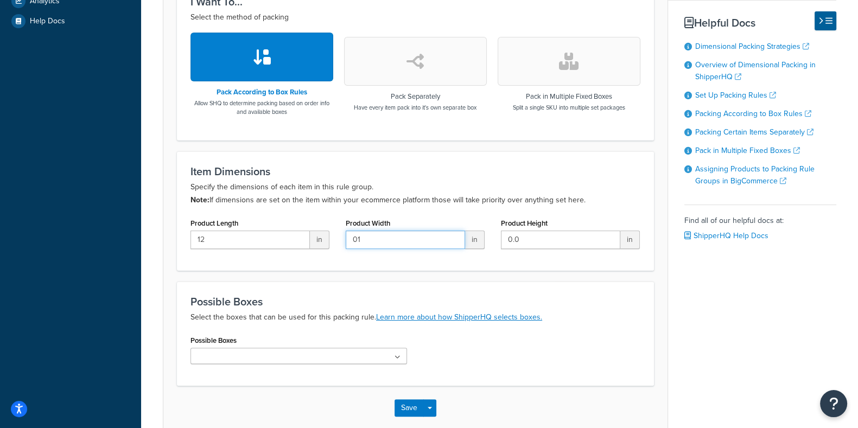
type input "0"
type input "12"
click at [532, 236] on input "0.0" at bounding box center [560, 240] width 119 height 18
type input "0"
type input "18"
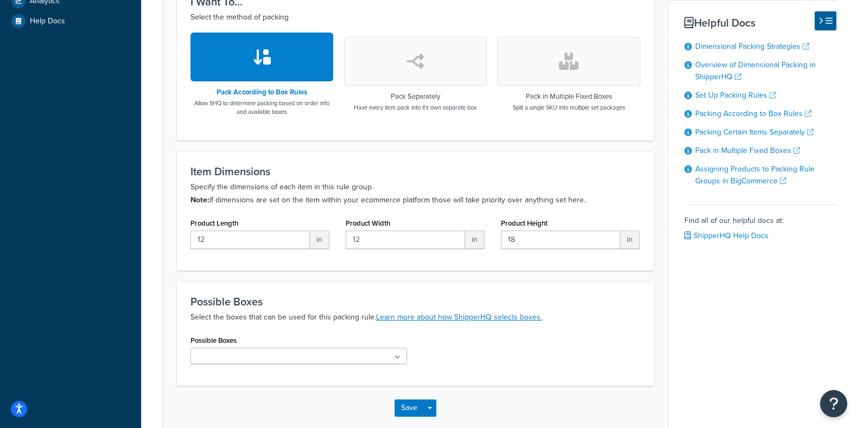
click at [431, 272] on form "Packing rules allow you to define how you would like to pack products in order …" at bounding box center [415, 104] width 504 height 650
click at [393, 356] on ul at bounding box center [298, 356] width 216 height 16
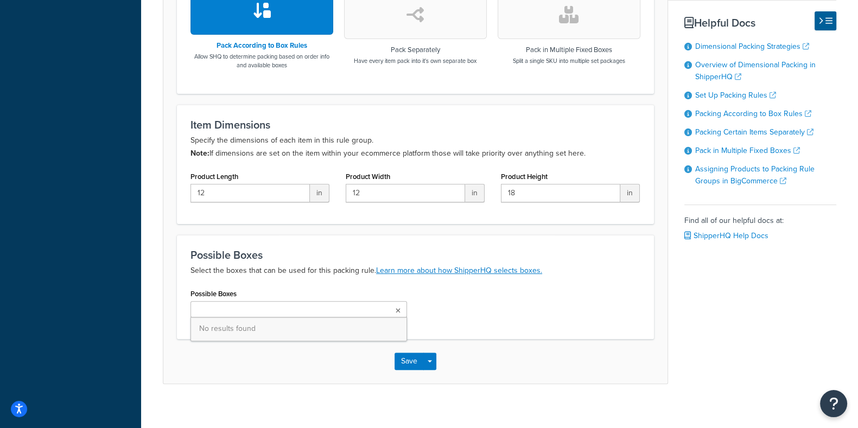
scroll to position [405, 0]
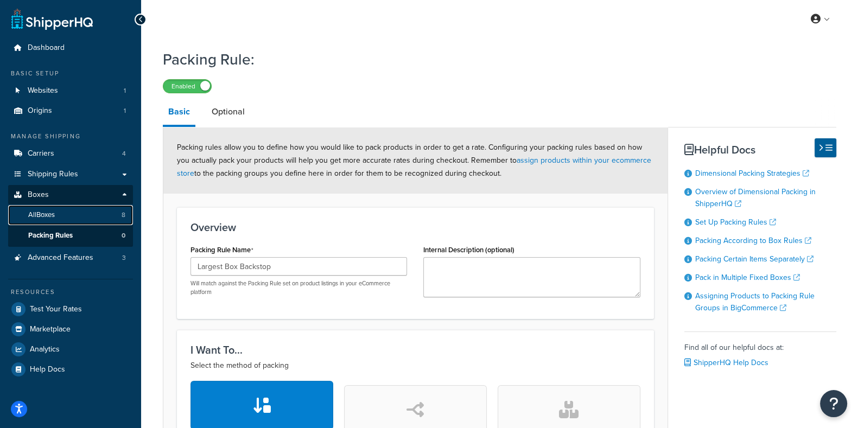
click at [52, 217] on span "All Boxes" at bounding box center [41, 214] width 27 height 9
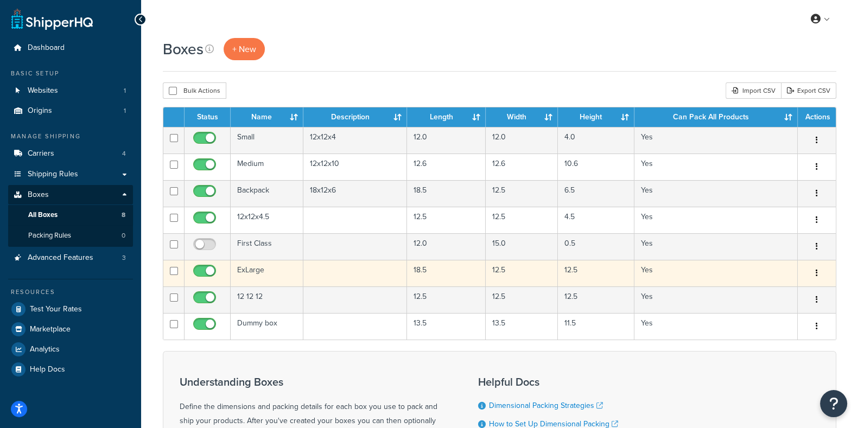
click at [816, 273] on icon "button" at bounding box center [816, 273] width 2 height 8
click at [757, 291] on link "Edit" at bounding box center [781, 294] width 86 height 22
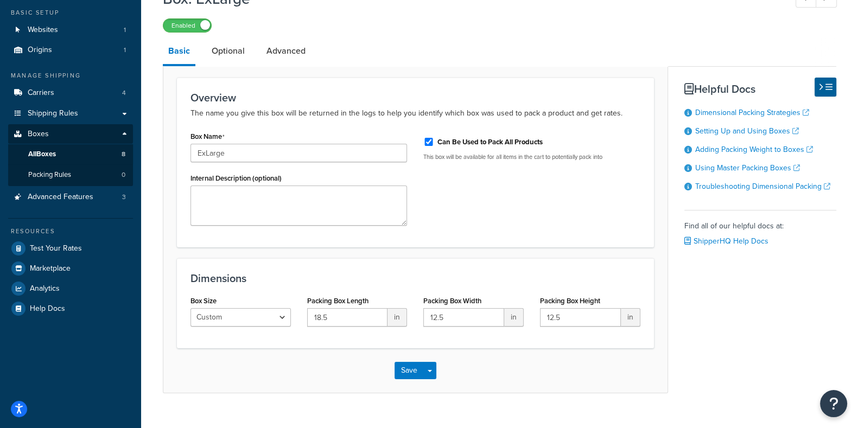
scroll to position [80, 0]
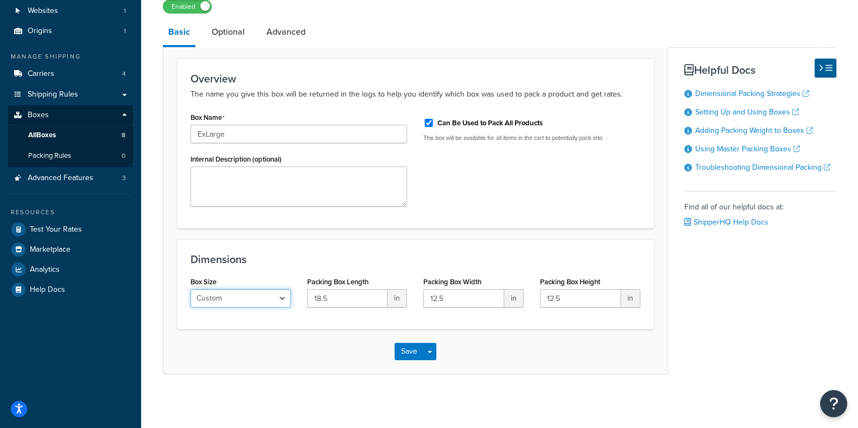
click at [283, 297] on select "Custom USPS Small Flat Box USPS Medium Flat Box USPS Large Flat Box USPS Flat E…" at bounding box center [240, 298] width 100 height 18
click at [226, 35] on link "Optional" at bounding box center [228, 32] width 44 height 26
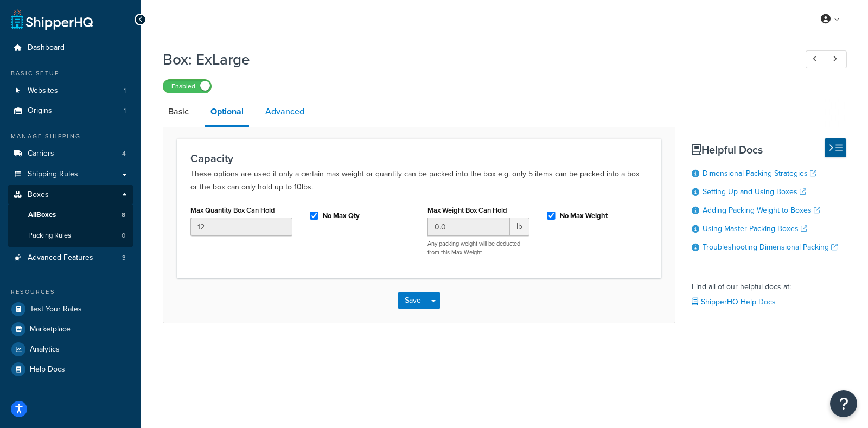
click at [280, 115] on link "Advanced" at bounding box center [285, 112] width 50 height 26
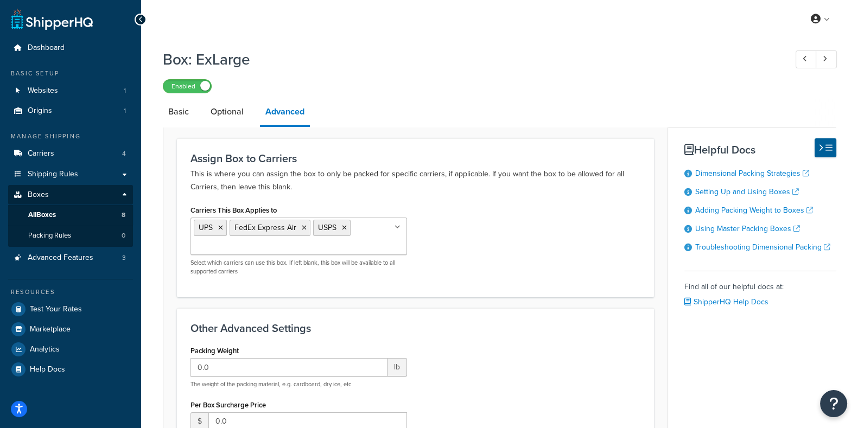
click at [342, 245] on ul "UPS FedEx Express Air USPS" at bounding box center [298, 236] width 216 height 37
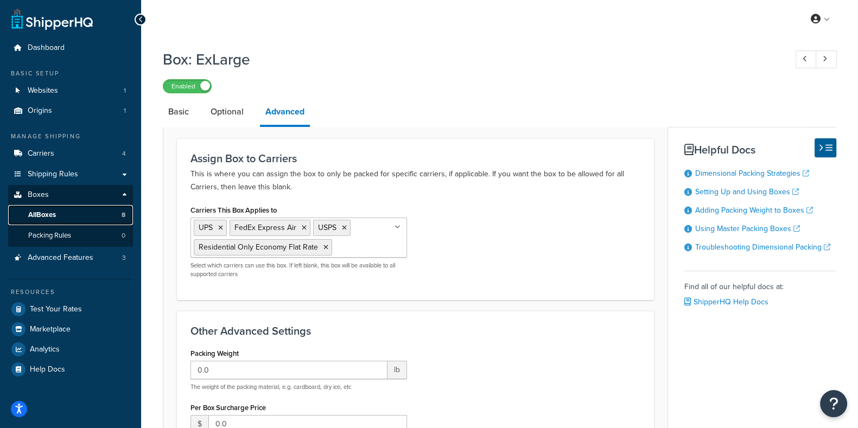
click at [54, 215] on span "All Boxes" at bounding box center [42, 214] width 28 height 9
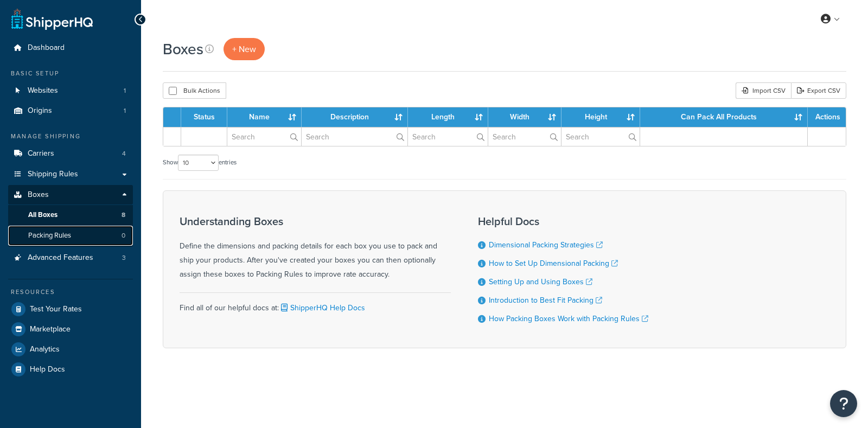
click at [50, 238] on span "Packing Rules" at bounding box center [49, 235] width 43 height 9
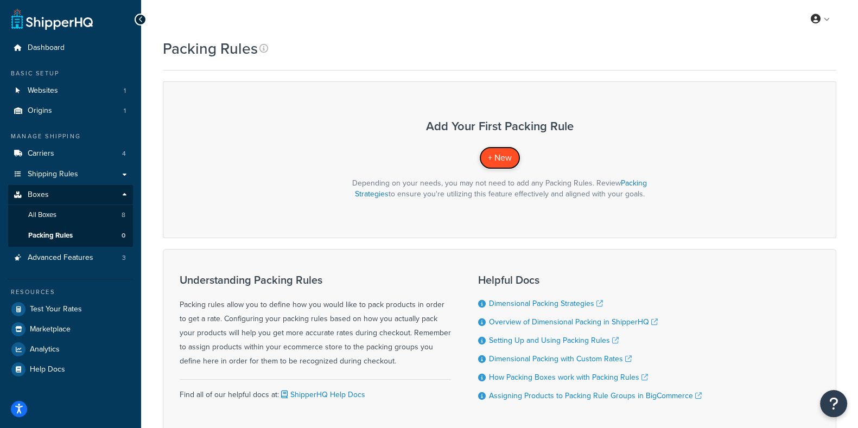
click at [502, 156] on span "+ New" at bounding box center [500, 157] width 24 height 12
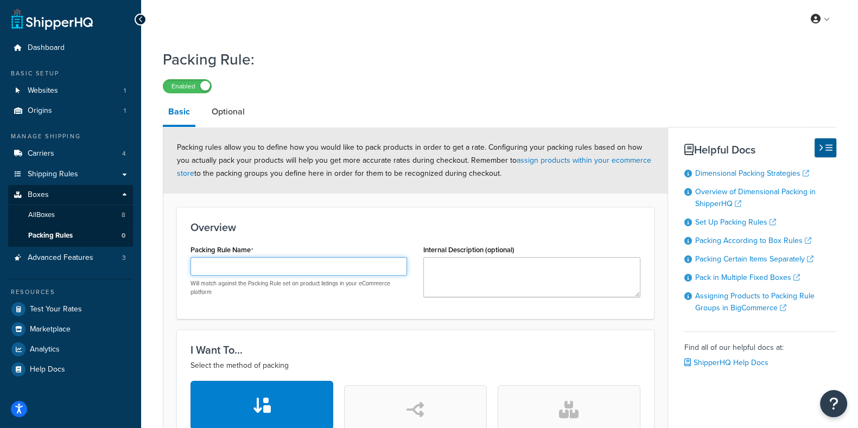
click at [246, 273] on input "Packing Rule Name" at bounding box center [298, 266] width 216 height 18
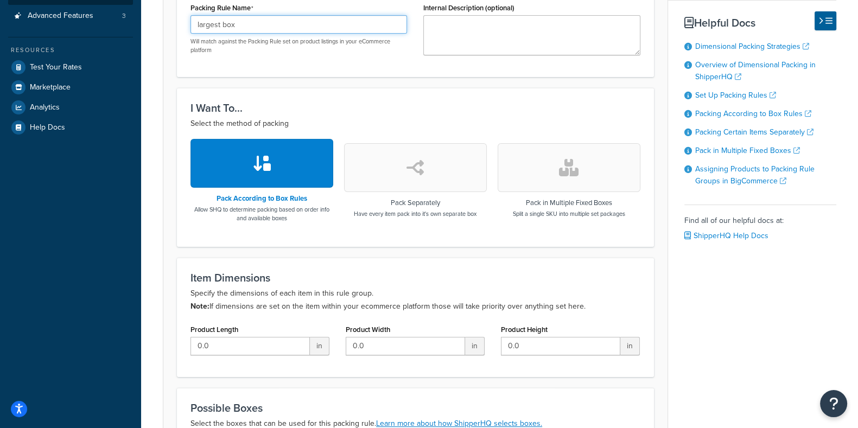
scroll to position [249, 0]
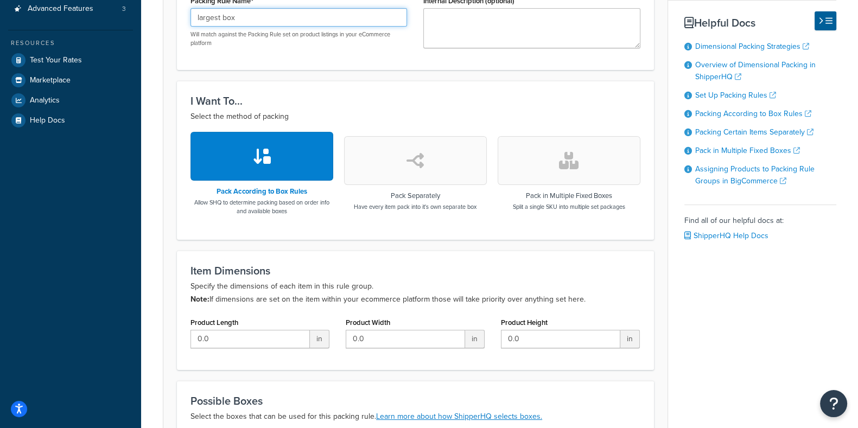
type input "largest box"
click at [282, 158] on button "button" at bounding box center [261, 156] width 143 height 49
click at [247, 339] on input "0.0" at bounding box center [249, 339] width 119 height 18
type input "0"
type input "18.5"
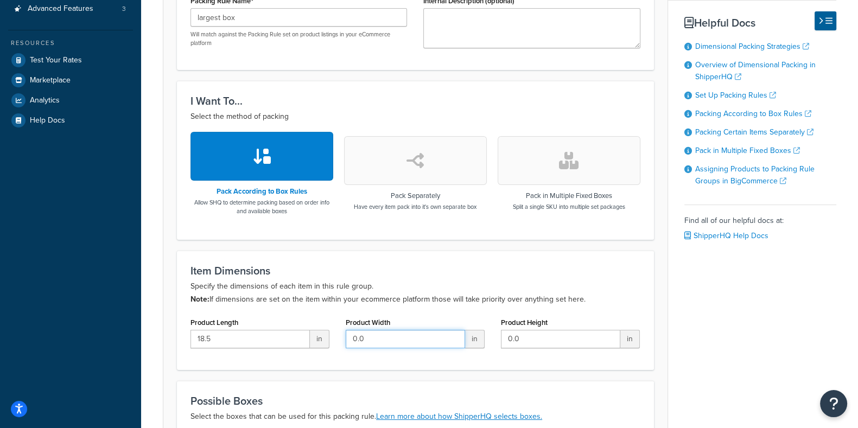
drag, startPoint x: 378, startPoint y: 343, endPoint x: 289, endPoint y: 344, distance: 89.0
click at [289, 344] on div "Product Length 18.5 in Product Width 0.0 in Product Height 0.0 in" at bounding box center [415, 336] width 466 height 42
type input "12.5"
drag, startPoint x: 534, startPoint y: 344, endPoint x: 419, endPoint y: 345, distance: 115.5
click at [419, 345] on div "Product Length 18.5 in Product Width 12.5 in Product Height 0.0 in" at bounding box center [415, 336] width 466 height 42
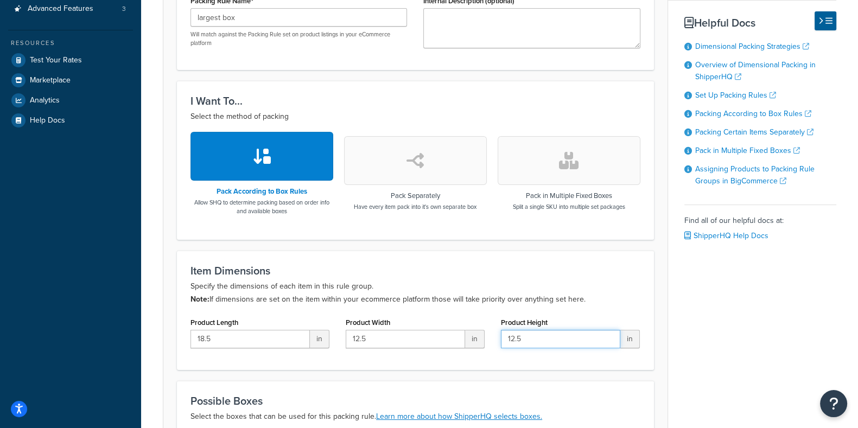
type input "12.5"
click at [717, 329] on div "Basic Optional Packing rules allow you to define how you would like to pack pro…" at bounding box center [499, 190] width 673 height 680
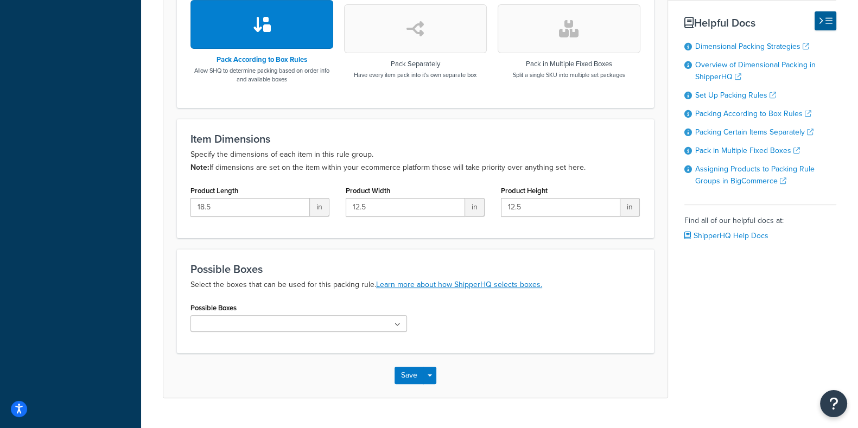
scroll to position [405, 0]
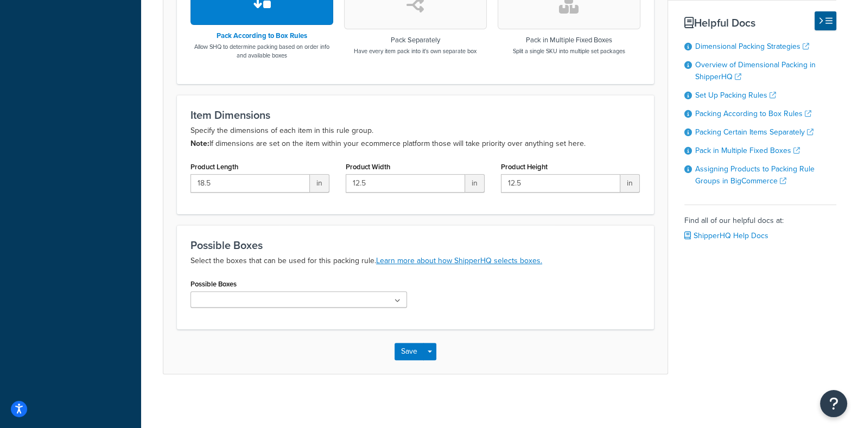
click at [400, 299] on icon at bounding box center [397, 301] width 6 height 7
click at [229, 184] on input "18.5" at bounding box center [249, 183] width 119 height 18
type input "18"
click at [386, 183] on input "12.5" at bounding box center [405, 183] width 119 height 18
type input "12"
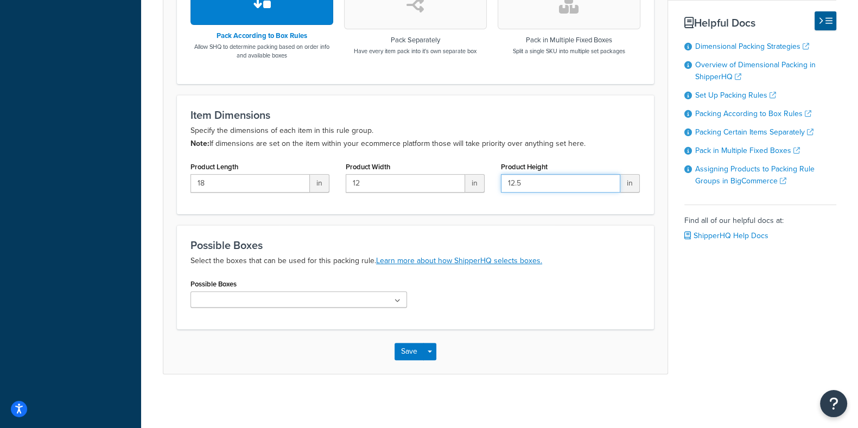
click at [536, 183] on input "12.5" at bounding box center [560, 183] width 119 height 18
type input "12"
click at [494, 211] on div "Item Dimensions Specify the dimensions of each item in this rule group. Note: I…" at bounding box center [415, 154] width 477 height 119
click at [397, 301] on icon at bounding box center [397, 301] width 6 height 7
click at [483, 229] on div "Possible Boxes Select the boxes that can be used for this packing rule. Learn m…" at bounding box center [415, 277] width 477 height 104
